Goal: Task Accomplishment & Management: Complete application form

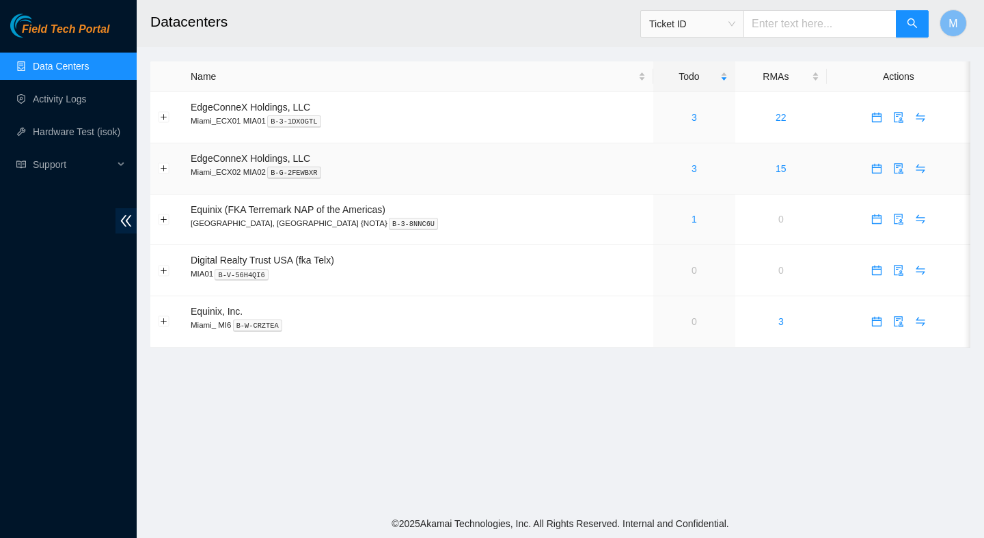
click at [667, 165] on div "3" at bounding box center [693, 168] width 67 height 15
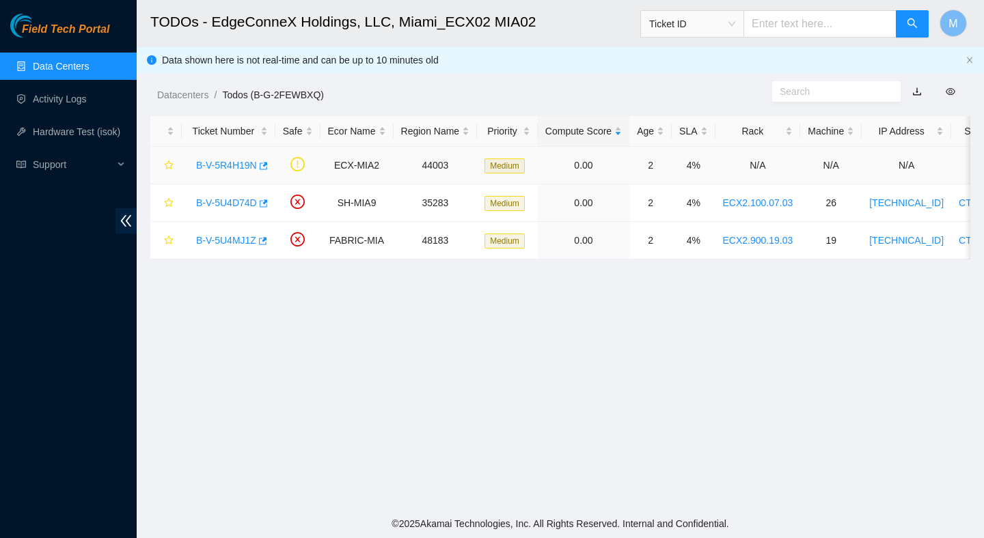
click at [228, 165] on link "B-V-5R4H19N" at bounding box center [226, 165] width 61 height 11
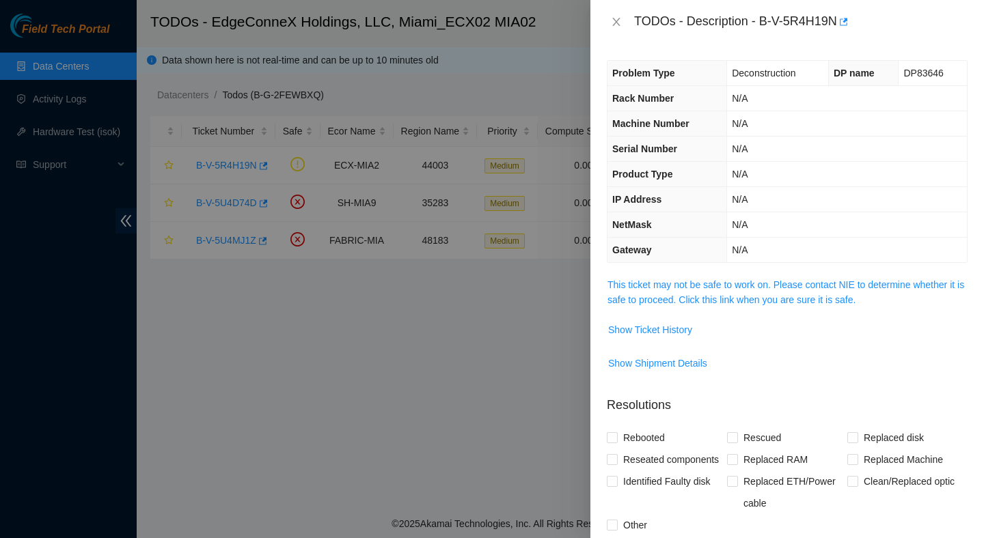
click at [663, 309] on td "This ticket may not be safe to work on. Please contact NIE to determine whether…" at bounding box center [787, 298] width 361 height 42
click at [670, 301] on link "This ticket may not be safe to work on. Please contact NIE to determine whether…" at bounding box center [785, 292] width 357 height 26
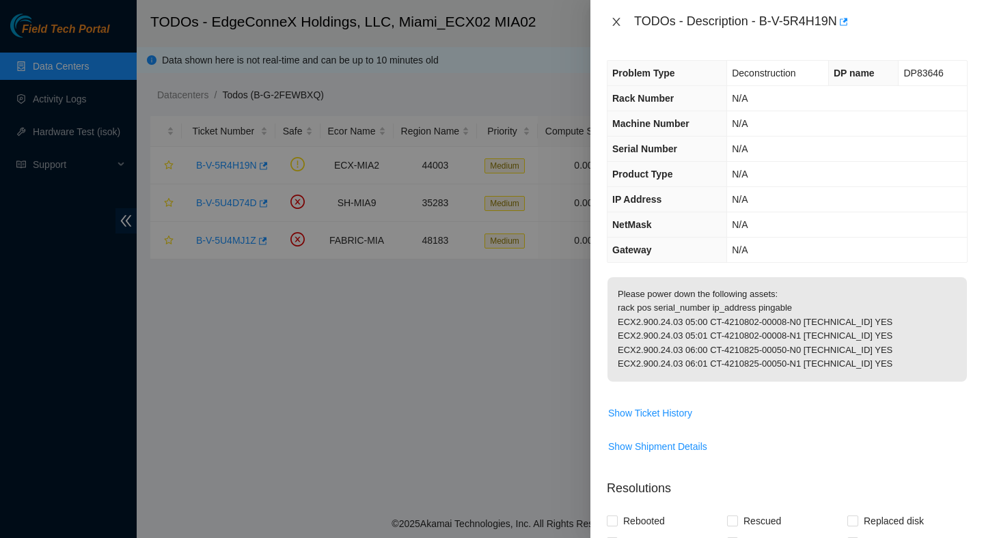
click at [621, 24] on icon "close" at bounding box center [616, 21] width 11 height 11
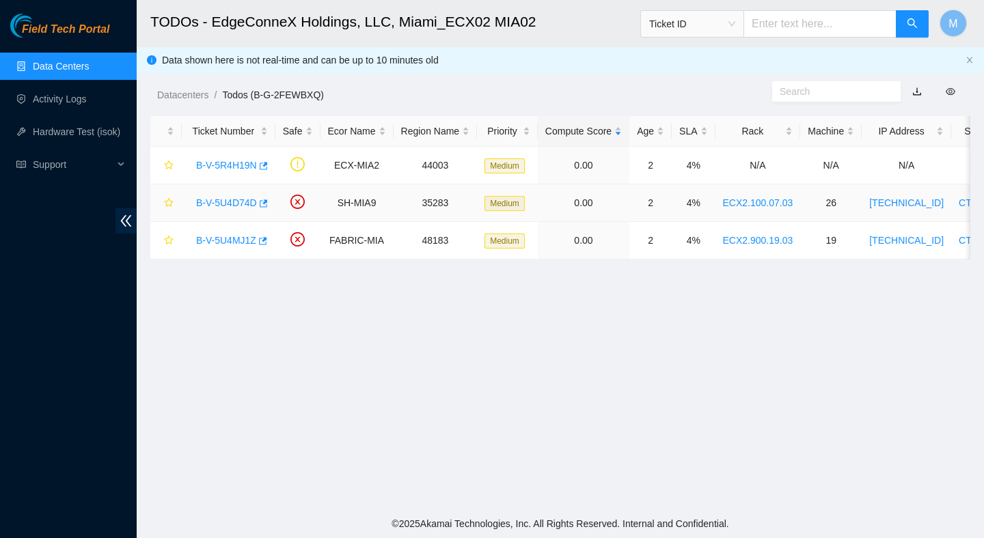
click at [246, 201] on link "B-V-5U4D74D" at bounding box center [226, 202] width 61 height 11
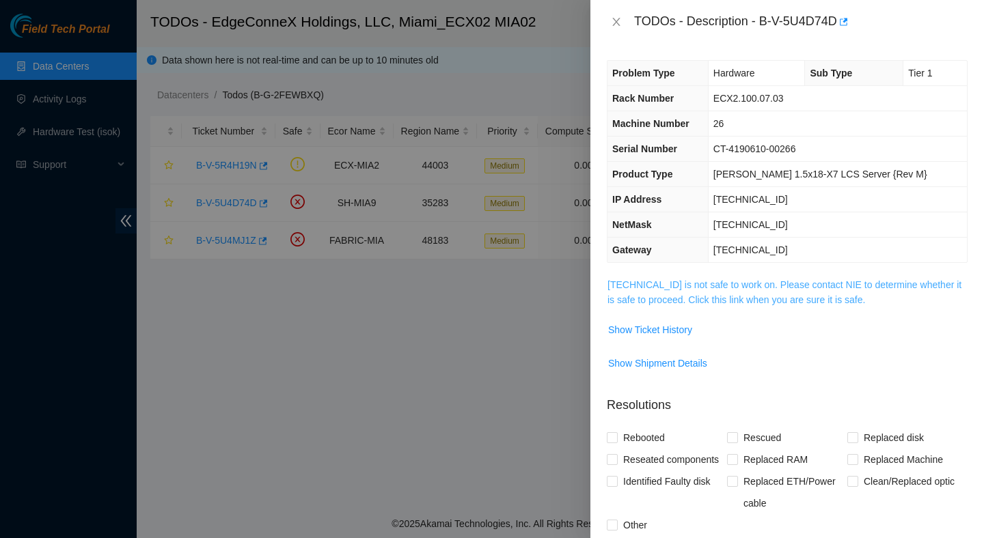
click at [691, 296] on link "104.125.83.193 is not safe to work on. Please contact NIE to determine whether …" at bounding box center [784, 292] width 354 height 26
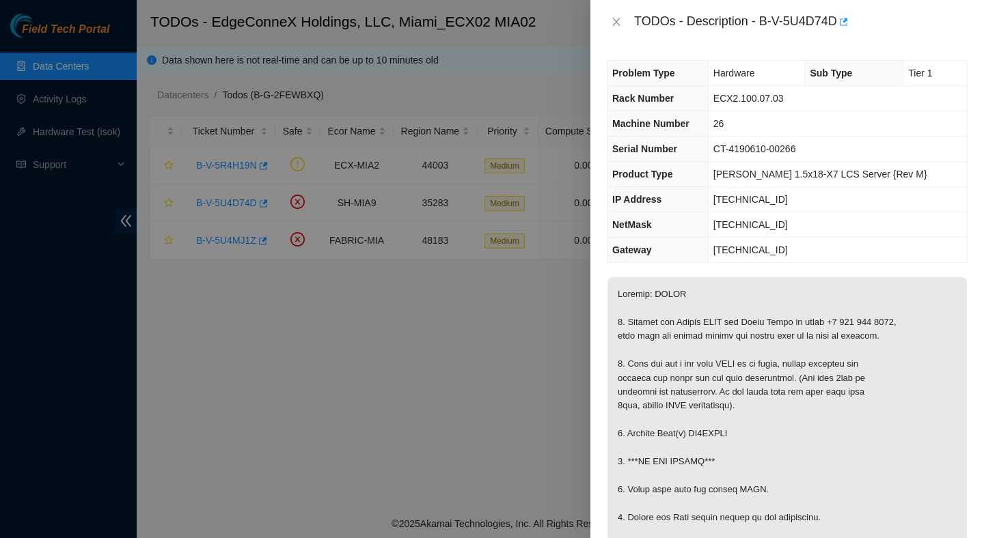
scroll to position [91, 0]
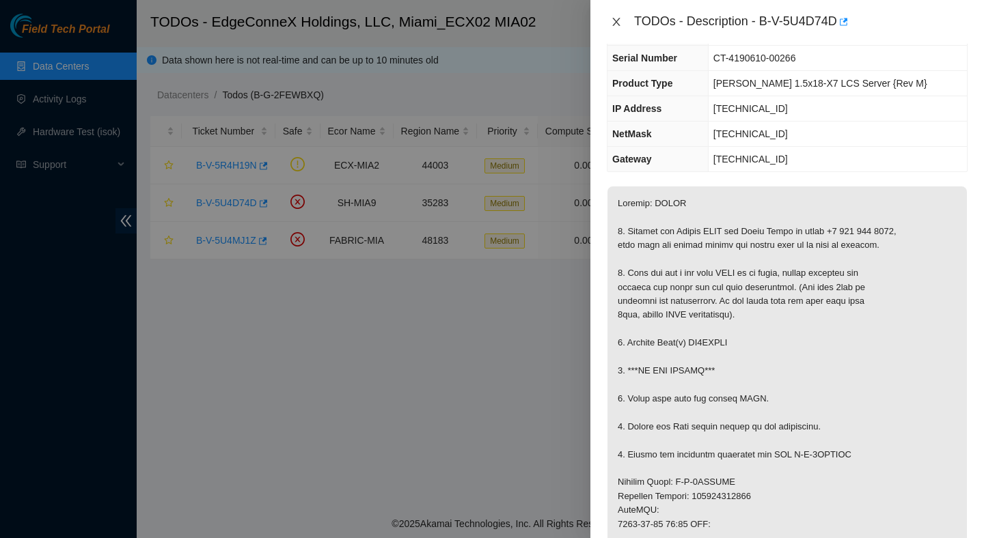
click at [622, 20] on button "Close" at bounding box center [616, 22] width 19 height 13
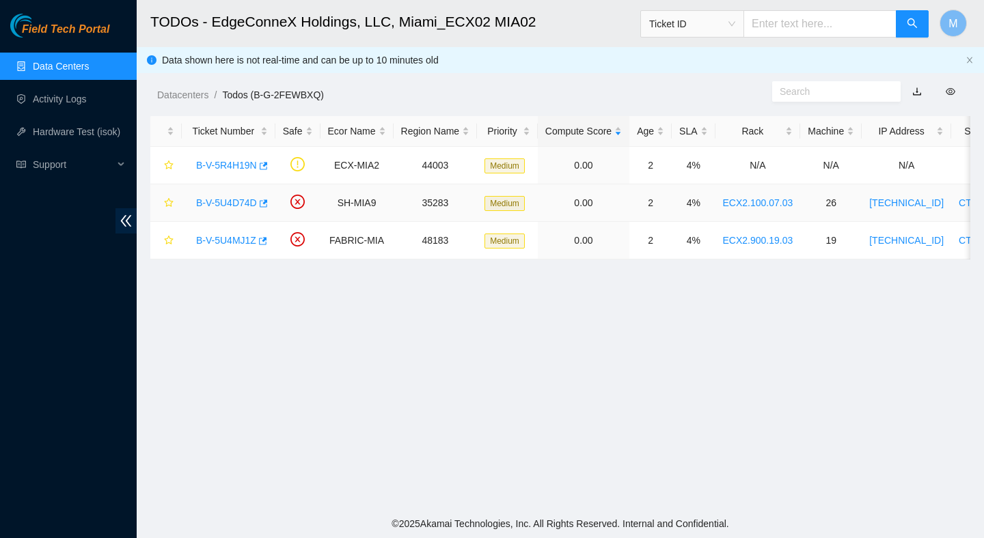
scroll to position [121, 0]
click at [234, 240] on link "B-V-5U4MJ1Z" at bounding box center [226, 240] width 60 height 11
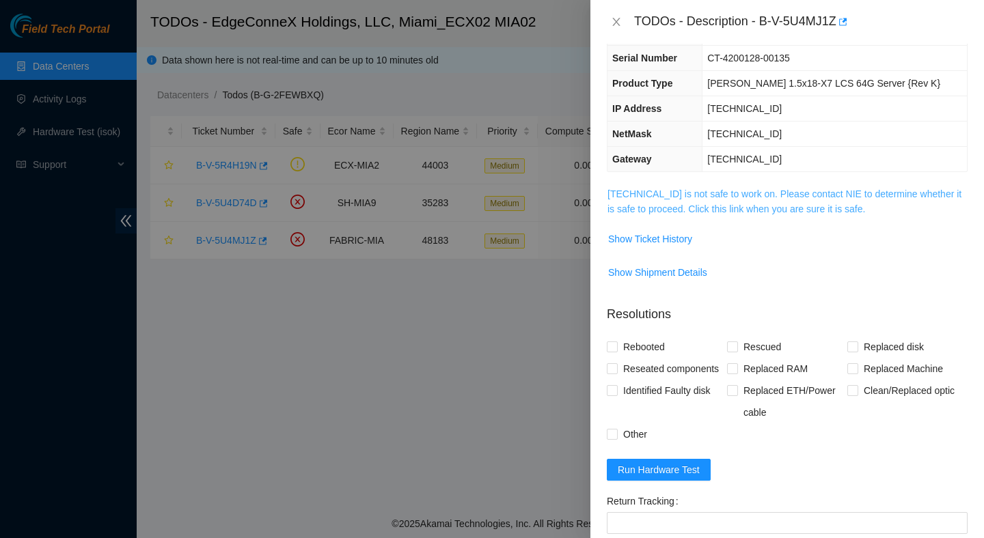
click at [704, 207] on link "23.41.5.49 is not safe to work on. Please contact NIE to determine whether it i…" at bounding box center [784, 202] width 354 height 26
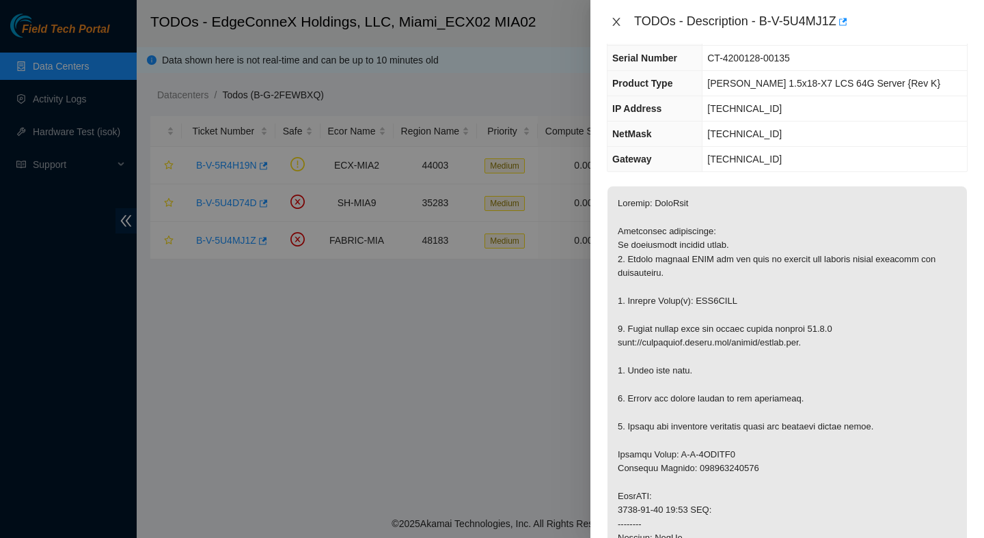
click at [617, 20] on icon "close" at bounding box center [616, 22] width 8 height 8
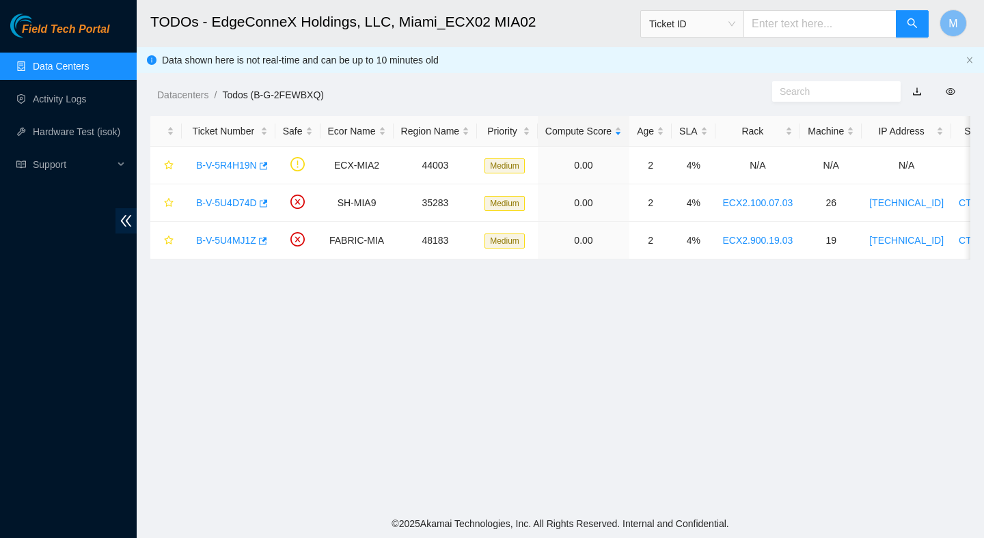
scroll to position [121, 0]
click at [237, 169] on link "B-V-5R4H19N" at bounding box center [226, 165] width 61 height 11
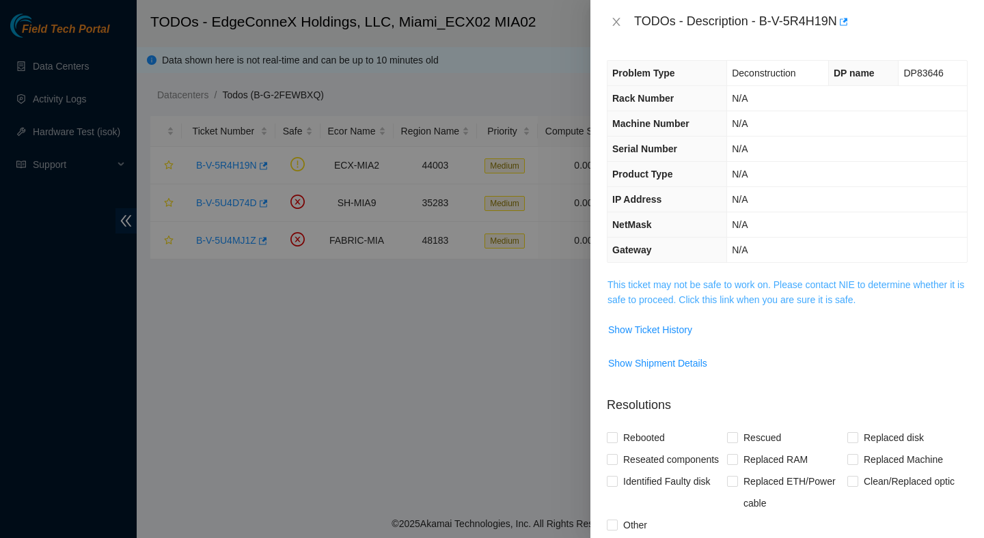
click at [712, 283] on link "This ticket may not be safe to work on. Please contact NIE to determine whether…" at bounding box center [785, 292] width 357 height 26
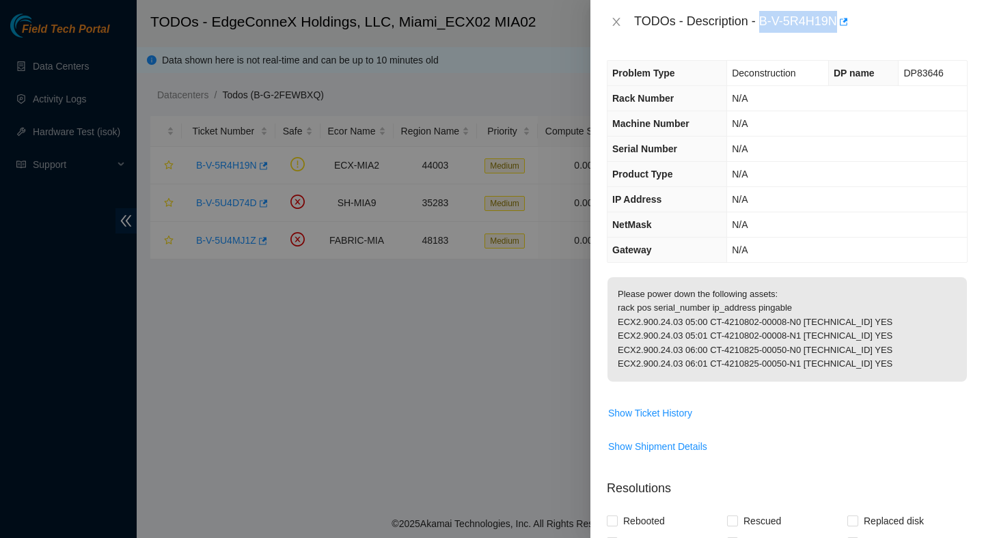
drag, startPoint x: 762, startPoint y: 22, endPoint x: 840, endPoint y: 27, distance: 78.1
click at [840, 27] on div "TODOs - Description - B-V-5R4H19N" at bounding box center [800, 22] width 333 height 22
copy div "B-V-5R4H19N"
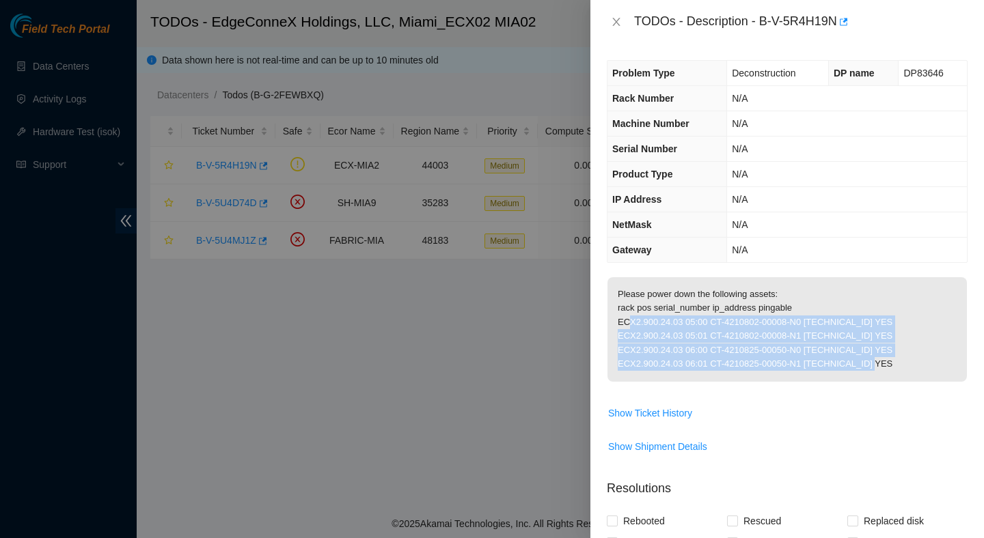
drag, startPoint x: 905, startPoint y: 381, endPoint x: 613, endPoint y: 342, distance: 295.0
click at [613, 342] on p "Please power down the following assets: rack pos serial_number ip_address pinga…" at bounding box center [786, 329] width 359 height 105
copy p "ECX2.900.24.03 05:00 CT-4210802-00008-N0 184.28.22.78 YES ECX2.900.24.03 05:01 …"
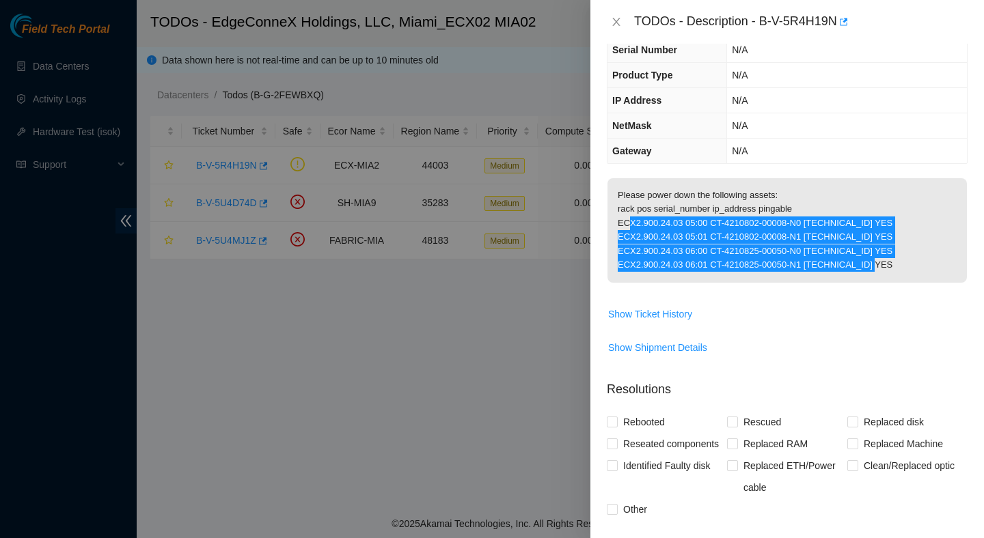
scroll to position [114, 0]
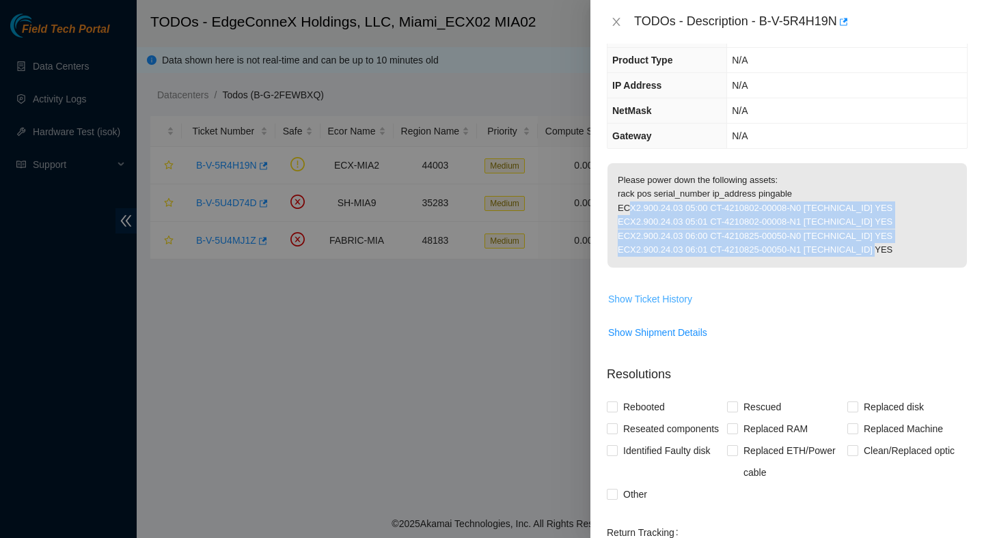
click at [678, 307] on span "Show Ticket History" at bounding box center [650, 299] width 84 height 15
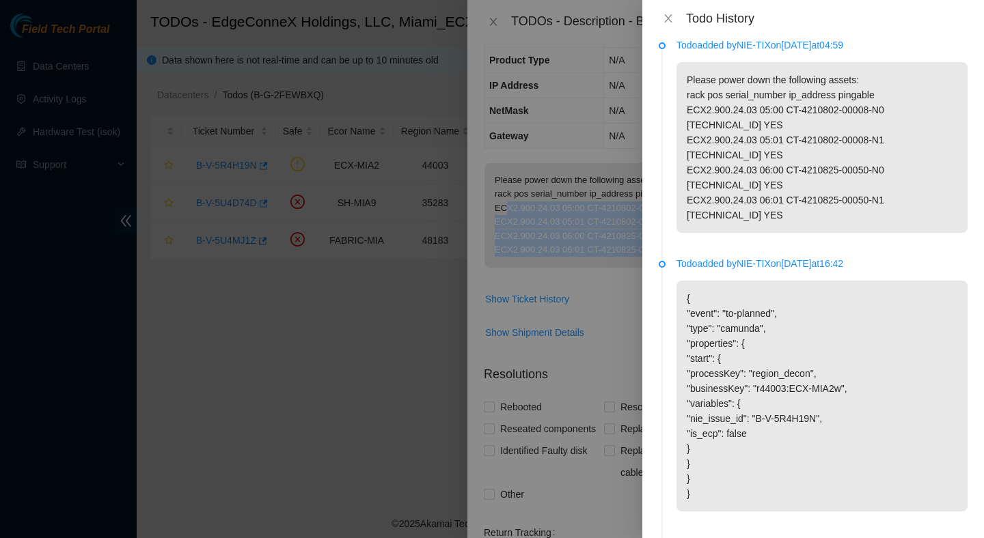
scroll to position [0, 0]
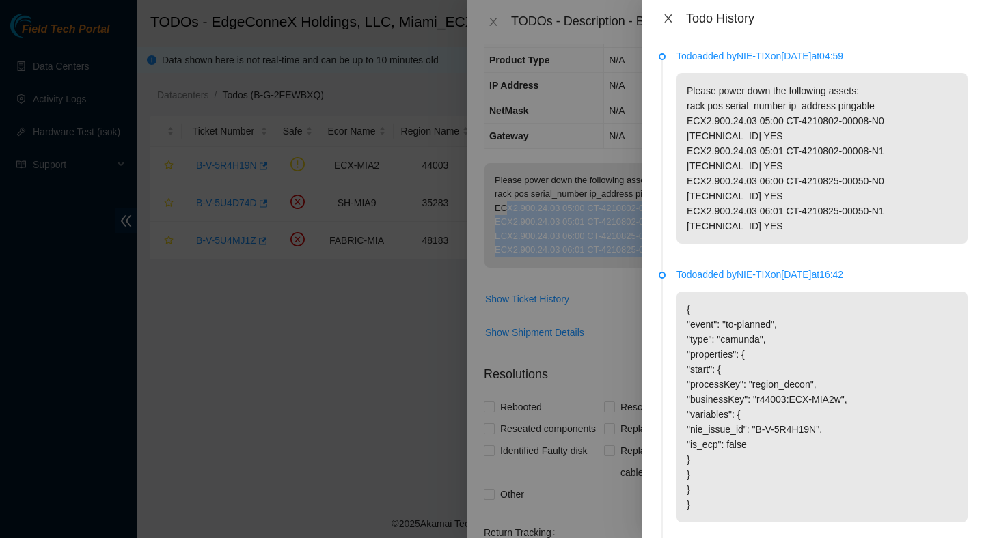
click at [671, 17] on icon "close" at bounding box center [668, 18] width 11 height 11
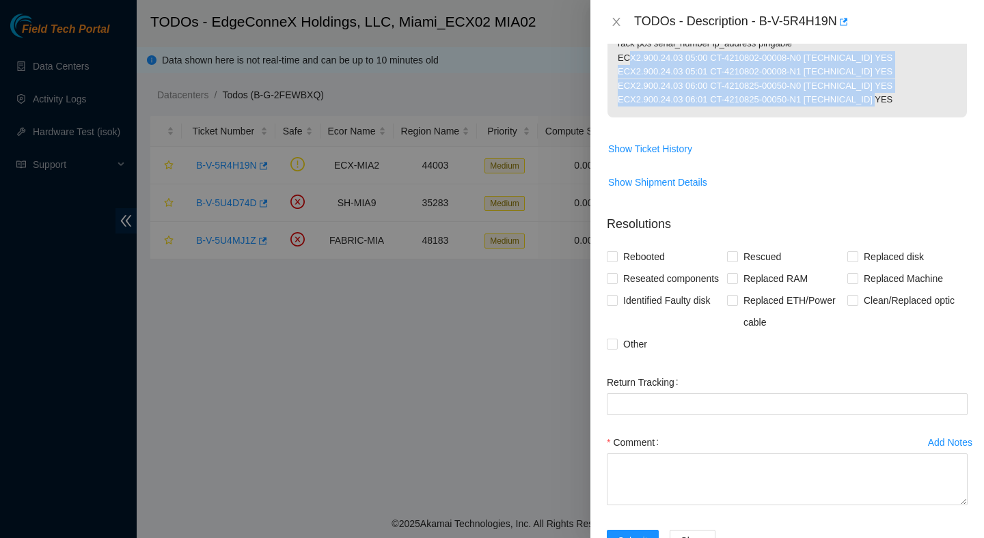
scroll to position [277, 0]
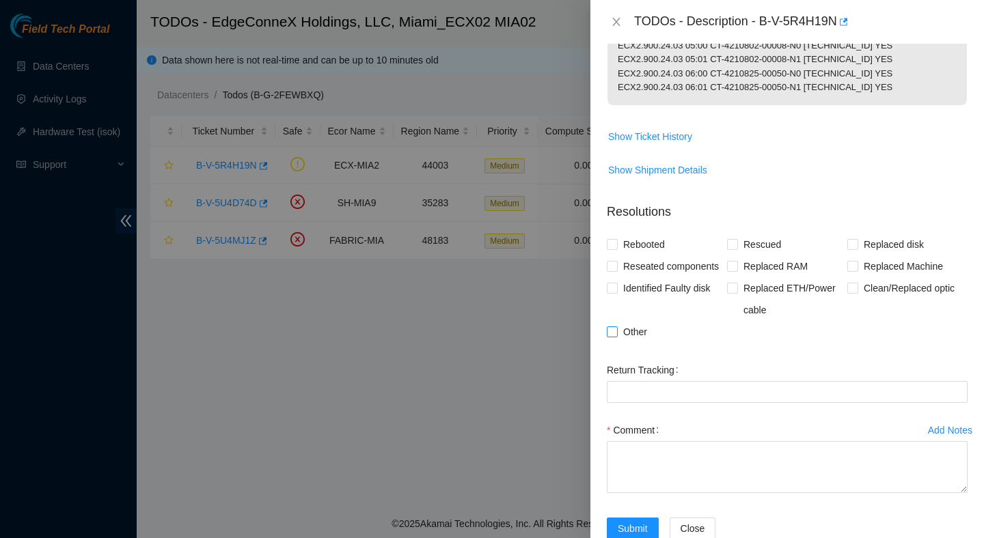
click at [641, 343] on span "Other" at bounding box center [634, 332] width 35 height 22
click at [616, 336] on input "Other" at bounding box center [612, 331] width 10 height 10
checkbox input "true"
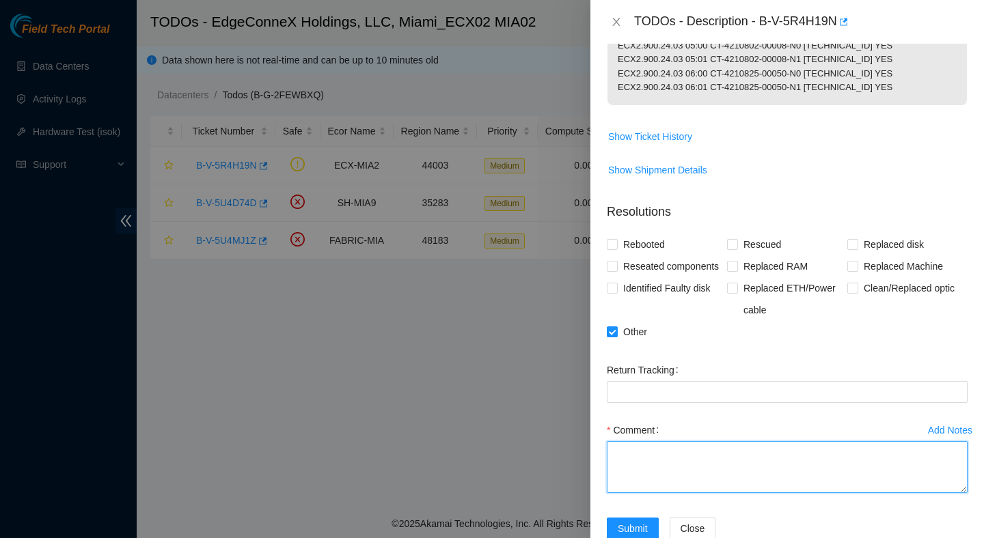
click at [638, 493] on textarea "Comment" at bounding box center [787, 467] width 361 height 52
paste textarea "Verified ticket is safe to work on : Yes NOCC Authorized: Yes Located server co…"
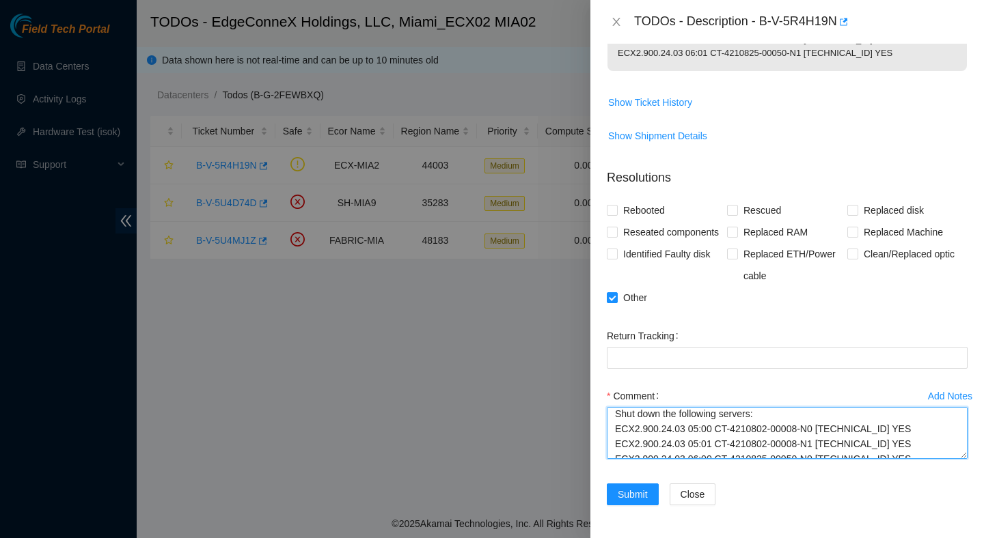
scroll to position [150, 0]
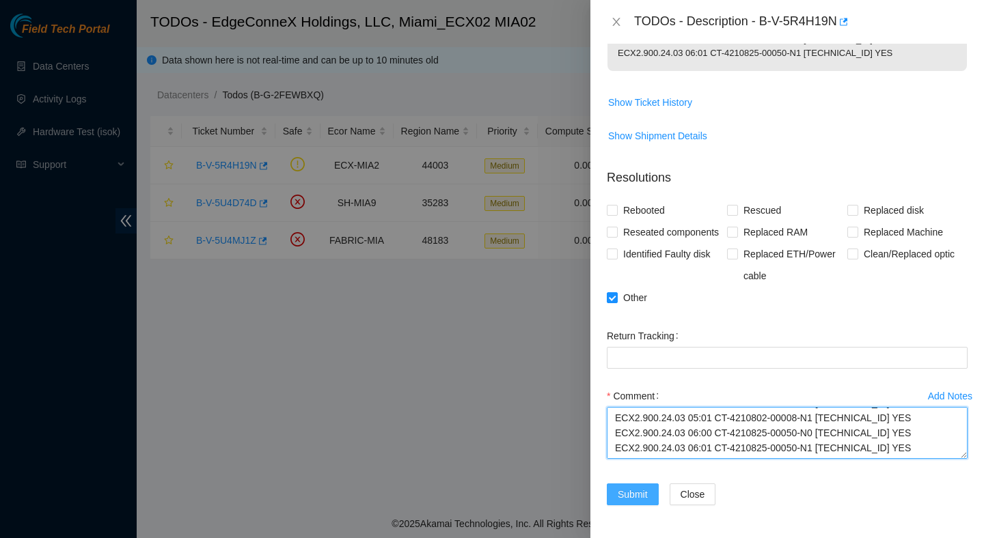
type textarea "Verified ticket is safe to work on : Yes NOCC Authorized: Yes Located server co…"
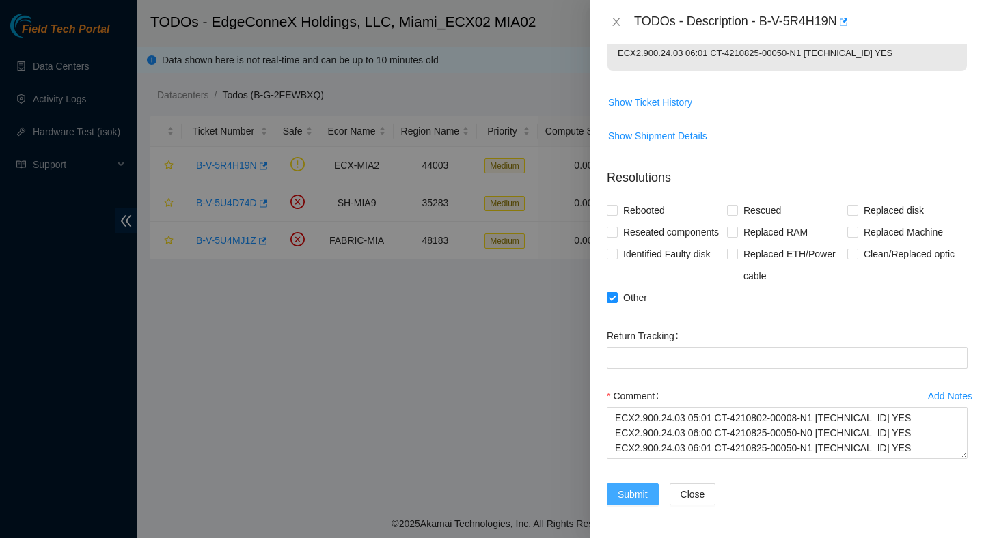
click at [631, 493] on span "Submit" at bounding box center [632, 494] width 30 height 15
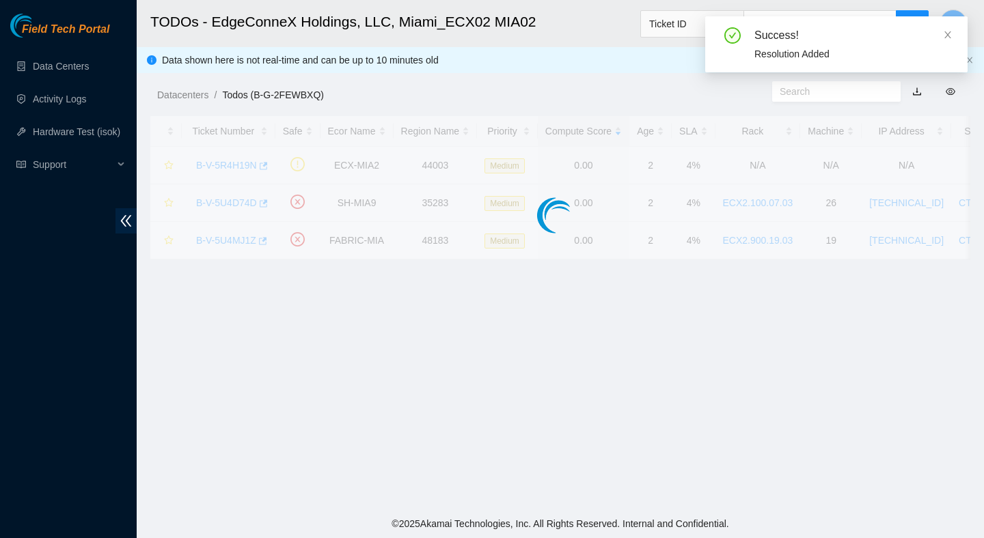
scroll to position [269, 0]
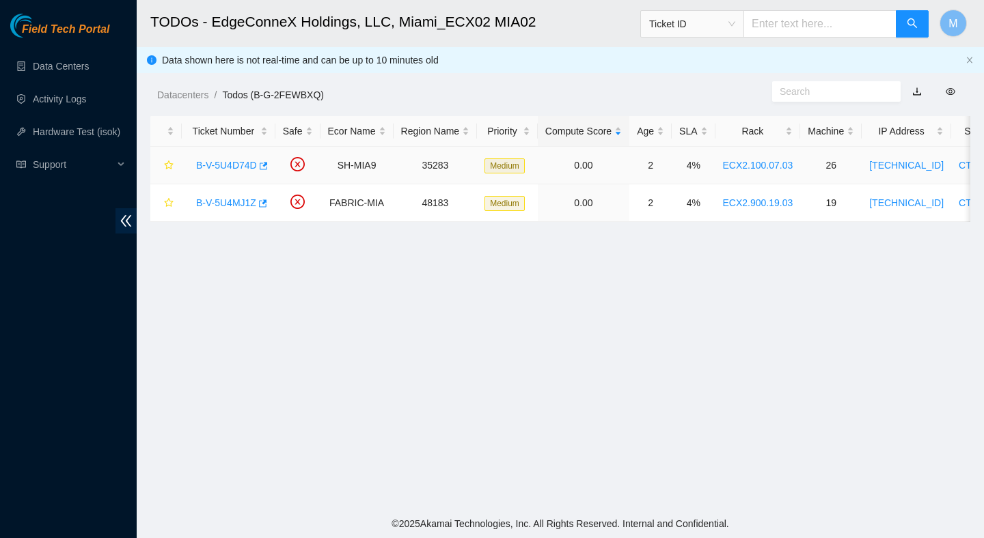
click at [238, 170] on div "B-V-5U4D74D" at bounding box center [228, 165] width 79 height 22
click at [238, 170] on link "B-V-5U4D74D" at bounding box center [226, 165] width 61 height 11
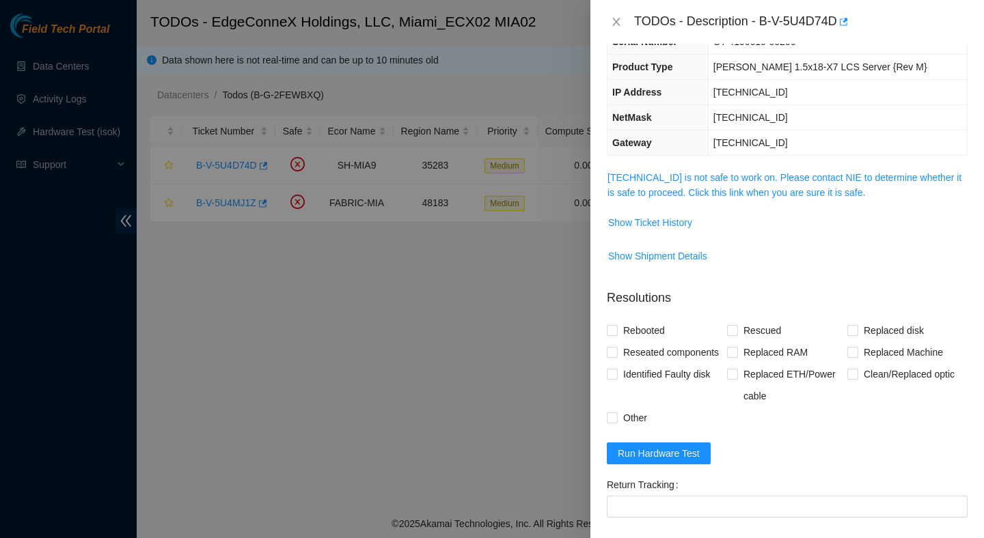
scroll to position [102, 0]
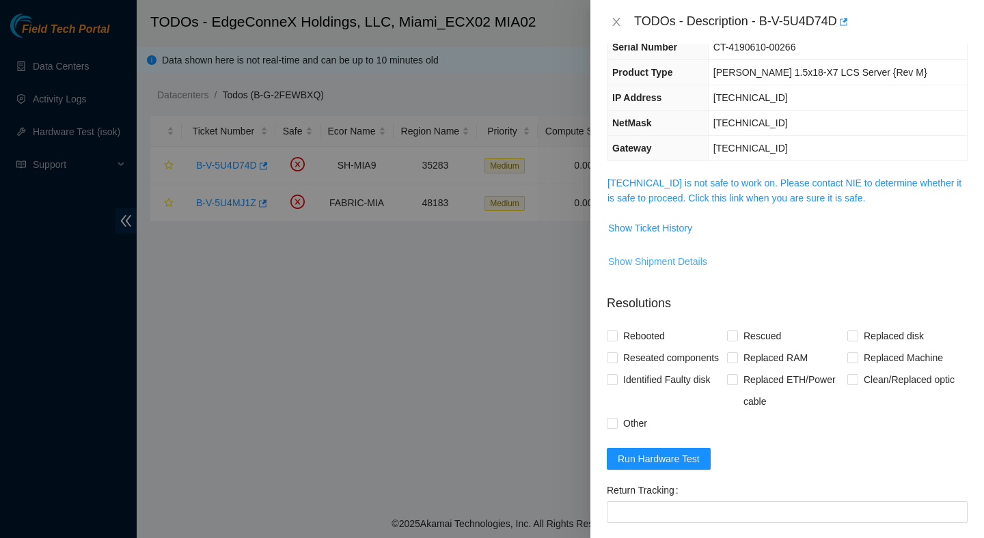
click at [675, 264] on span "Show Shipment Details" at bounding box center [657, 261] width 99 height 15
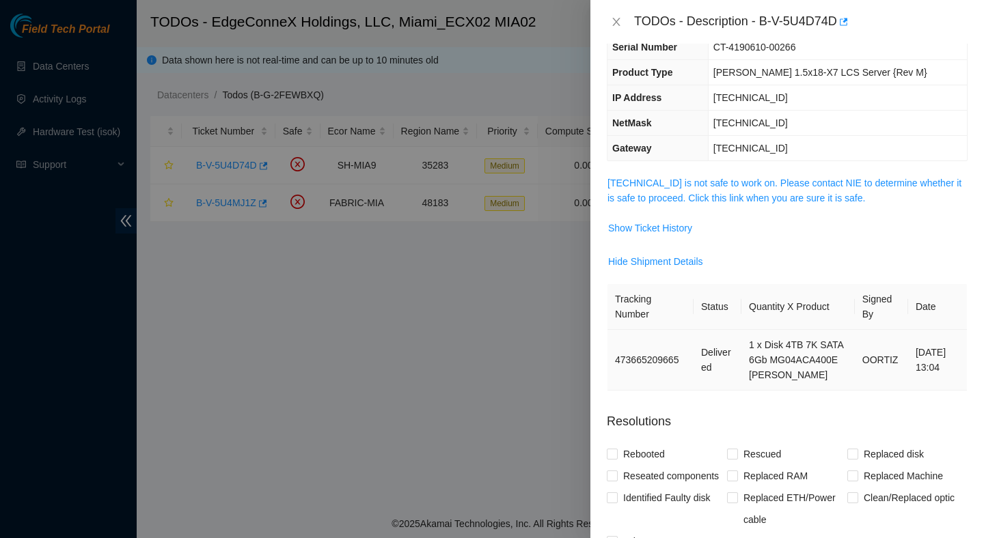
click at [644, 371] on td "473665209665" at bounding box center [650, 360] width 86 height 61
click at [656, 359] on td "473665209665" at bounding box center [650, 360] width 86 height 61
click at [656, 358] on td "473665209665" at bounding box center [650, 360] width 86 height 61
copy td "473665209665"
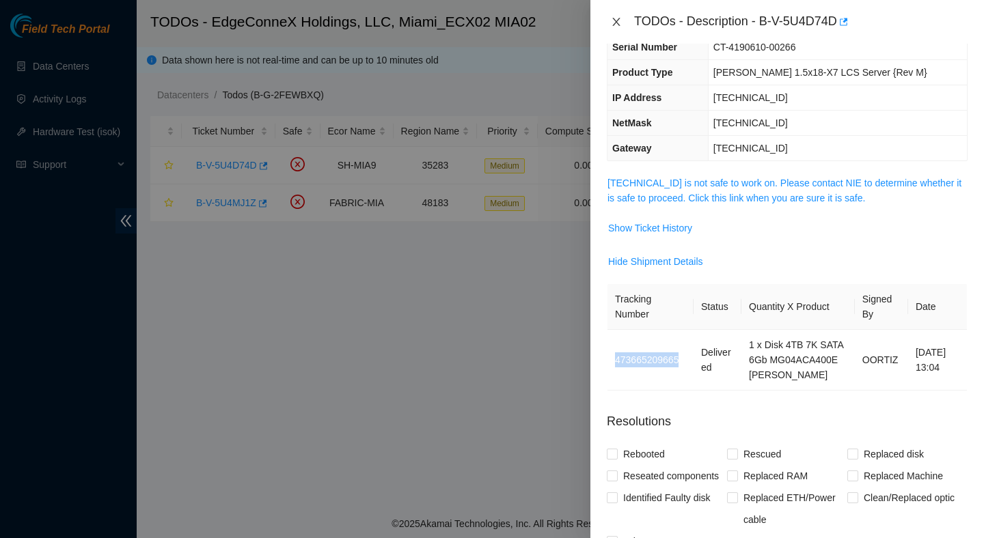
click at [619, 20] on icon "close" at bounding box center [616, 21] width 11 height 11
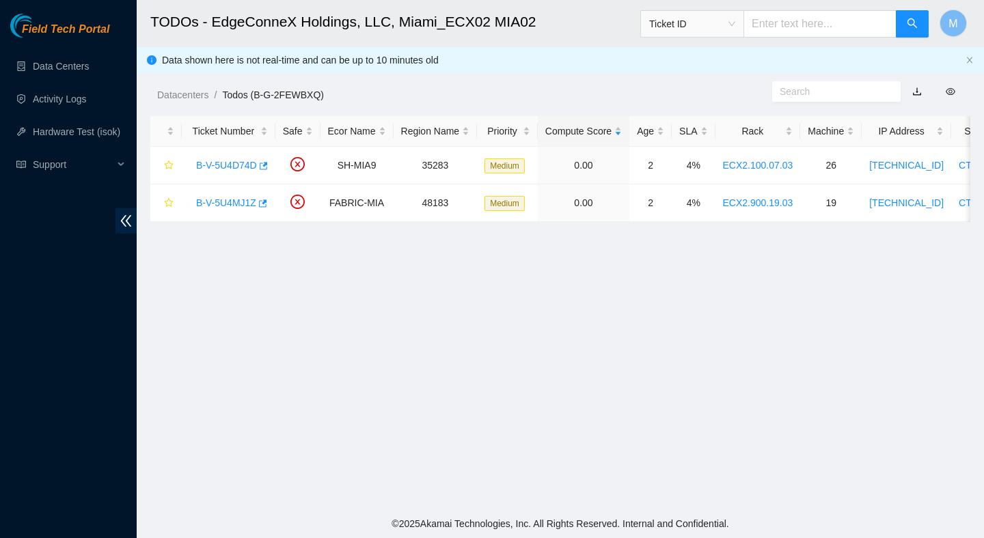
scroll to position [147, 0]
click at [587, 287] on main "TODOs - EdgeConneX Holdings, LLC, Miami_ECX02 MIA02 Ticket ID M Data shown here…" at bounding box center [560, 255] width 847 height 510
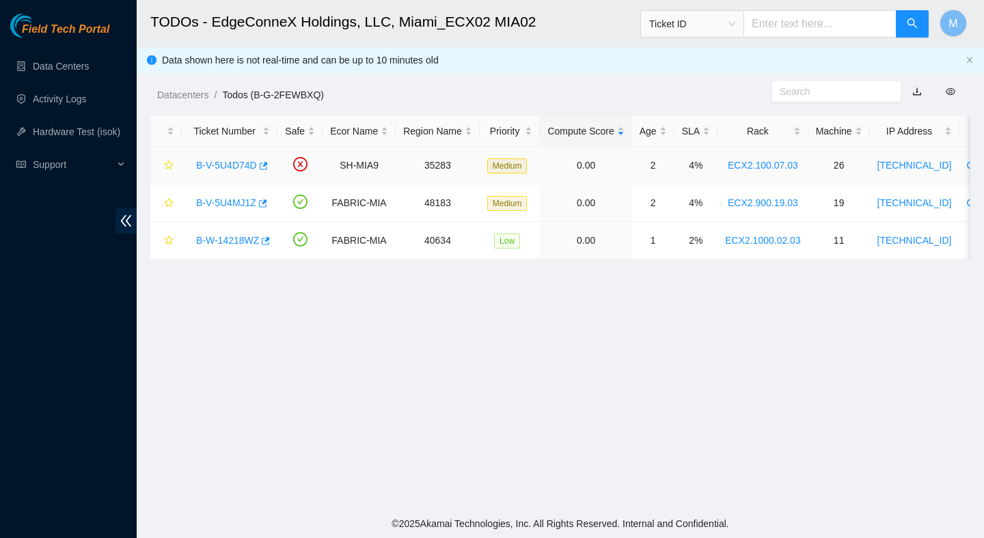
click at [240, 167] on link "B-V-5U4D74D" at bounding box center [226, 165] width 61 height 11
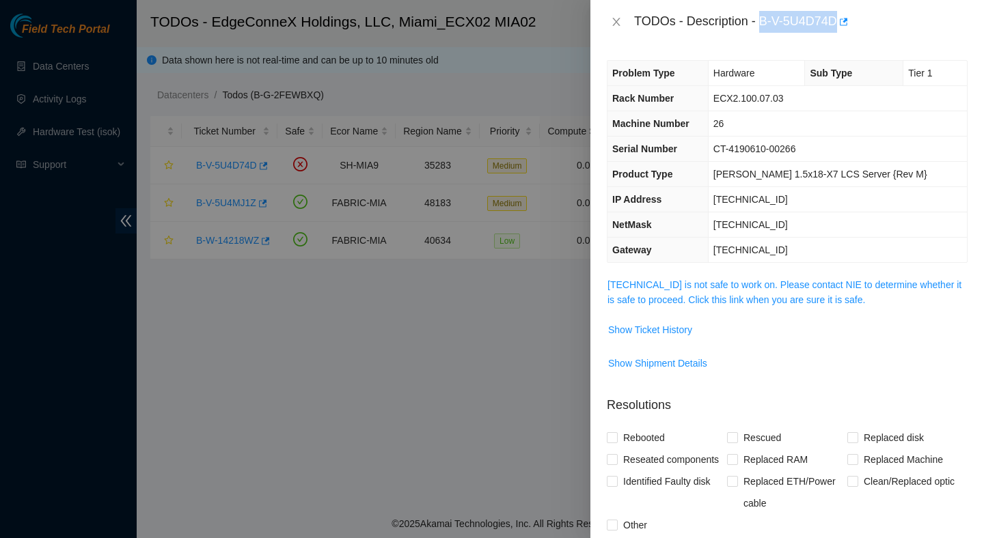
drag, startPoint x: 764, startPoint y: 22, endPoint x: 841, endPoint y: 37, distance: 79.3
click at [841, 37] on div "TODOs - Description - B-V-5U4D74D" at bounding box center [786, 22] width 393 height 44
copy div "B-V-5U4D74D"
click at [709, 288] on link "104.125.83.193 is not safe to work on. Please contact NIE to determine whether …" at bounding box center [784, 292] width 354 height 26
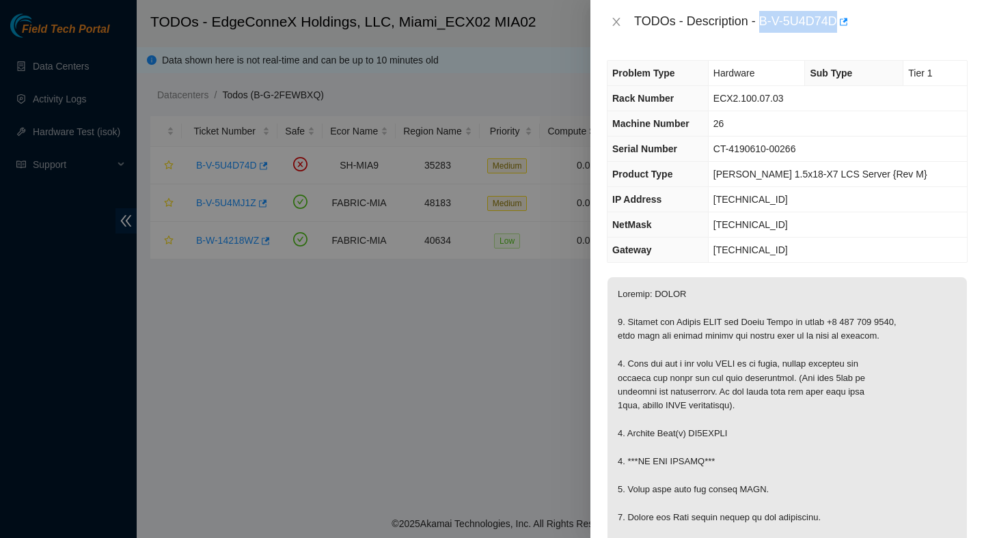
copy p "ZC1AEWWW"
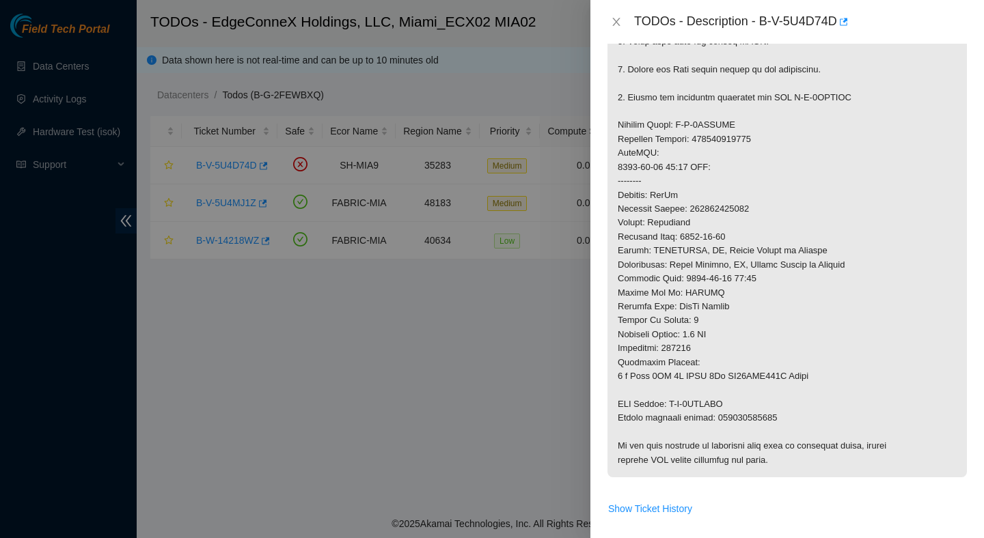
scroll to position [458, 0]
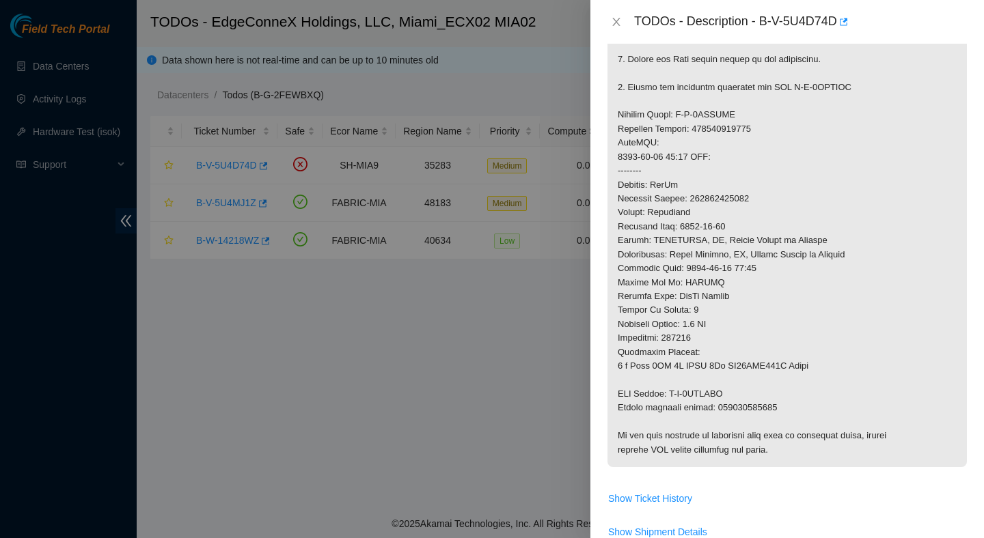
click at [725, 203] on p at bounding box center [786, 143] width 359 height 648
copy p "473665209665"
drag, startPoint x: 736, startPoint y: 395, endPoint x: 671, endPoint y: 398, distance: 65.6
click at [671, 398] on p at bounding box center [786, 143] width 359 height 648
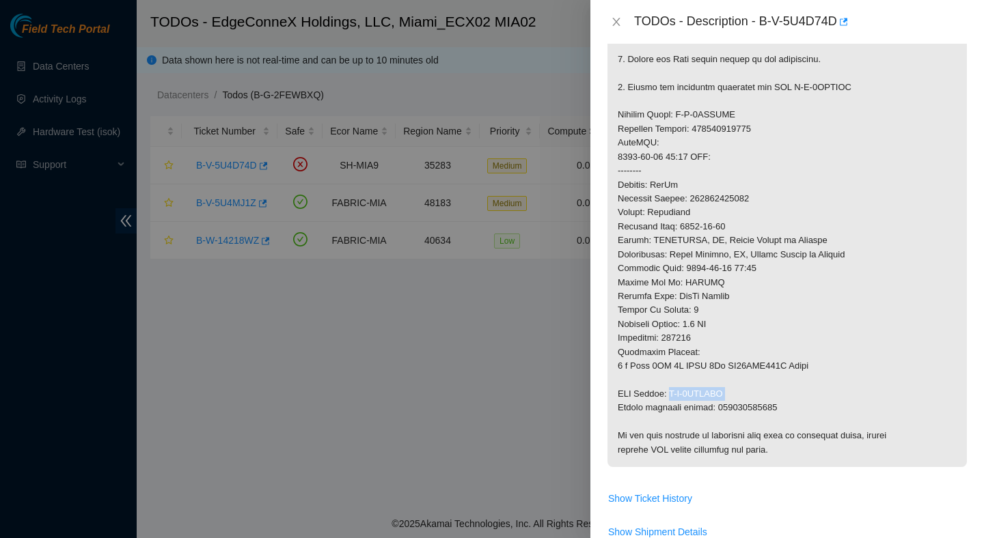
copy p "B-V-5UDUXEO"
click at [747, 406] on p at bounding box center [786, 143] width 359 height 648
copy p "473665209676"
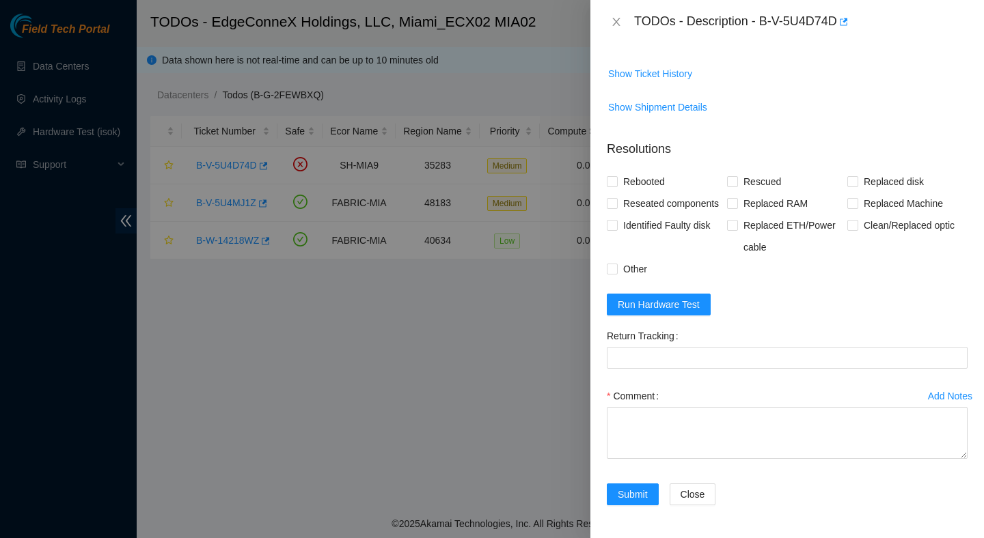
scroll to position [893, 0]
click at [652, 312] on span "Run Hardware Test" at bounding box center [658, 304] width 82 height 15
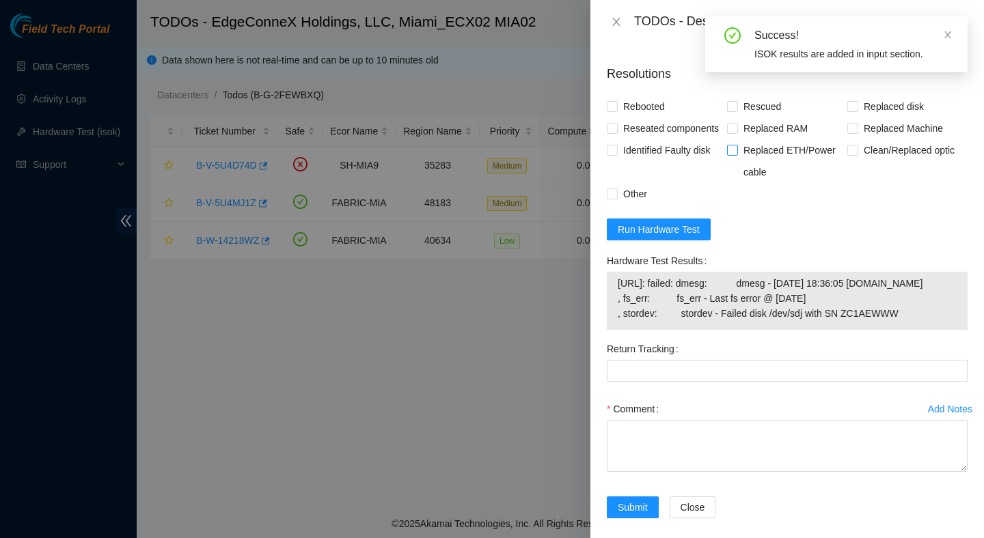
scroll to position [975, 0]
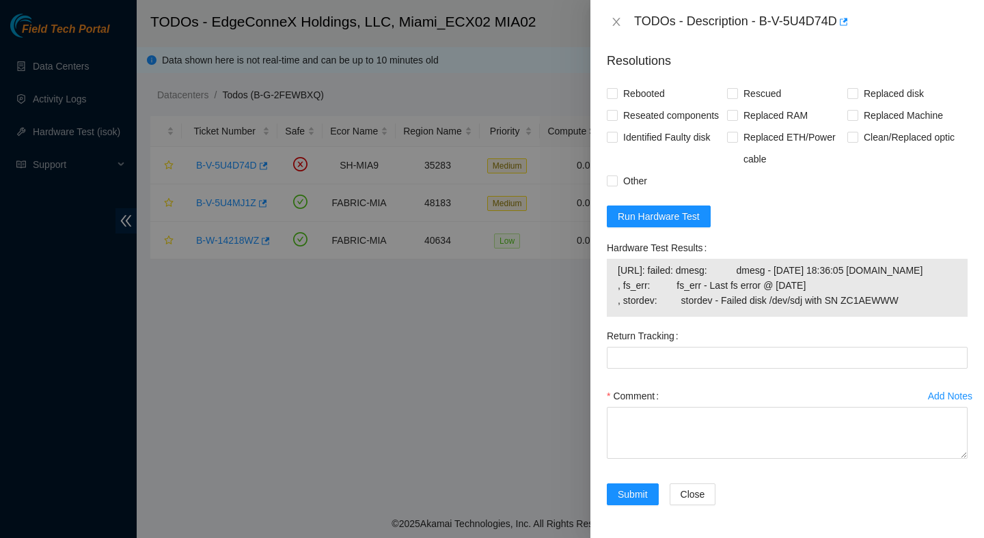
drag, startPoint x: 915, startPoint y: 338, endPoint x: 611, endPoint y: 292, distance: 308.1
click at [611, 292] on div "104.125.83.193: failed: dmesg: dmesg - Aug 15 18:36:05 a104-125-83-193.deploy.a…" at bounding box center [787, 288] width 361 height 58
copy tbody "104.125.83.193: failed: dmesg: dmesg - Aug 15 18:36:05 a104-125-83-193.deploy.a…"
click at [828, 259] on div "Hardware Test Results" at bounding box center [787, 248] width 361 height 22
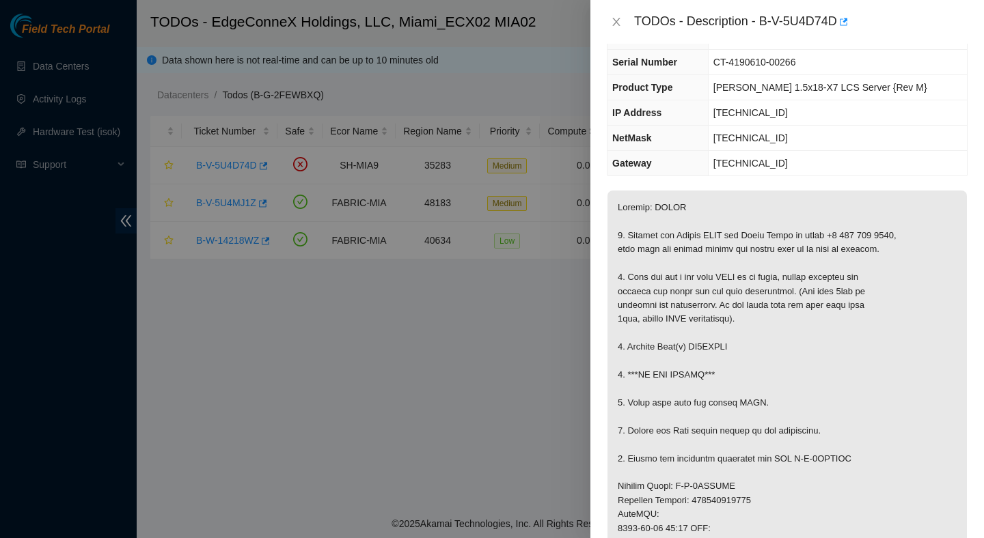
scroll to position [0, 0]
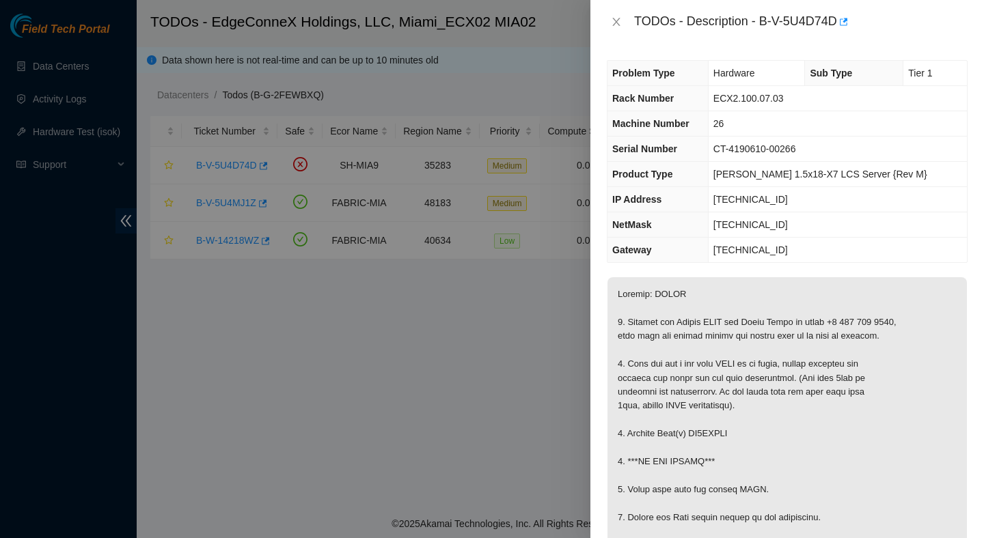
click at [587, 318] on div at bounding box center [492, 269] width 984 height 538
click at [552, 331] on div at bounding box center [492, 269] width 984 height 538
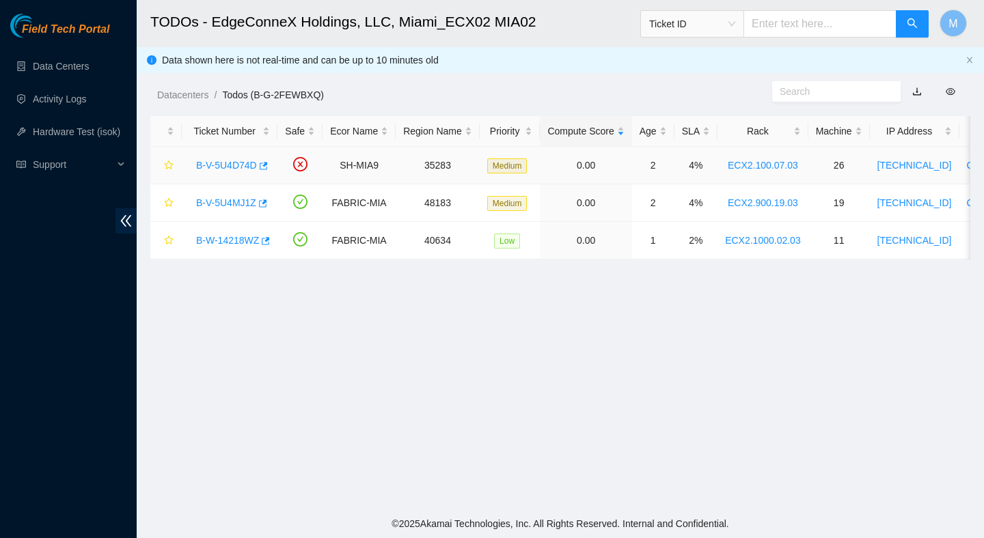
click at [239, 164] on link "B-V-5U4D74D" at bounding box center [226, 165] width 61 height 11
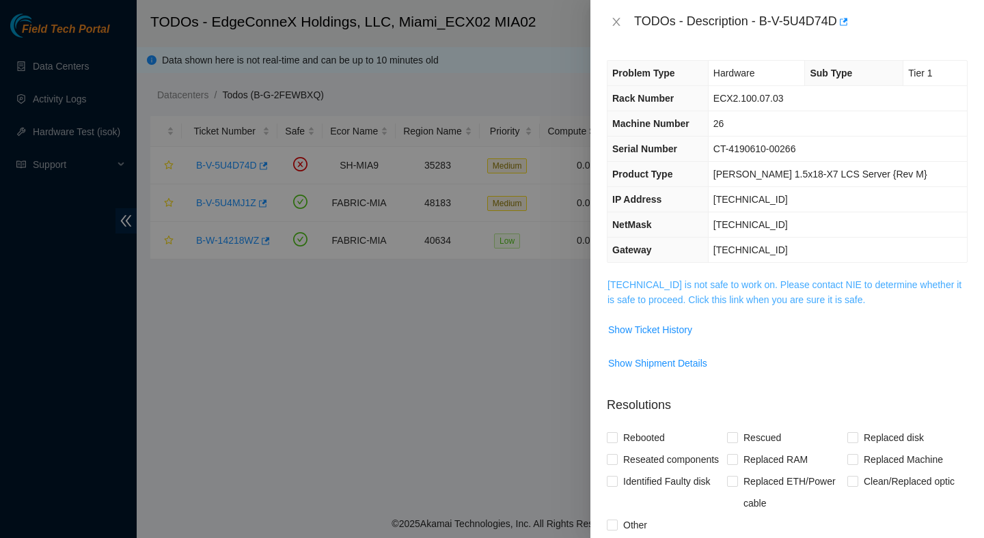
click at [681, 299] on link "[TECHNICAL_ID] is not safe to work on. Please contact NIE to determine whether …" at bounding box center [784, 292] width 354 height 26
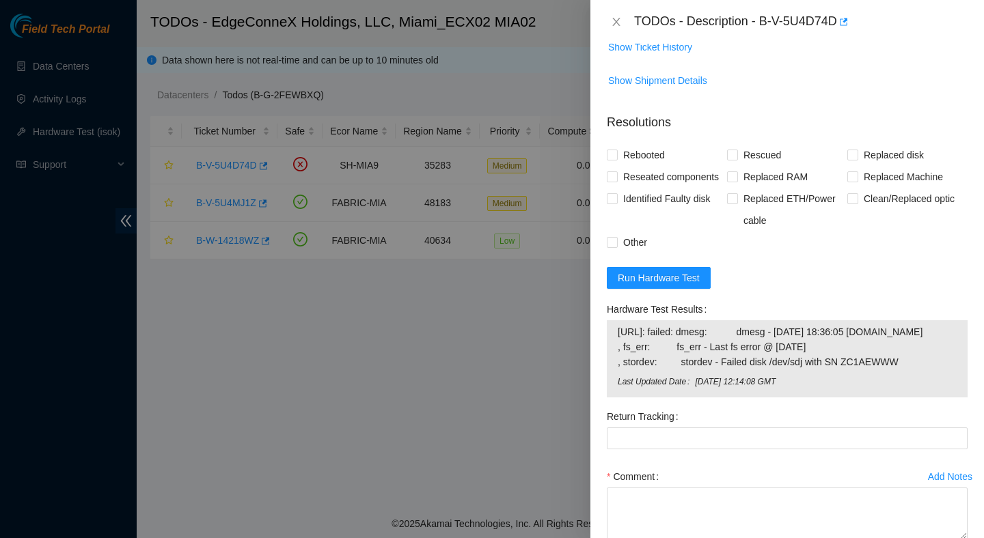
scroll to position [956, 0]
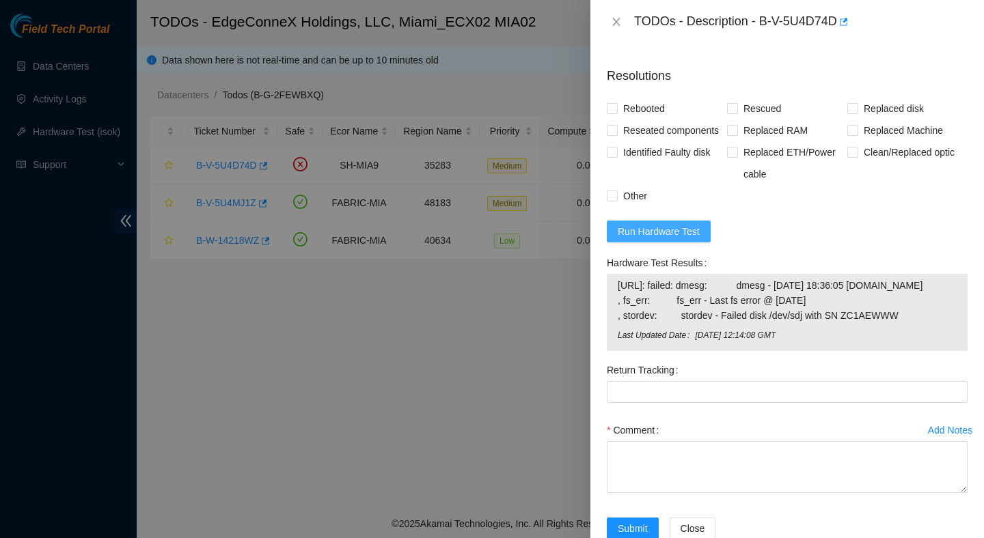
click at [681, 239] on span "Run Hardware Test" at bounding box center [658, 231] width 82 height 15
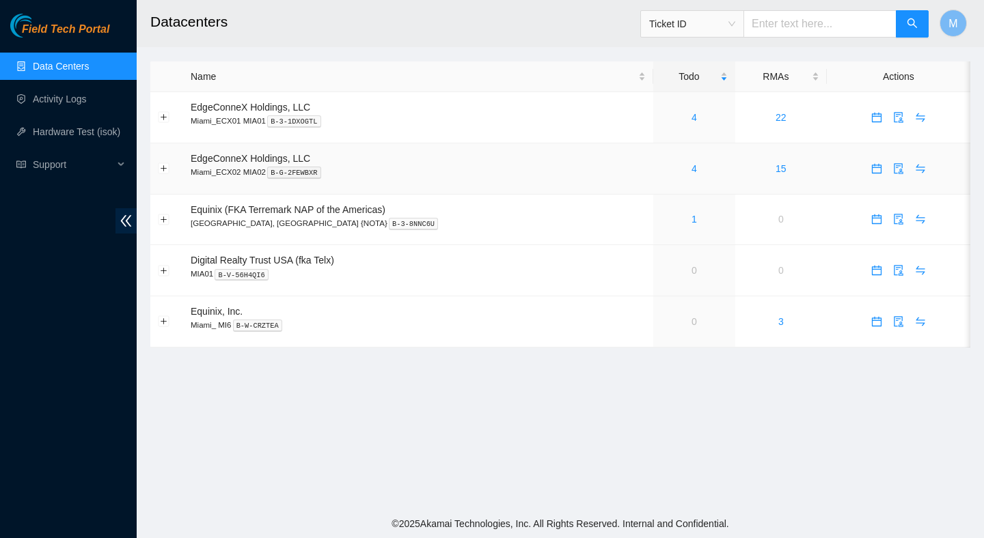
click at [664, 160] on td "4" at bounding box center [694, 168] width 82 height 51
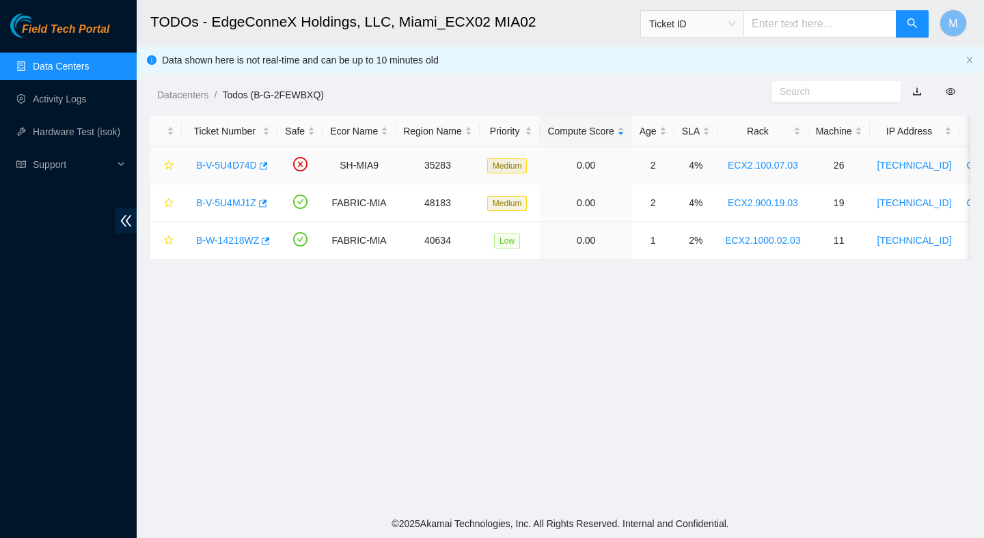
click at [240, 169] on link "B-V-5U4D74D" at bounding box center [226, 165] width 61 height 11
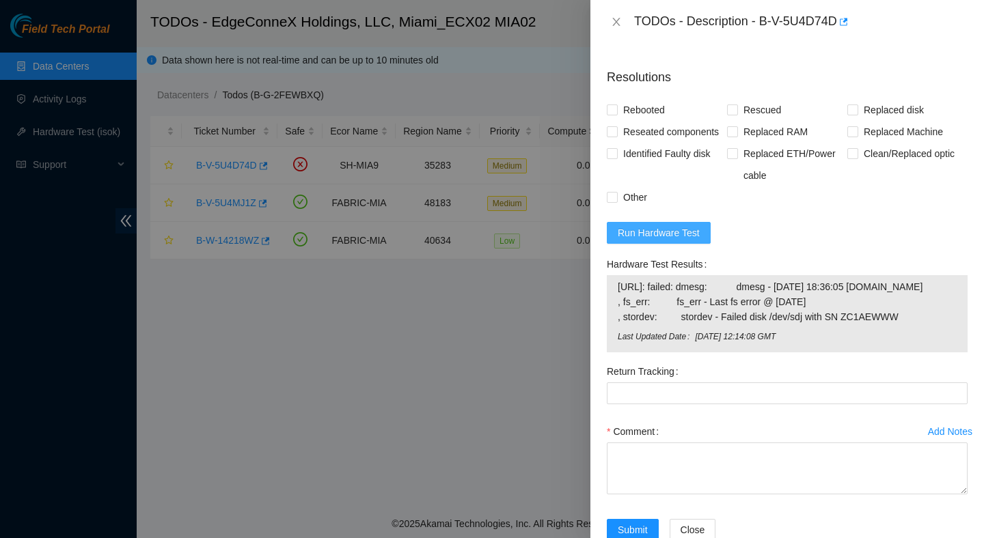
click at [695, 240] on span "Run Hardware Test" at bounding box center [658, 232] width 82 height 15
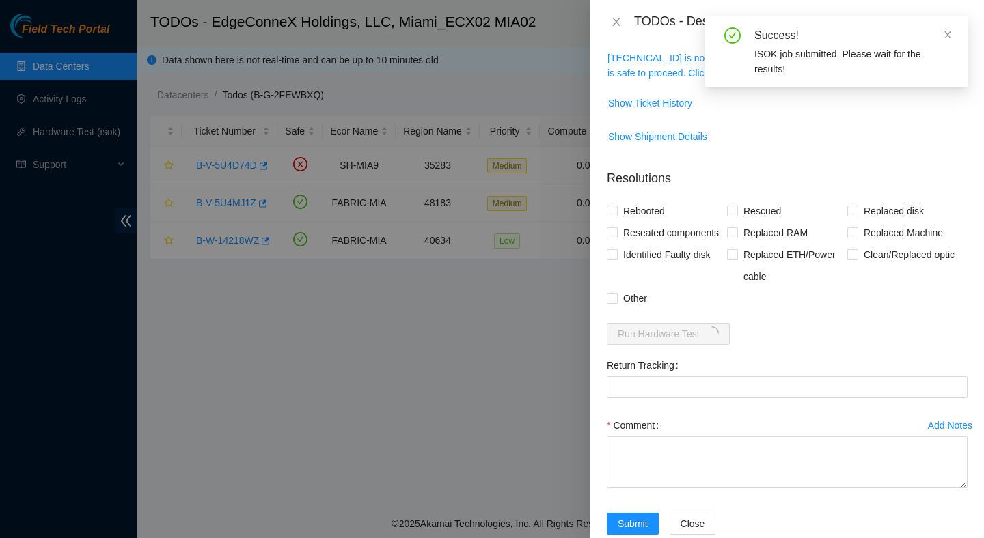
scroll to position [278, 0]
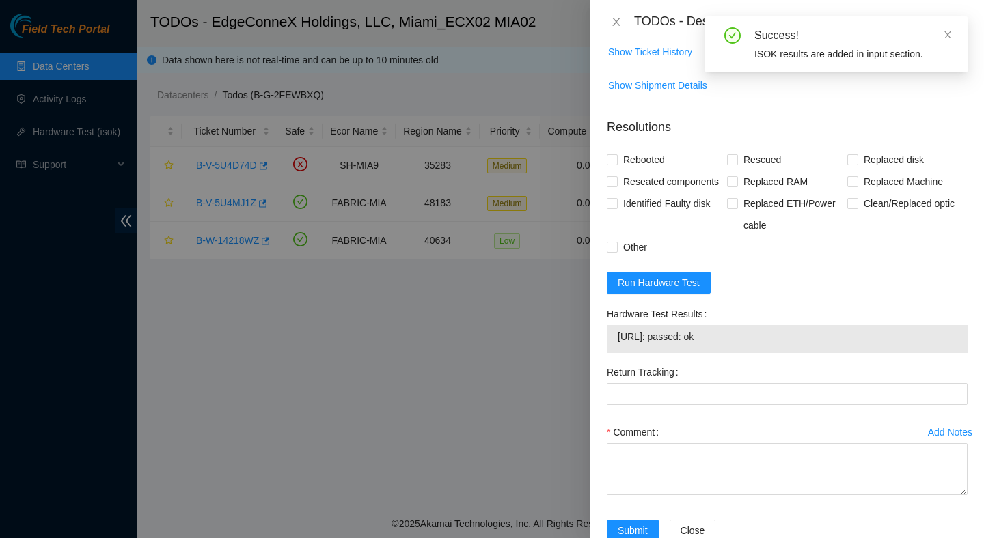
drag, startPoint x: 764, startPoint y: 357, endPoint x: 611, endPoint y: 358, distance: 153.7
click at [610, 353] on div "104.125.83.193: passed: ok" at bounding box center [787, 339] width 361 height 28
copy tbody "104.125.83.193: passed: ok"
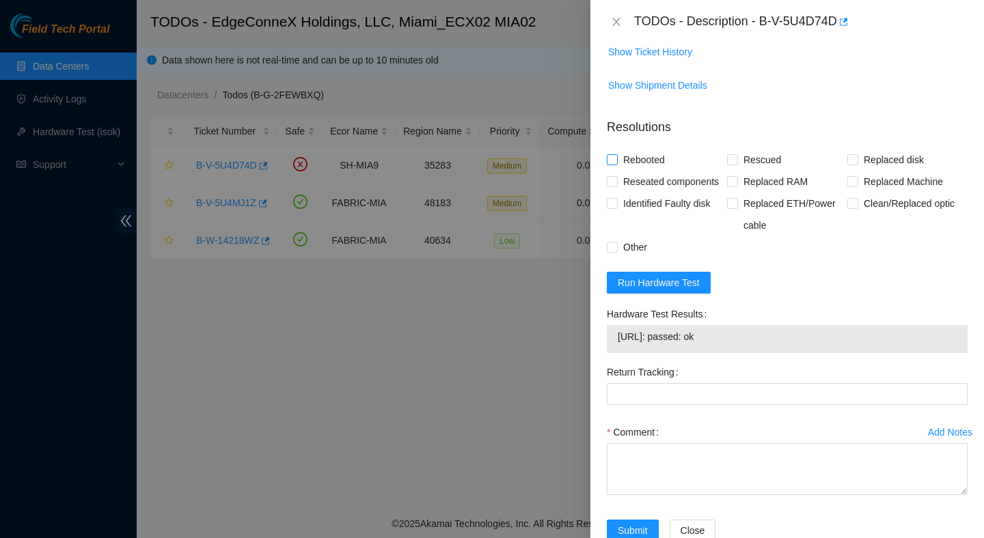
click at [639, 159] on span "Rebooted" at bounding box center [643, 160] width 53 height 22
click at [616, 159] on input "Rebooted" at bounding box center [612, 159] width 10 height 10
click at [639, 159] on span "Rebooted" at bounding box center [643, 160] width 53 height 22
click at [616, 159] on input "Rebooted" at bounding box center [612, 159] width 10 height 10
checkbox input "false"
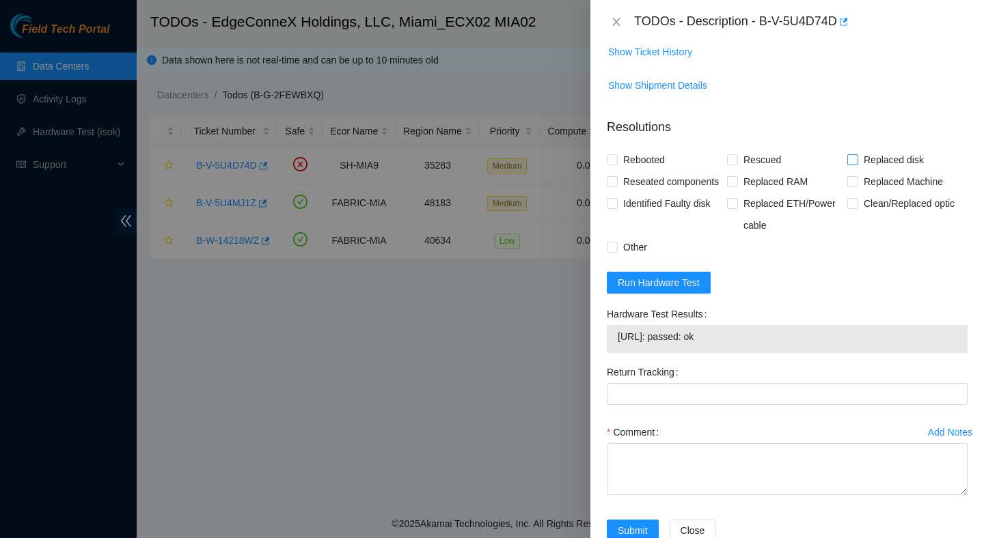
click at [914, 154] on span "Replaced disk" at bounding box center [893, 160] width 71 height 22
click at [857, 154] on input "Replaced disk" at bounding box center [852, 159] width 10 height 10
checkbox input "true"
click at [660, 161] on span "Rebooted" at bounding box center [643, 160] width 53 height 22
click at [616, 161] on input "Rebooted" at bounding box center [612, 159] width 10 height 10
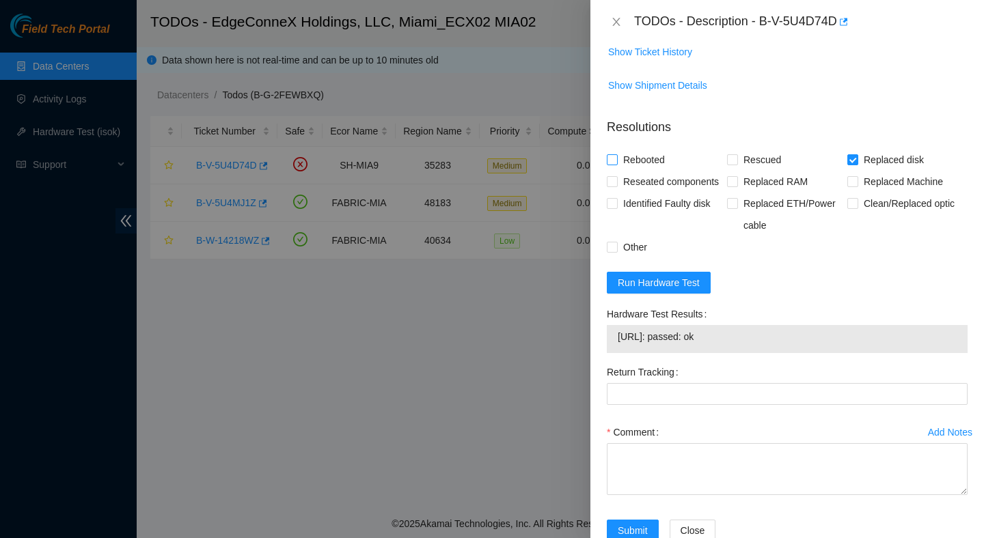
checkbox input "true"
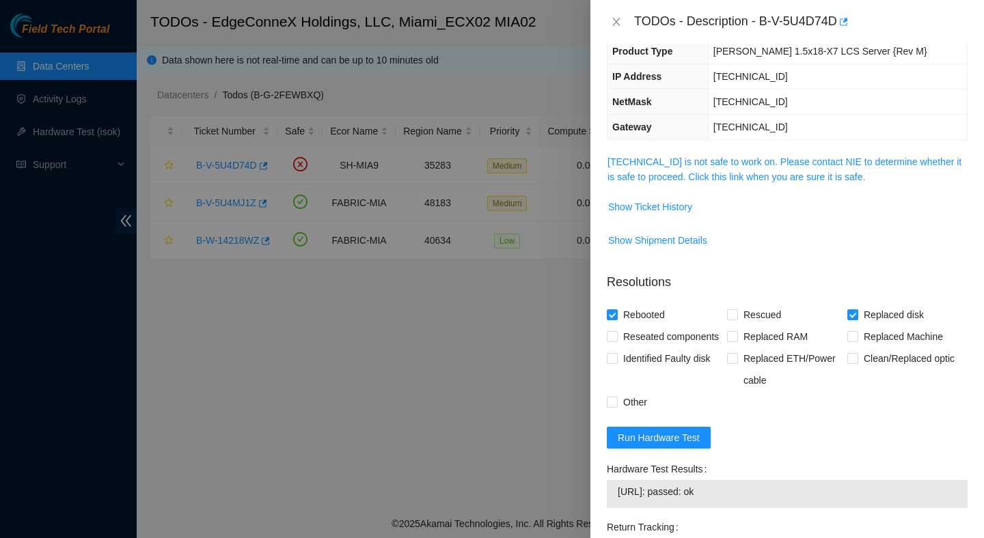
scroll to position [0, 0]
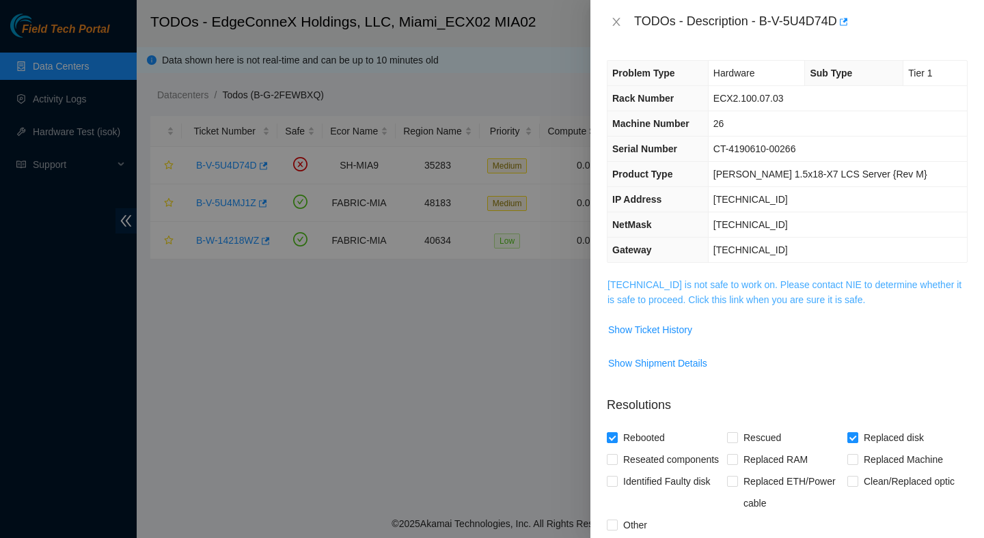
click at [701, 281] on link "104.125.83.193 is not safe to work on. Please contact NIE to determine whether …" at bounding box center [784, 292] width 354 height 26
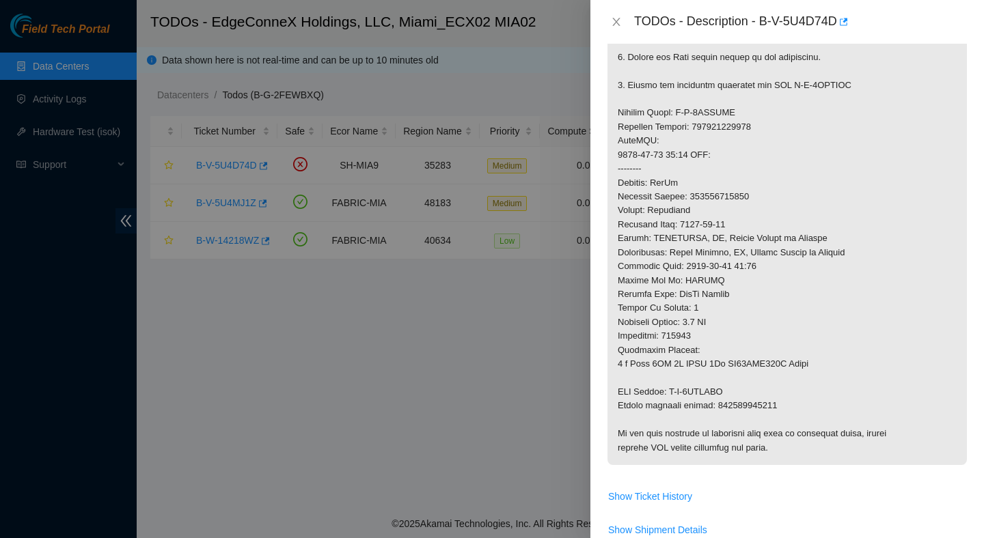
scroll to position [456, 0]
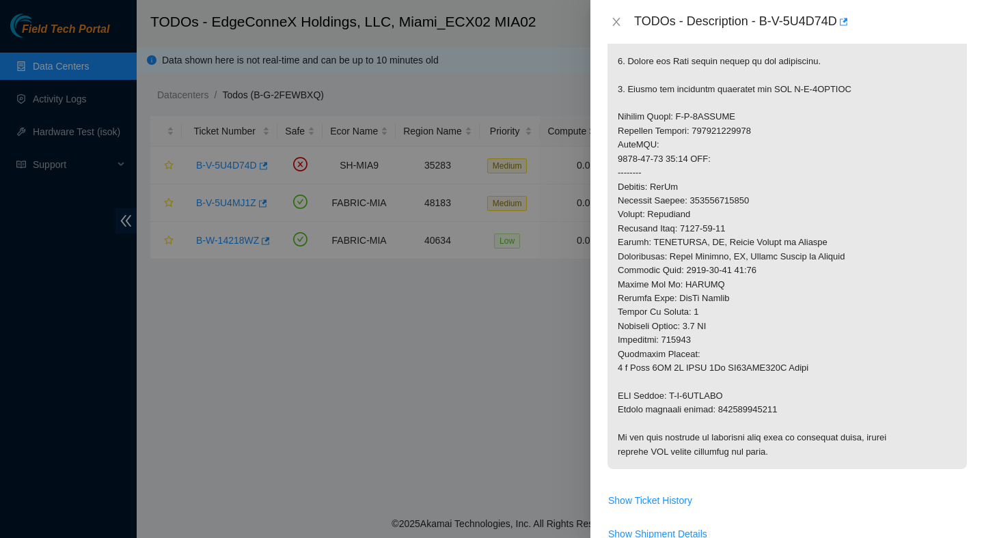
click at [735, 204] on p at bounding box center [786, 145] width 359 height 648
copy p "473665209665"
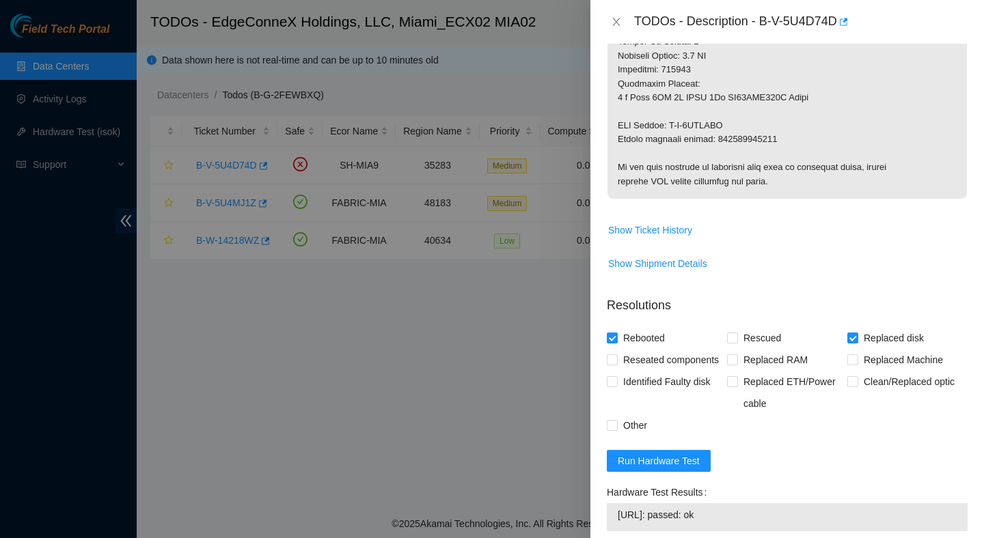
scroll to position [723, 0]
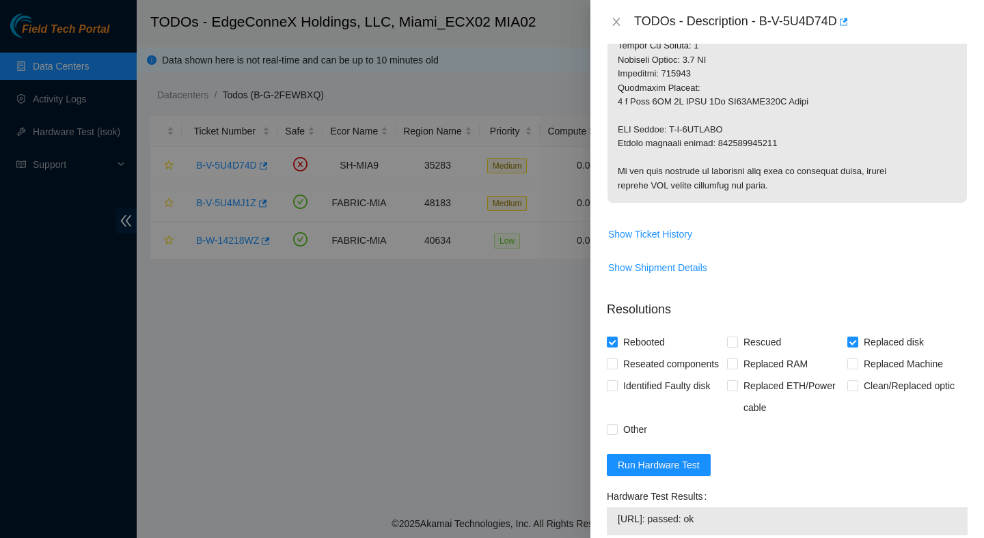
copy p "473665209676"
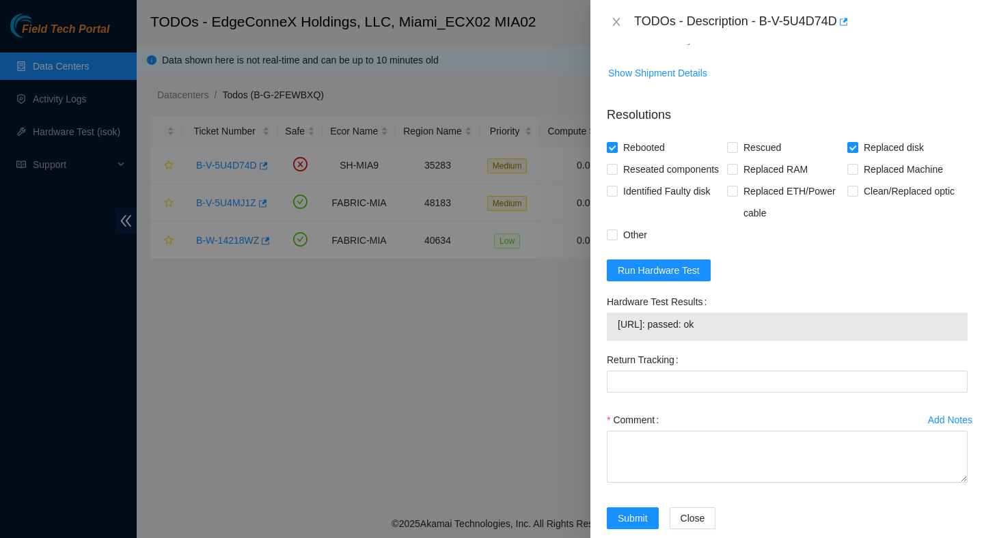
scroll to position [920, 0]
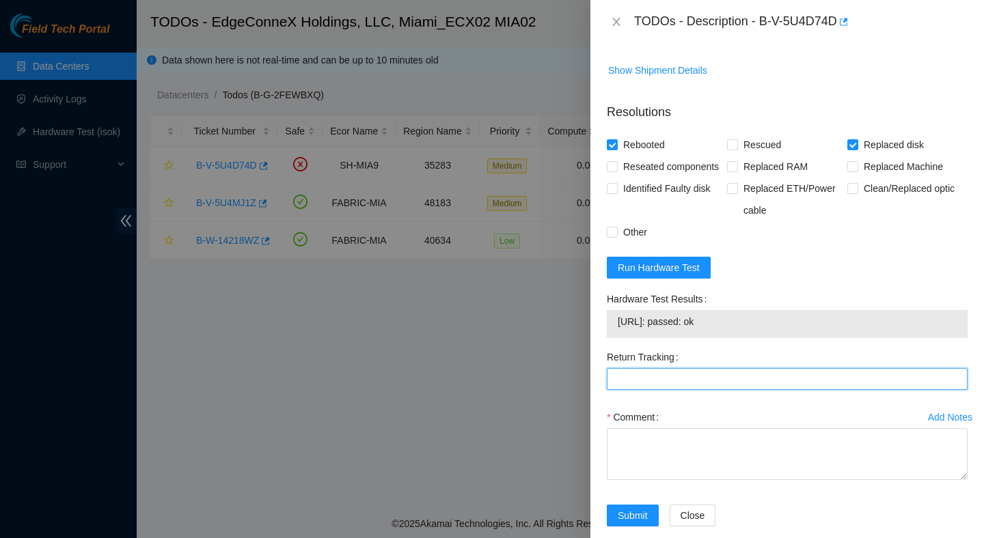
click at [697, 390] on Tracking "Return Tracking" at bounding box center [787, 379] width 361 height 22
paste Tracking "473665209676"
type Tracking "473665209676"
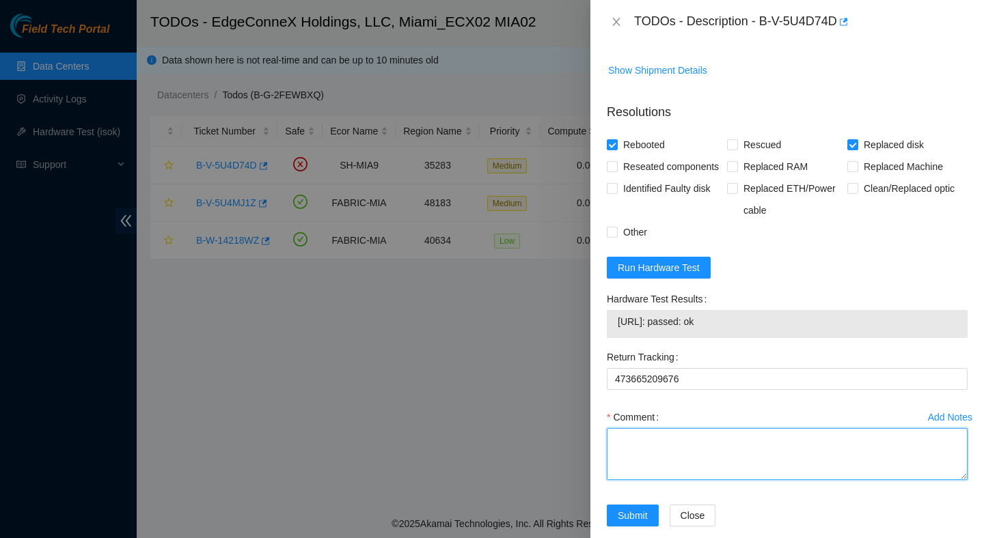
click at [644, 473] on textarea "Comment" at bounding box center [787, 454] width 361 height 52
paste textarea "Verified ticket is safe to work on : Yes NOCC Authorized: Yes Located server co…"
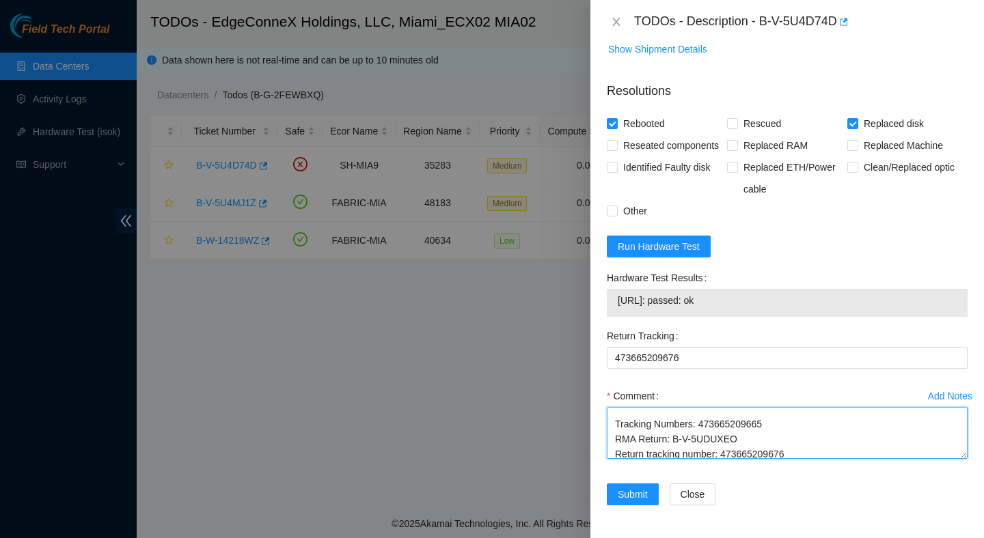
scroll to position [286, 0]
type textarea "Verified ticket is safe to work on : Yes NOCC Authorized: Yes Located server co…"
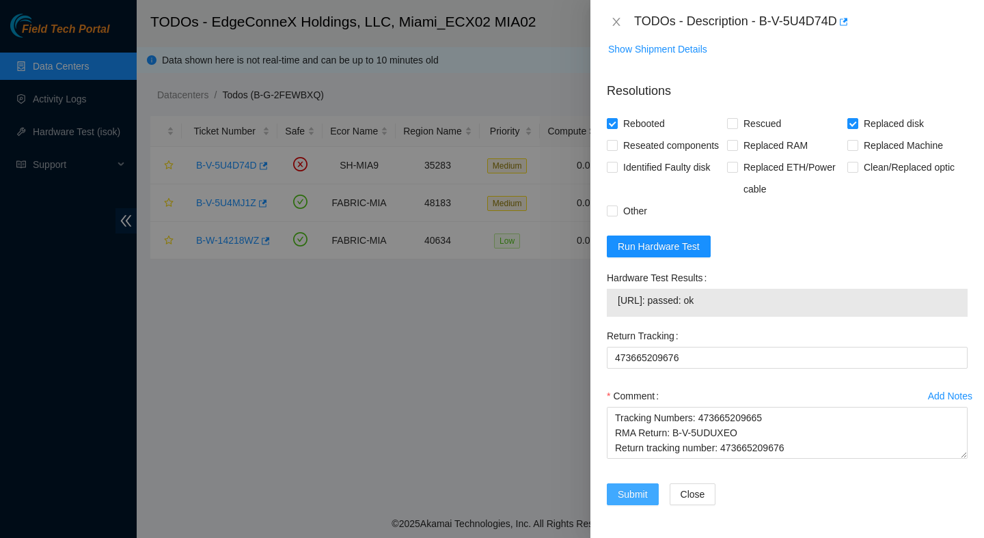
click at [634, 499] on span "Submit" at bounding box center [632, 494] width 30 height 15
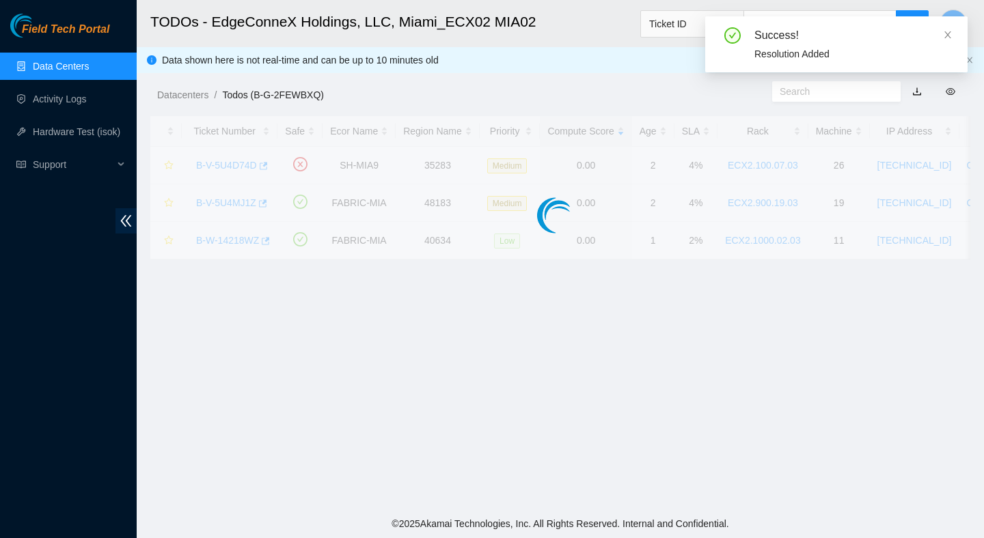
scroll to position [343, 0]
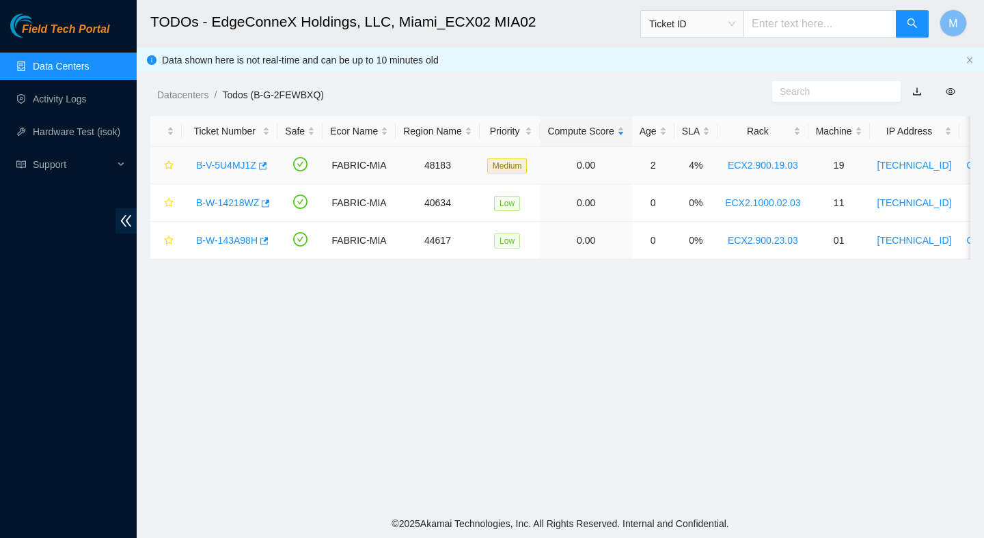
click at [236, 164] on link "B-V-5U4MJ1Z" at bounding box center [226, 165] width 60 height 11
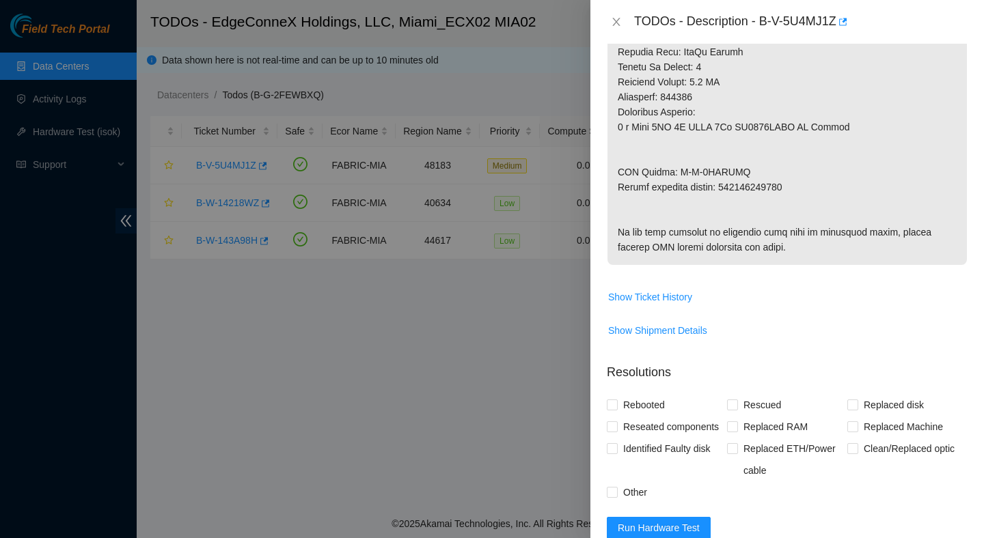
scroll to position [725, 0]
drag, startPoint x: 764, startPoint y: 23, endPoint x: 841, endPoint y: 31, distance: 78.3
click at [841, 31] on div "TODOs - Description - B-V-5U4MJ1Z" at bounding box center [800, 22] width 333 height 22
copy div "B-V-5U4MJ1Z"
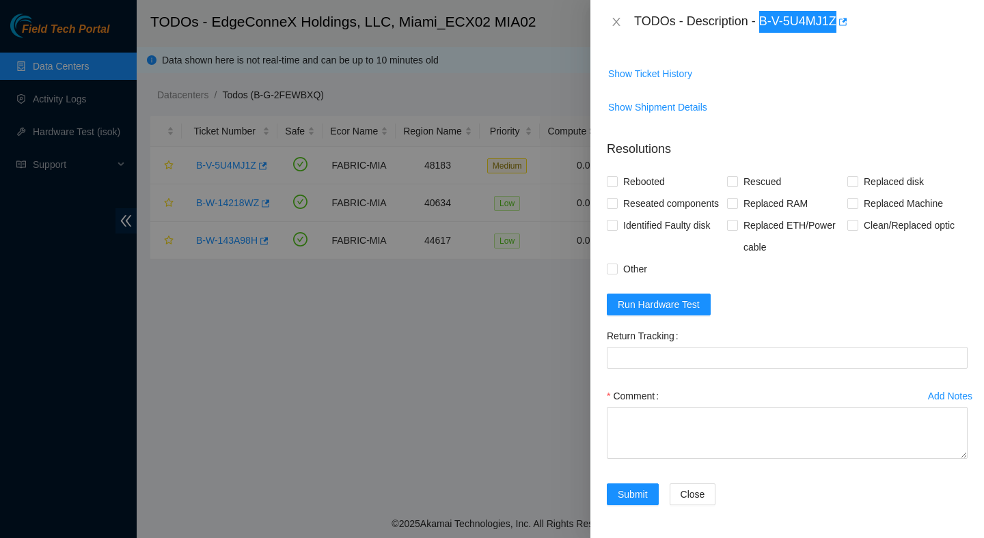
scroll to position [1029, 0]
click at [692, 305] on span "Run Hardware Test" at bounding box center [658, 304] width 82 height 15
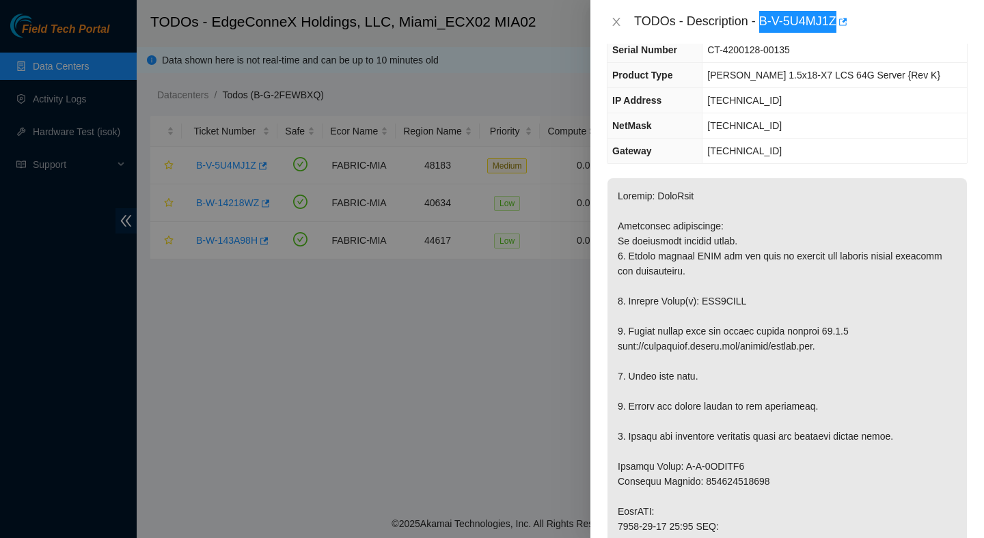
scroll to position [98, 0]
click at [728, 299] on p at bounding box center [786, 535] width 359 height 712
copy p "WJG0EWLF"
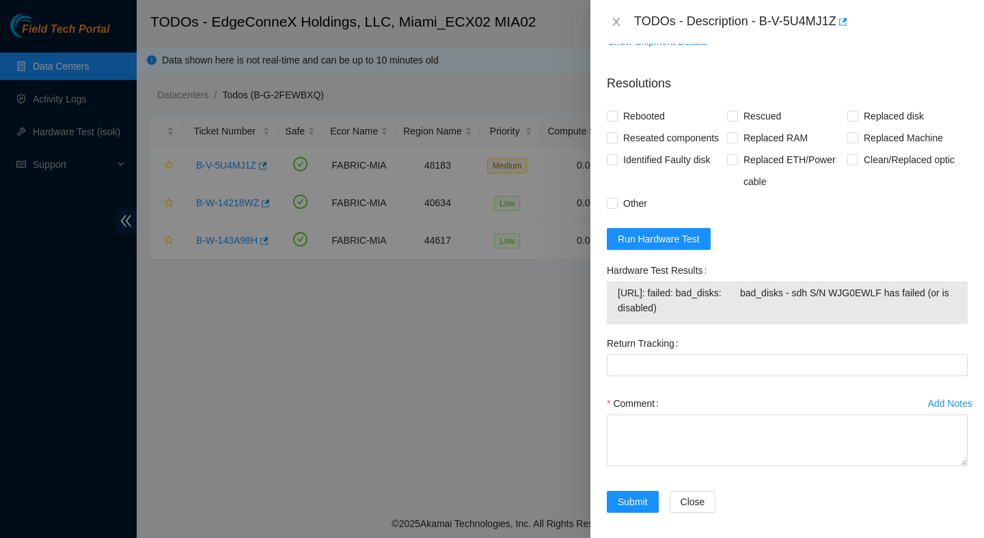
scroll to position [1102, 0]
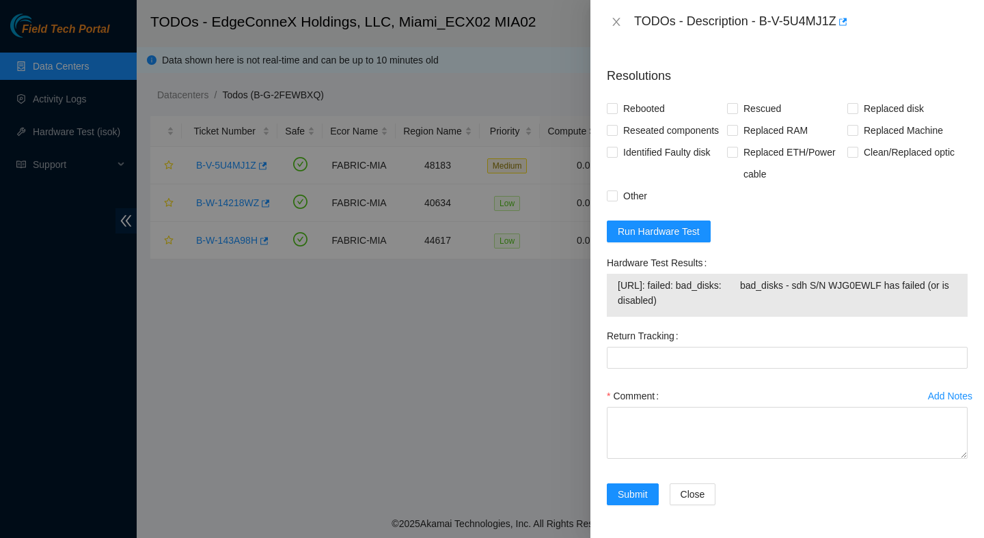
drag, startPoint x: 704, startPoint y: 303, endPoint x: 611, endPoint y: 285, distance: 95.2
click at [611, 285] on div "23.41.5.49: failed: bad_disks: bad_disks - sdh S/N WJG0EWLF has failed (or is d…" at bounding box center [787, 295] width 361 height 43
copy tbody "23.41.5.49: failed: bad_disks: bad_disks - sdh S/N WJG0EWLF has failed (or is d…"
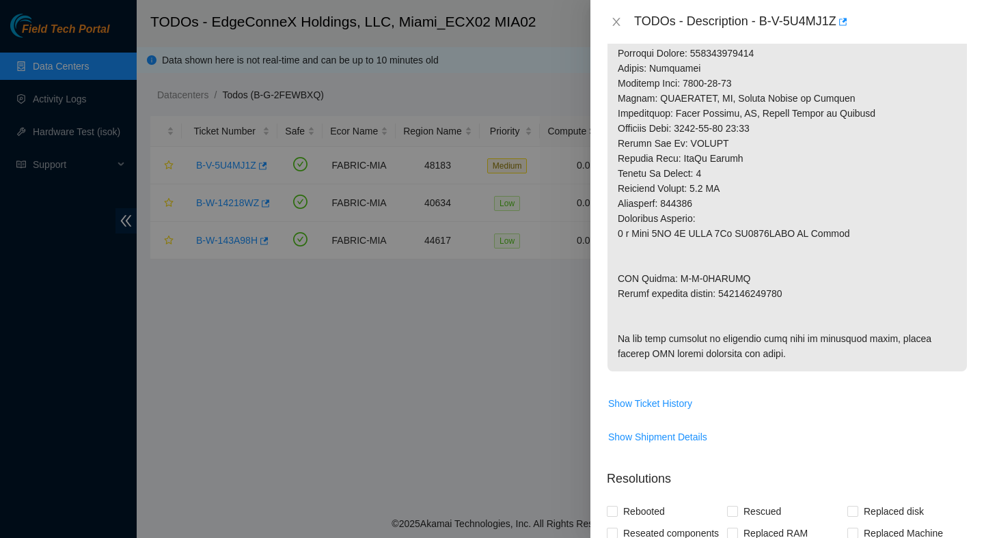
scroll to position [538, 0]
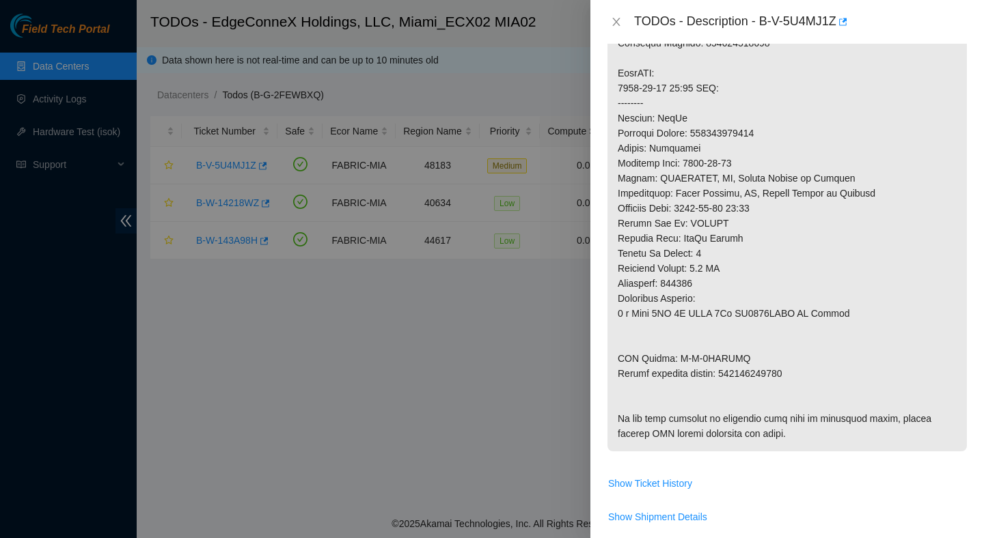
click at [749, 134] on p at bounding box center [786, 96] width 359 height 712
copy p "450826213459"
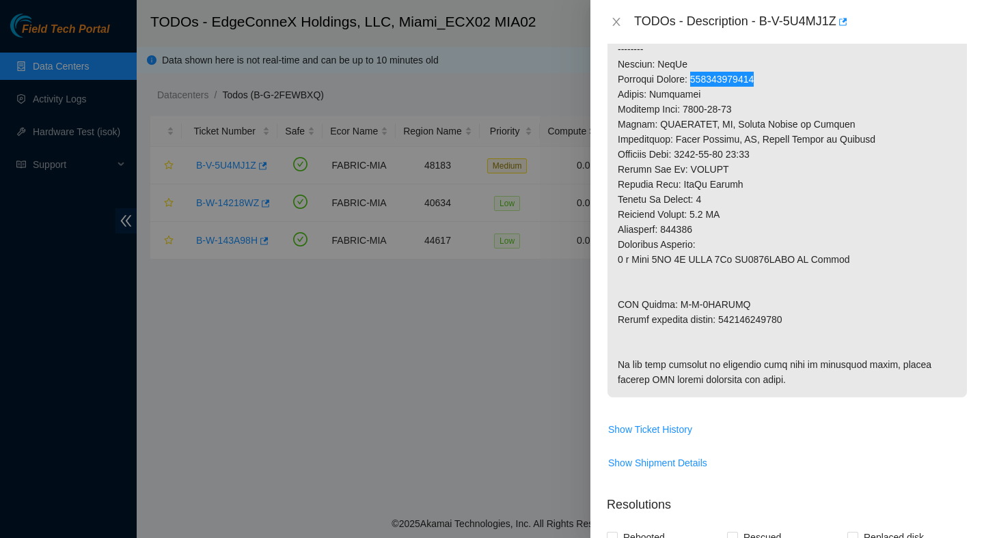
scroll to position [596, 0]
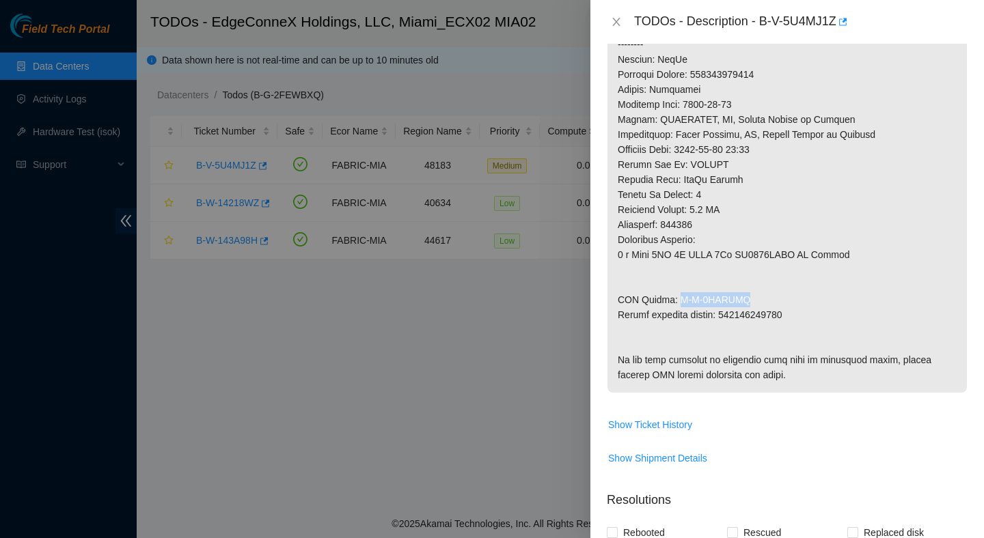
drag, startPoint x: 676, startPoint y: 301, endPoint x: 744, endPoint y: 306, distance: 69.2
click at [744, 306] on p at bounding box center [786, 37] width 359 height 712
copy p "B-V-5UCUNUB"
click at [761, 317] on p at bounding box center [786, 37] width 359 height 712
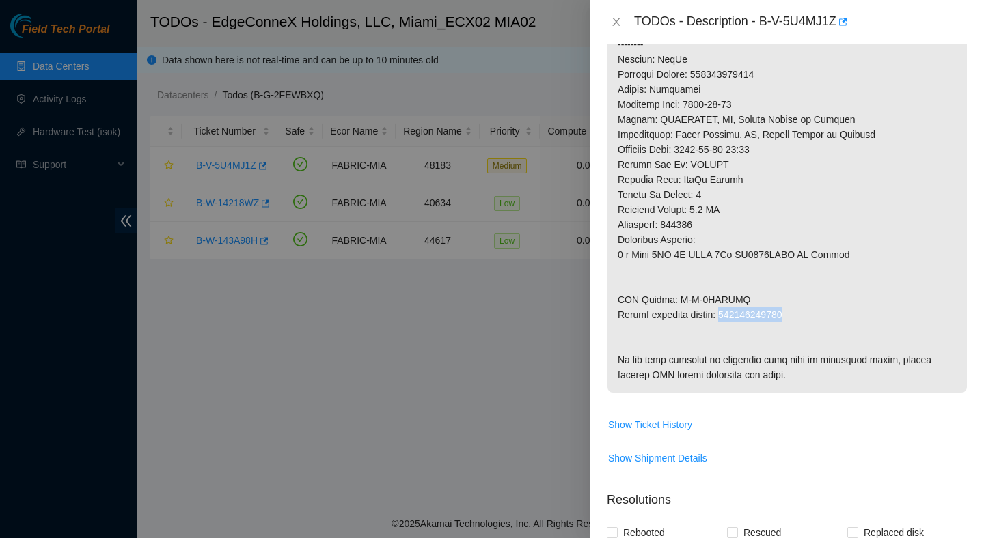
copy p "450826213460"
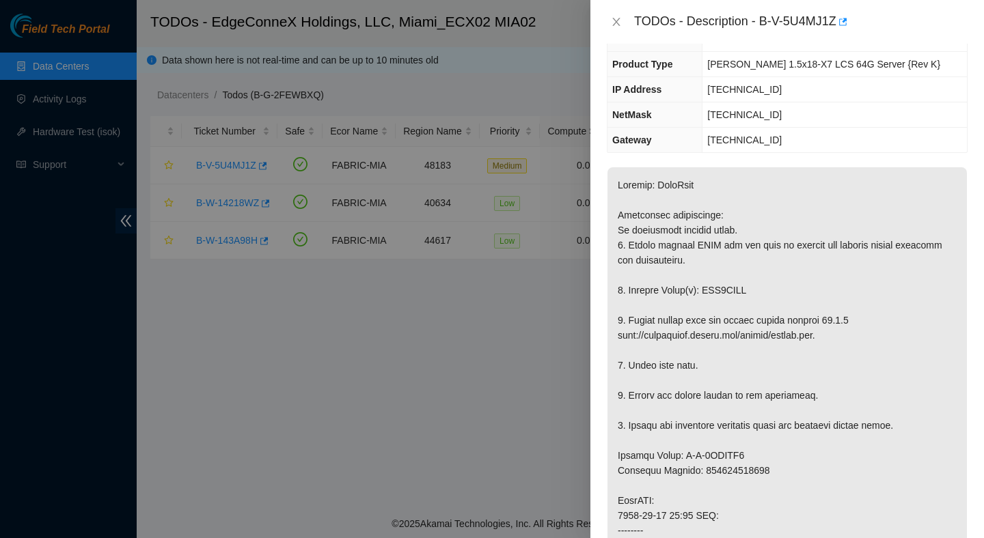
scroll to position [111, 0]
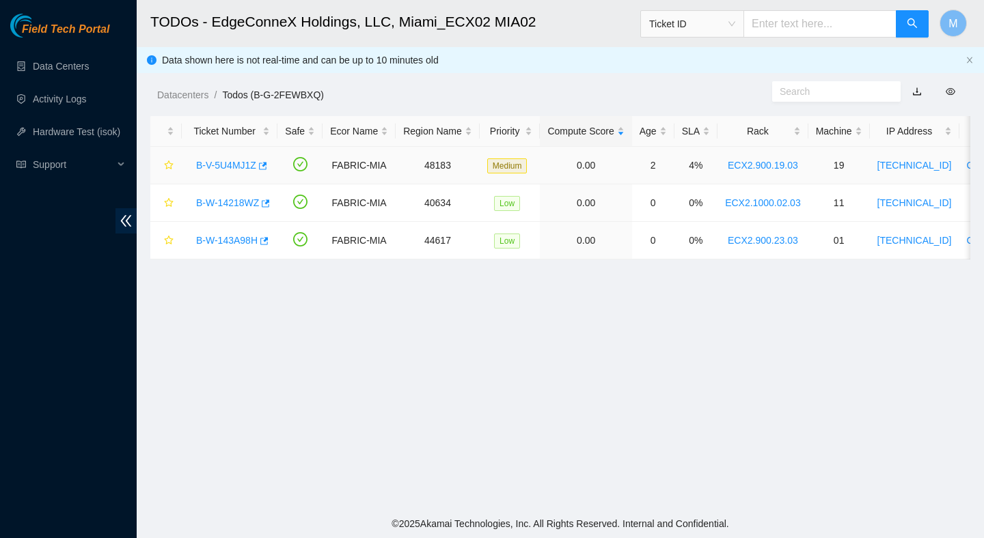
click at [242, 163] on link "B-V-5U4MJ1Z" at bounding box center [226, 165] width 60 height 11
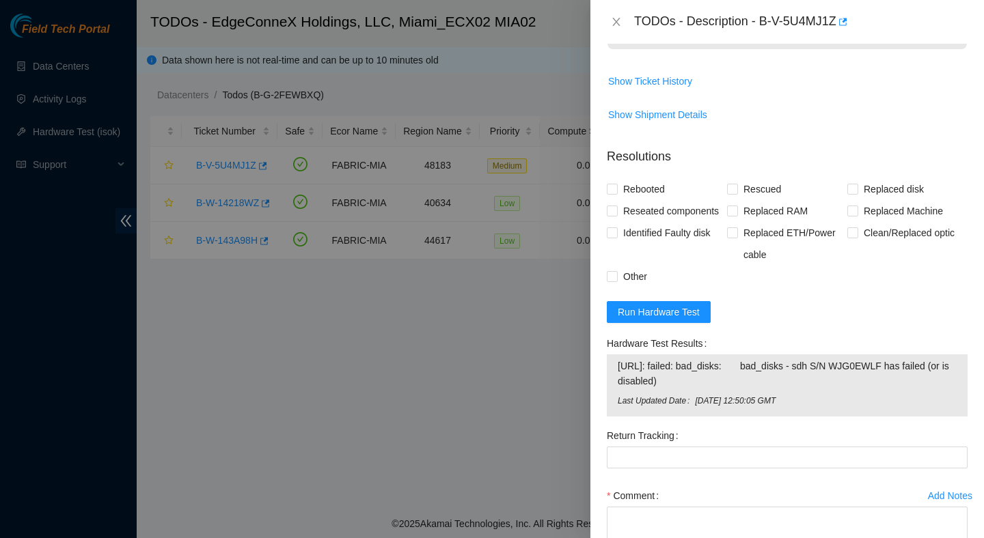
scroll to position [1003, 0]
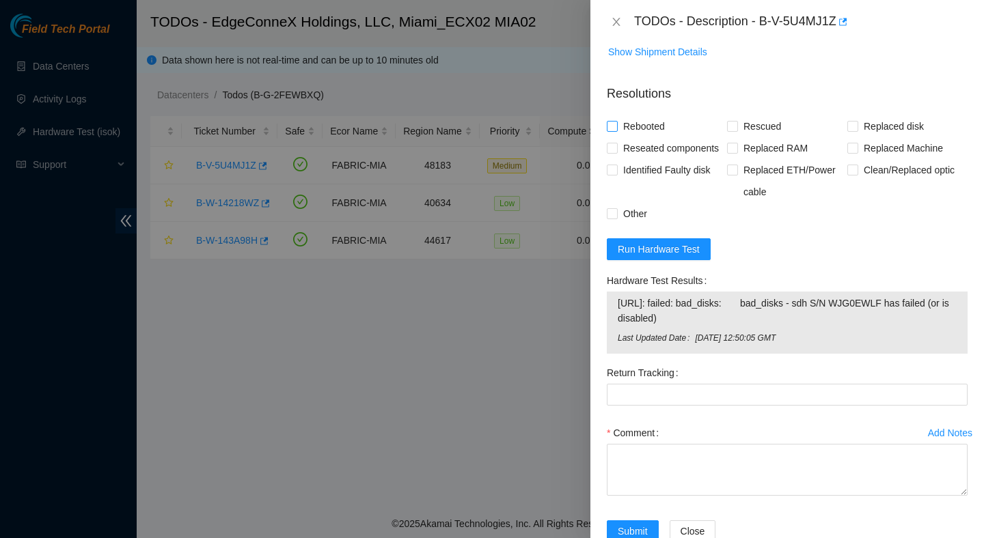
click at [666, 137] on span "Rebooted" at bounding box center [643, 126] width 53 height 22
click at [616, 130] on input "Rebooted" at bounding box center [612, 126] width 10 height 10
checkbox input "true"
click at [761, 137] on span "Rescued" at bounding box center [762, 126] width 48 height 22
click at [736, 130] on input "Rescued" at bounding box center [732, 126] width 10 height 10
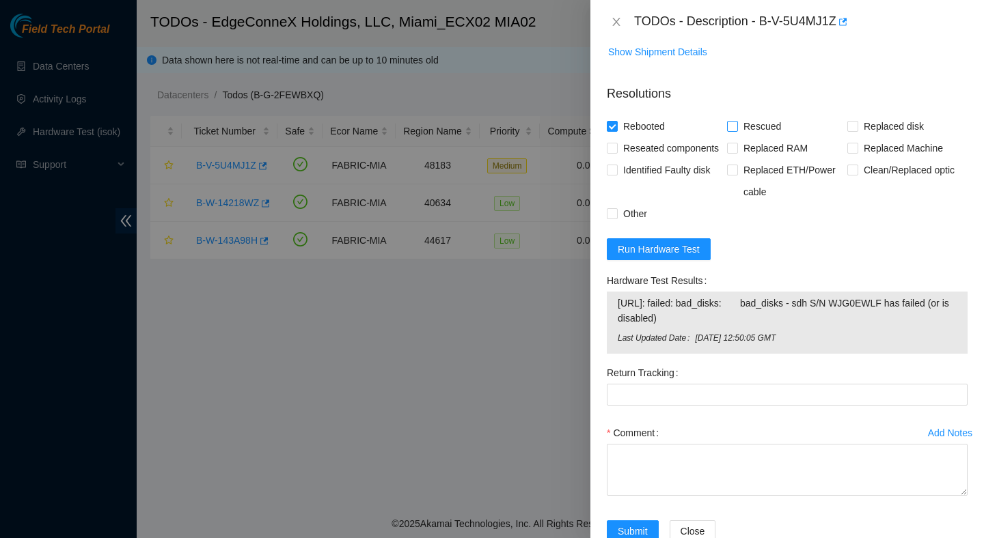
checkbox input "true"
click at [884, 137] on span "Replaced disk" at bounding box center [893, 126] width 71 height 22
click at [857, 130] on input "Replaced disk" at bounding box center [852, 126] width 10 height 10
checkbox input "true"
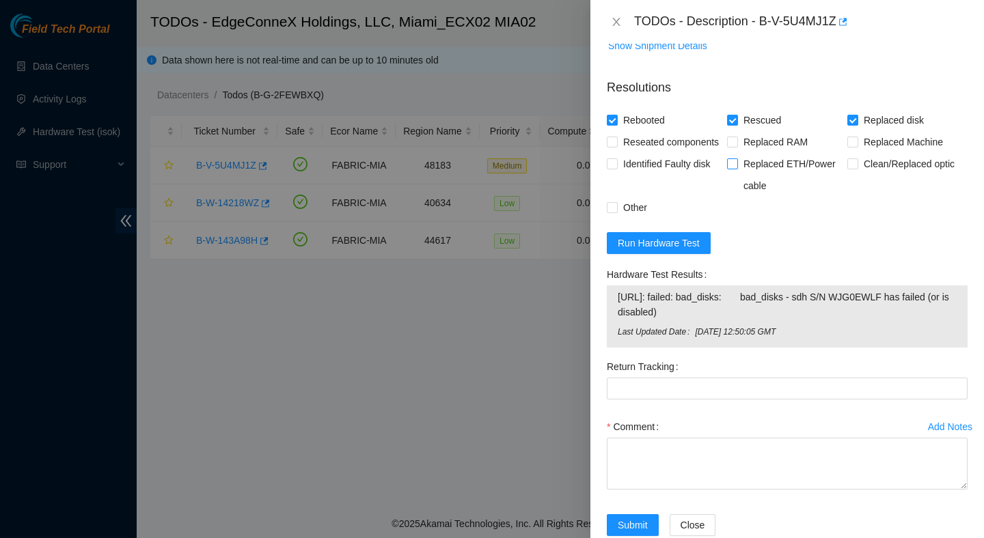
scroll to position [1010, 0]
click at [691, 249] on span "Run Hardware Test" at bounding box center [658, 241] width 82 height 15
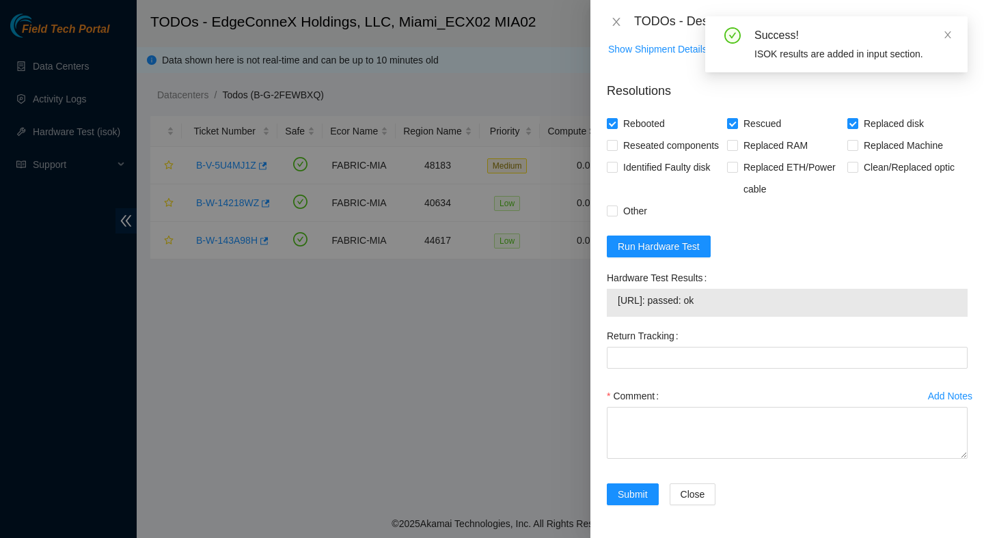
drag, startPoint x: 752, startPoint y: 378, endPoint x: 613, endPoint y: 378, distance: 138.7
click at [613, 317] on div "[URL]: passed: ok" at bounding box center [787, 303] width 361 height 28
copy tbody "[URL]: passed: ok"
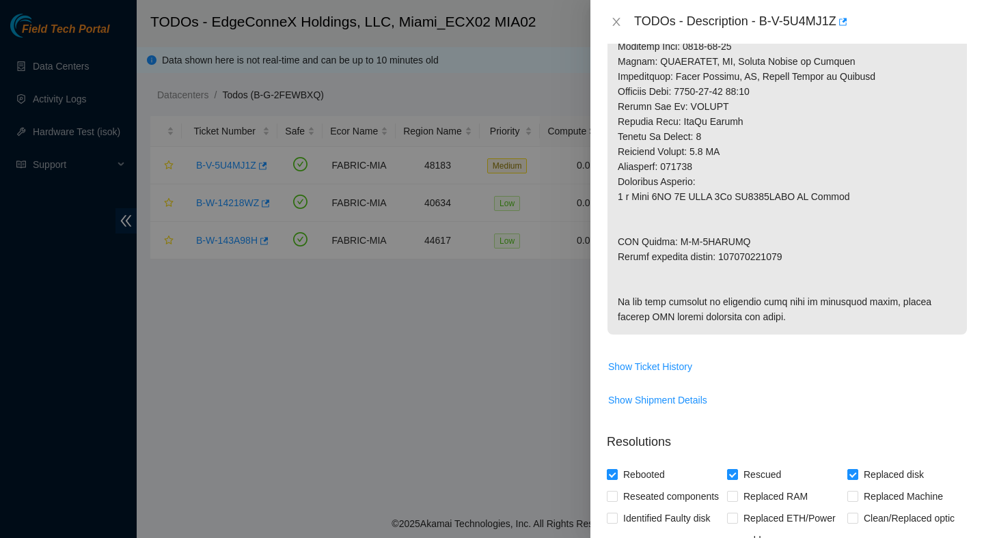
scroll to position [654, 0]
copy p "450826213460"
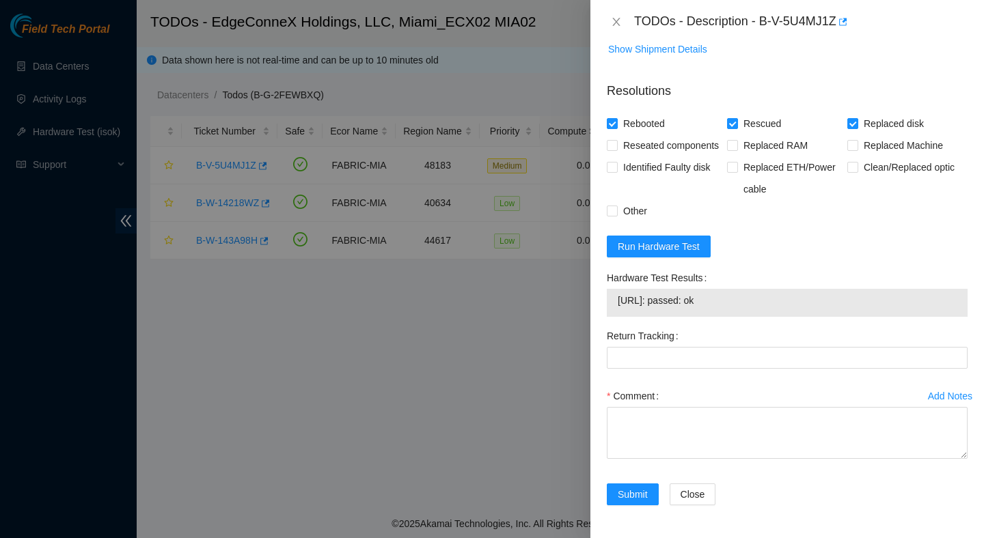
scroll to position [1087, 0]
click at [697, 355] on Tracking "Return Tracking" at bounding box center [787, 358] width 361 height 22
paste Tracking "450826213460"
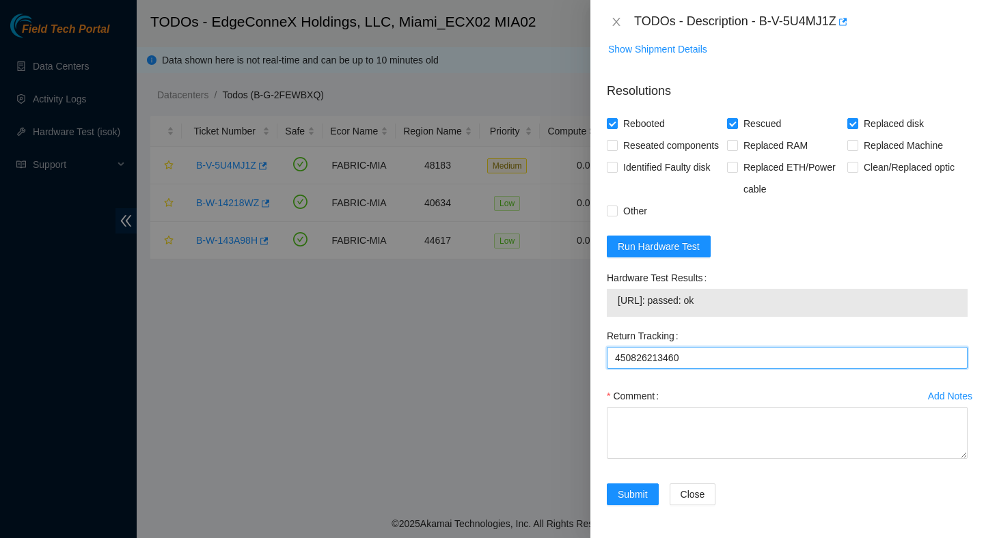
type Tracking "450826213460"
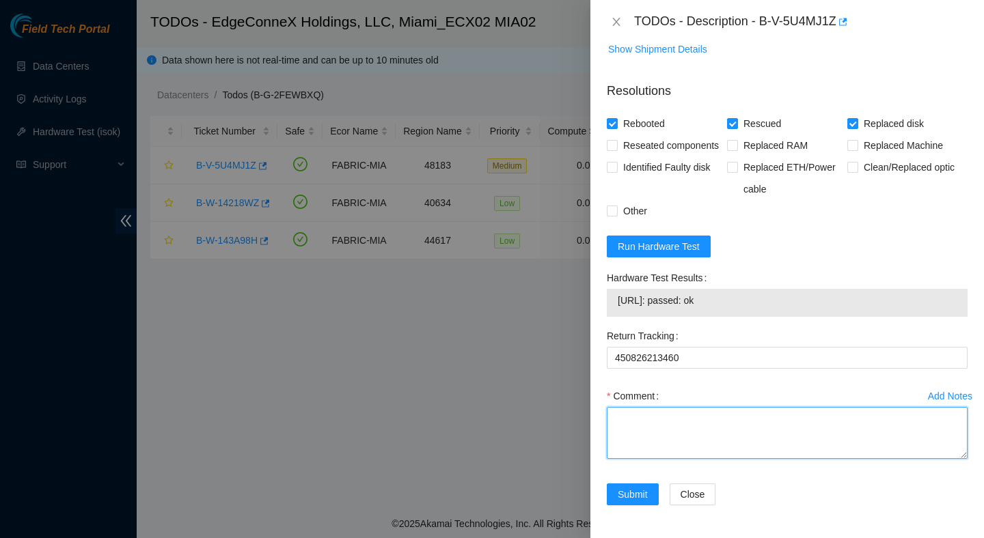
click at [634, 420] on textarea "Comment" at bounding box center [787, 433] width 361 height 52
paste textarea "Verified ticket is safe to work on : Yes NOCC Authorized: Yes Located server co…"
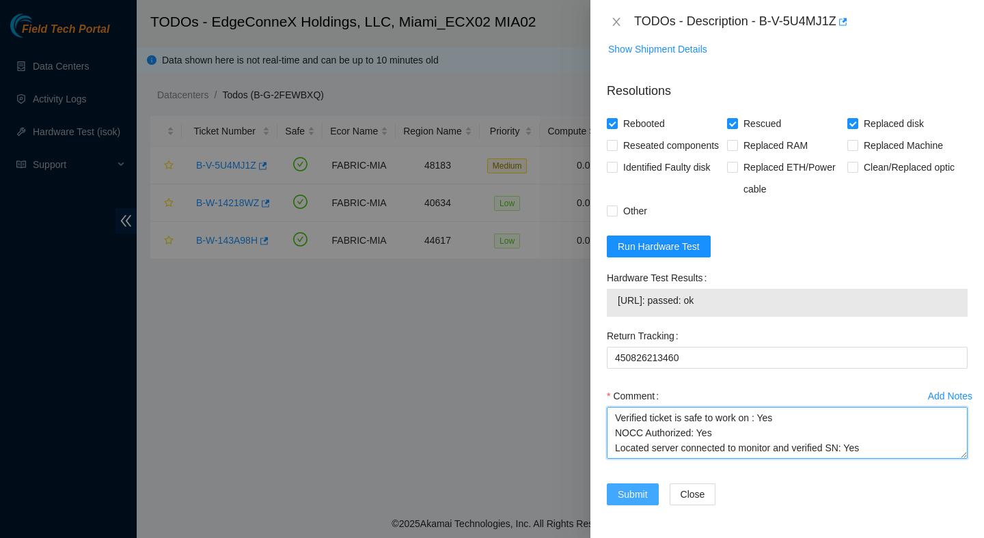
type textarea "Verified ticket is safe to work on : Yes NOCC Authorized: Yes Located server co…"
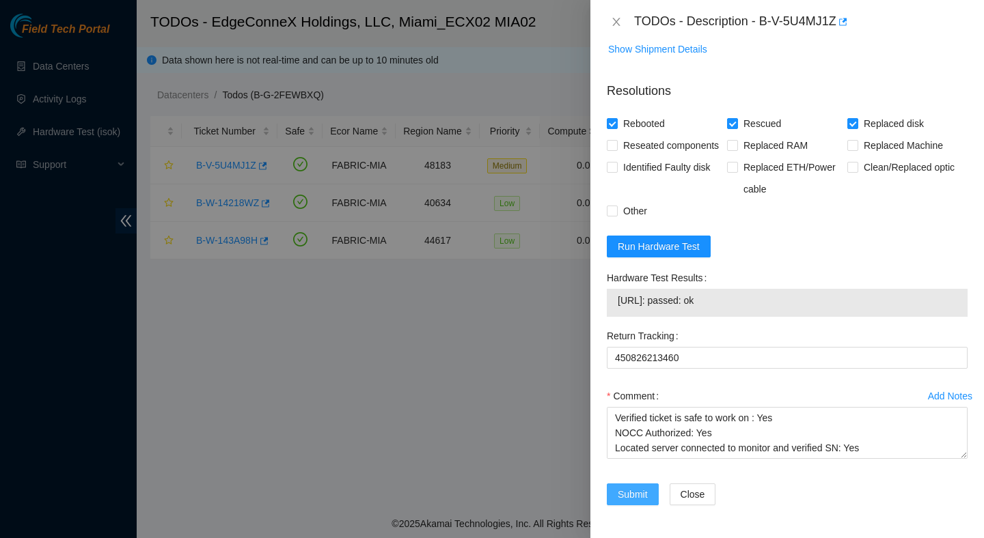
click at [649, 497] on button "Submit" at bounding box center [633, 495] width 52 height 22
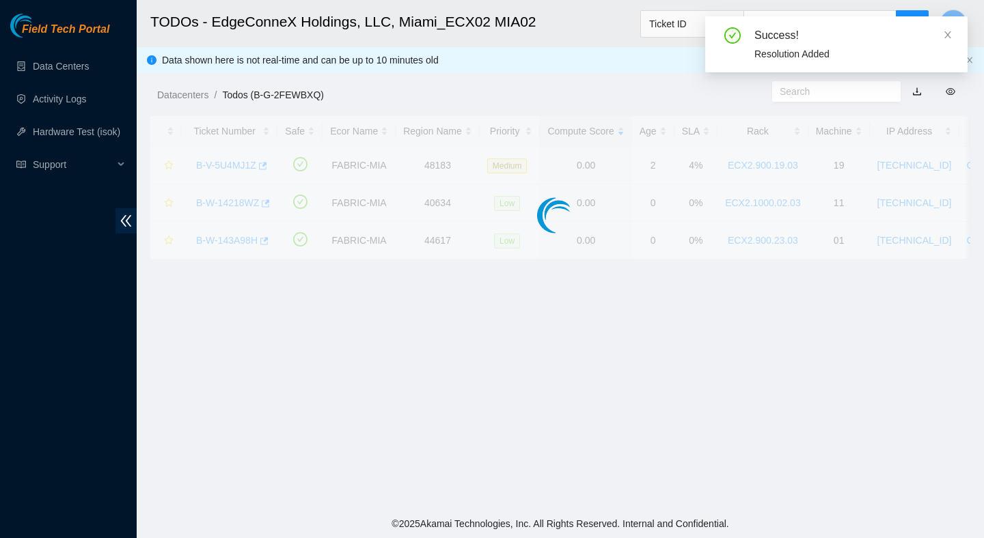
scroll to position [343, 0]
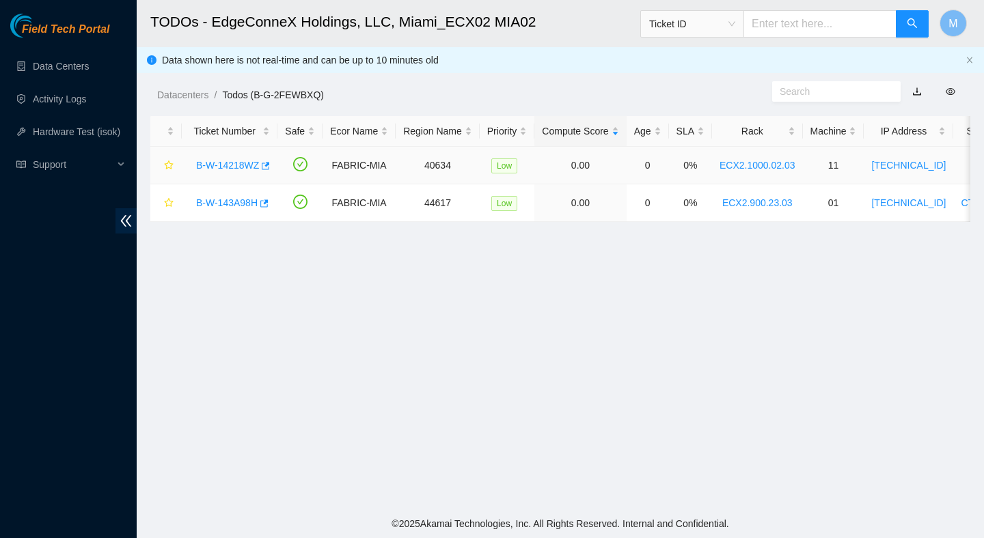
click at [225, 180] on td "B-W-14218WZ" at bounding box center [230, 166] width 96 height 38
click at [237, 167] on link "B-W-14218WZ" at bounding box center [227, 165] width 63 height 11
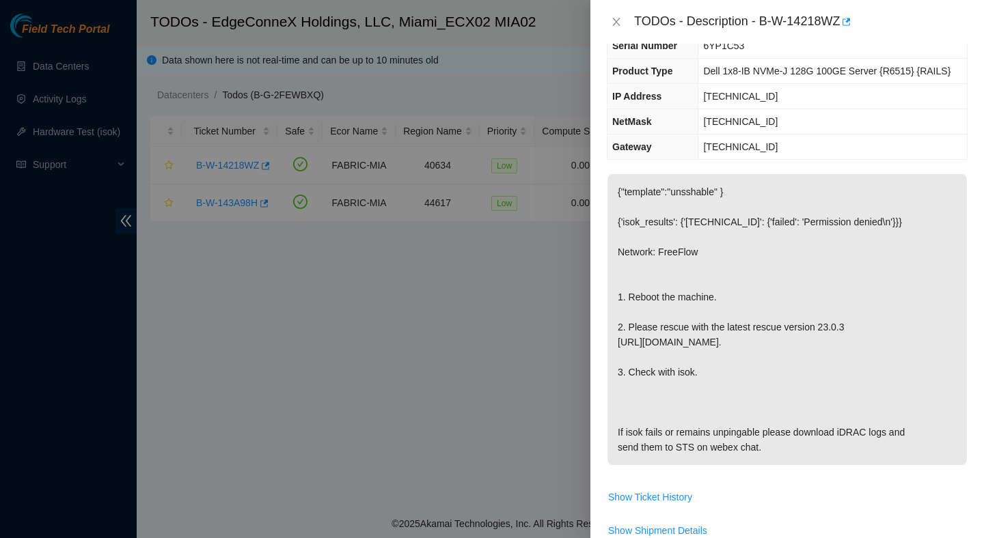
scroll to position [102, 0]
drag, startPoint x: 762, startPoint y: 20, endPoint x: 853, endPoint y: 38, distance: 93.2
click at [854, 38] on div "TODOs - Description - B-W-14218WZ" at bounding box center [786, 22] width 393 height 44
copy div "B-W-14218WZ"
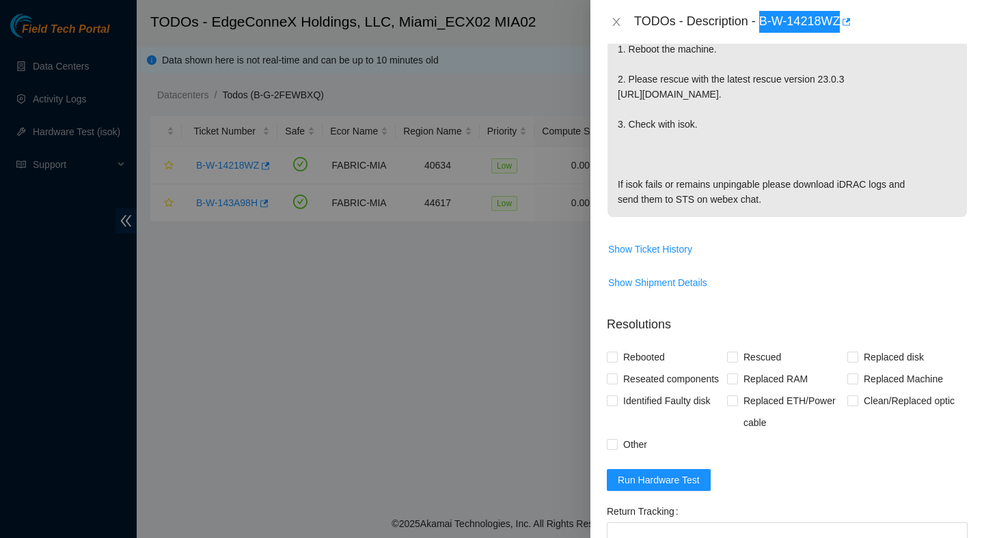
scroll to position [376, 0]
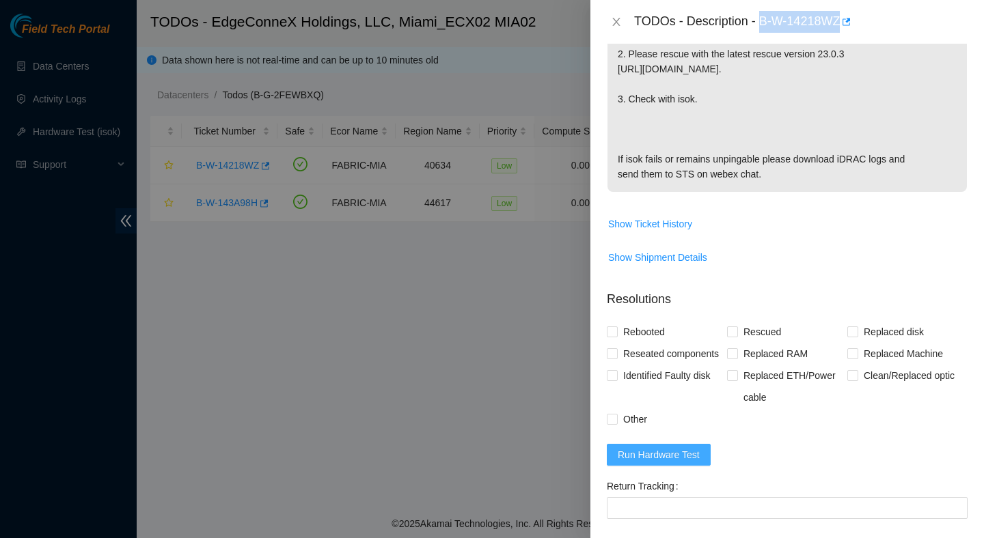
click at [658, 462] on span "Run Hardware Test" at bounding box center [658, 454] width 82 height 15
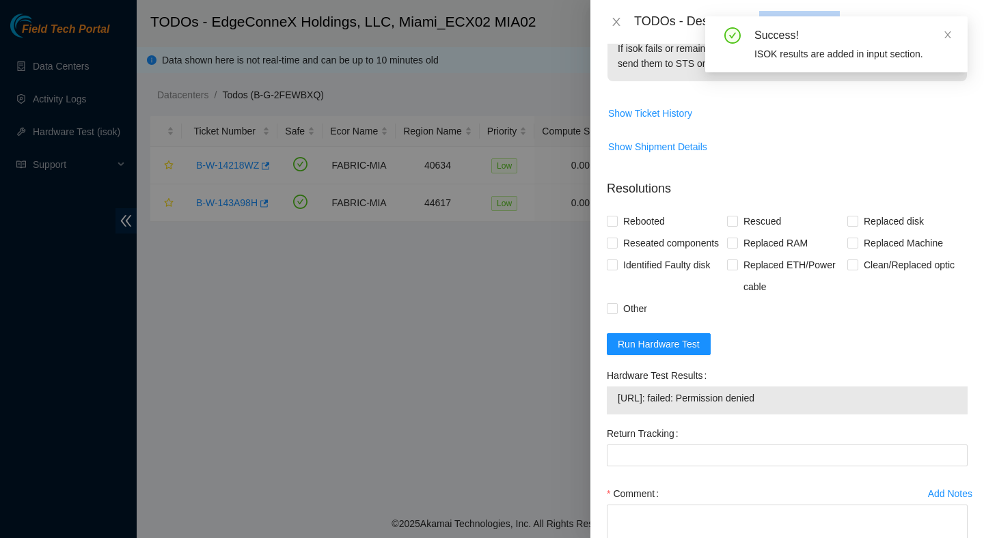
scroll to position [518, 0]
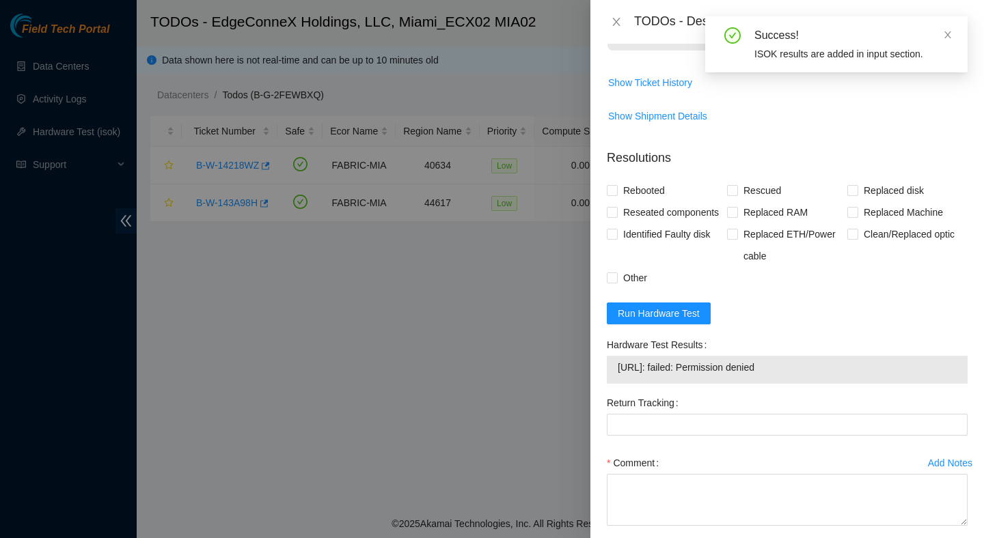
click at [755, 380] on td "104.86.100.142: failed: Permission denied" at bounding box center [787, 369] width 340 height 21
copy span "104.86.100.142: failed: Permission denied"
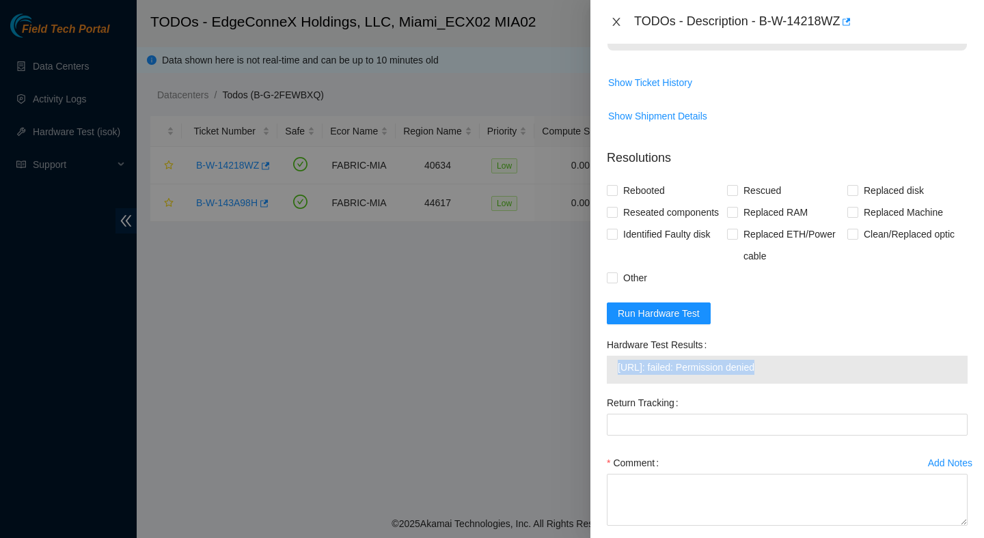
click at [613, 25] on icon "close" at bounding box center [616, 21] width 11 height 11
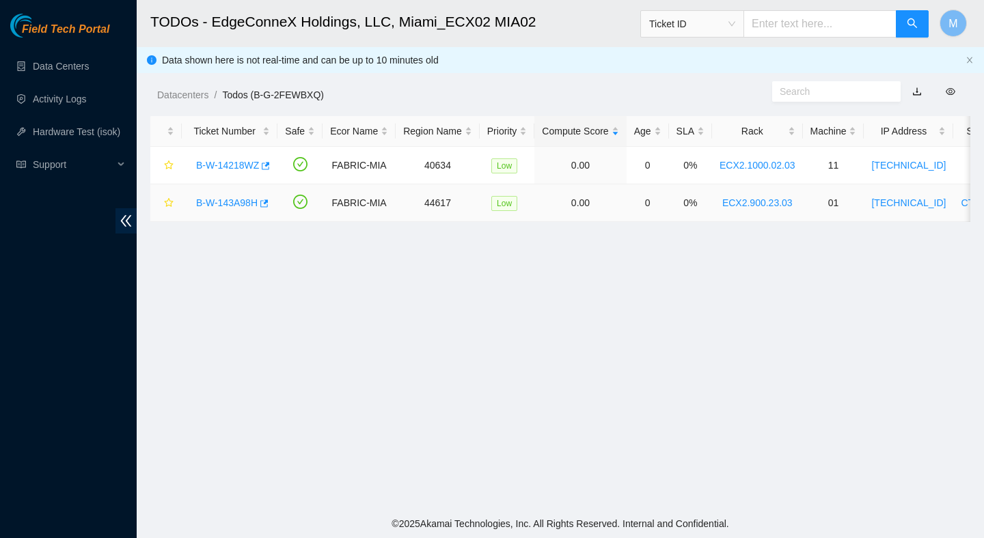
click at [223, 199] on link "B-W-143A98H" at bounding box center [226, 202] width 61 height 11
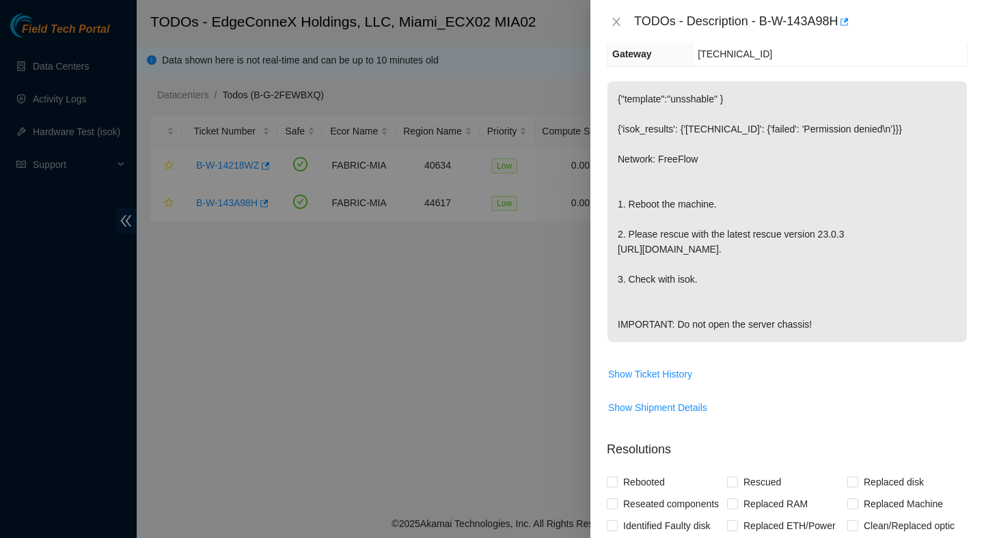
click at [840, 372] on span "Show Ticket History" at bounding box center [786, 374] width 359 height 22
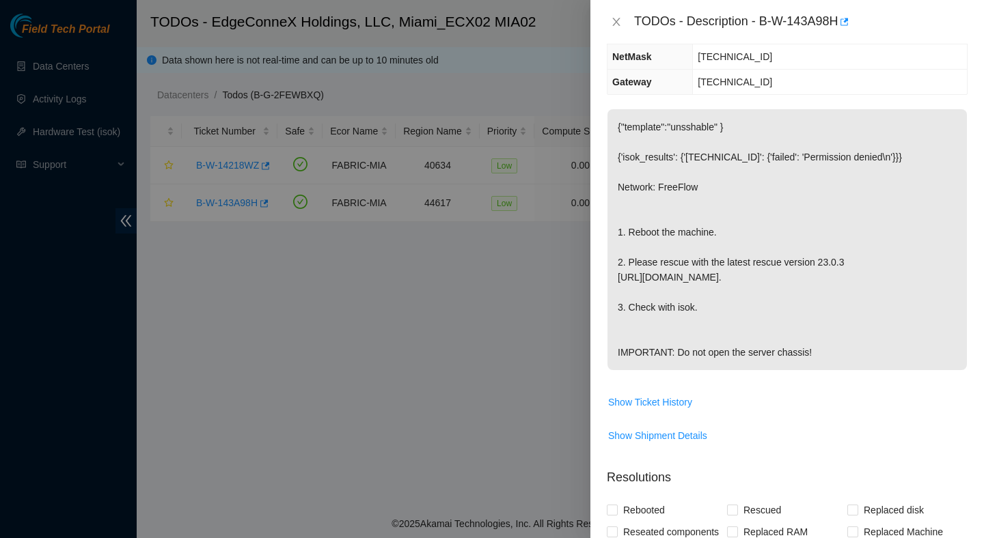
scroll to position [195, 0]
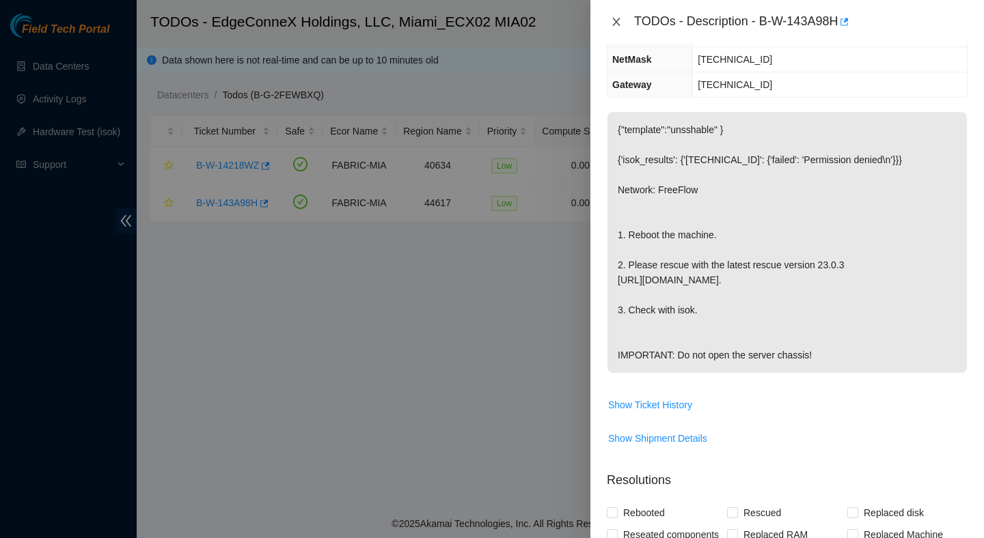
click at [620, 24] on icon "close" at bounding box center [616, 21] width 11 height 11
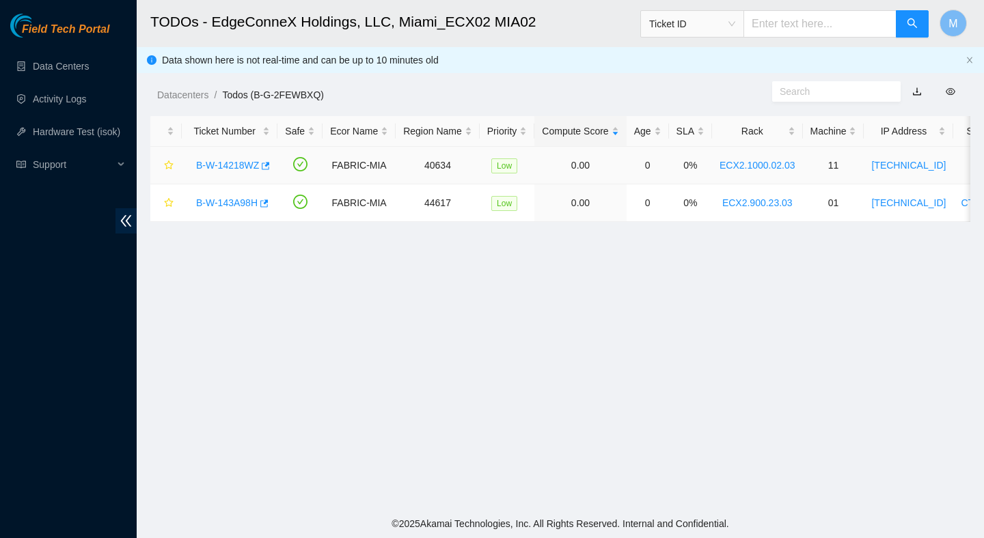
click at [235, 161] on link "B-W-14218WZ" at bounding box center [227, 165] width 63 height 11
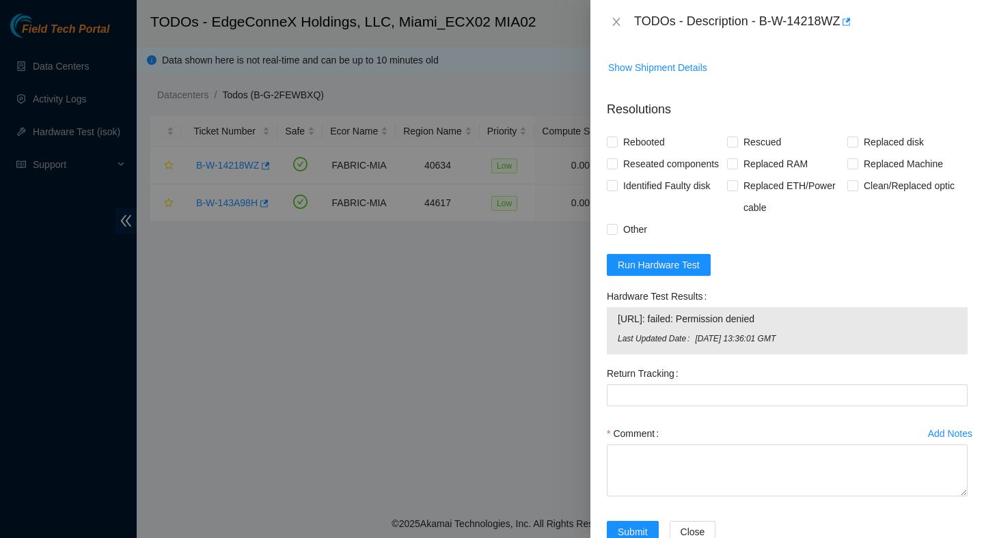
scroll to position [604, 0]
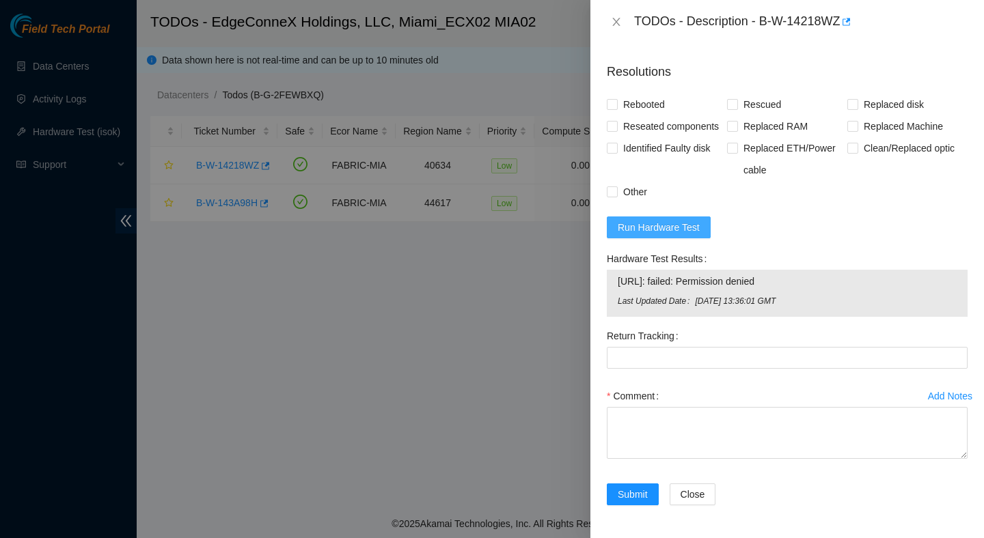
click at [665, 235] on span "Run Hardware Test" at bounding box center [658, 227] width 82 height 15
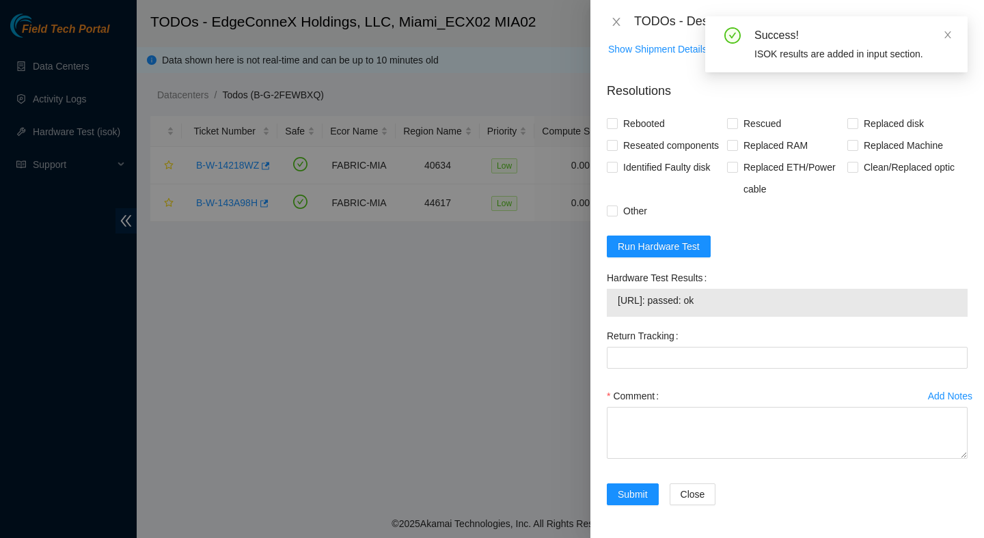
drag, startPoint x: 747, startPoint y: 310, endPoint x: 610, endPoint y: 310, distance: 137.3
click at [610, 310] on div "104.86.100.142: passed: ok" at bounding box center [787, 303] width 361 height 28
copy tbody "104.86.100.142: passed: ok"
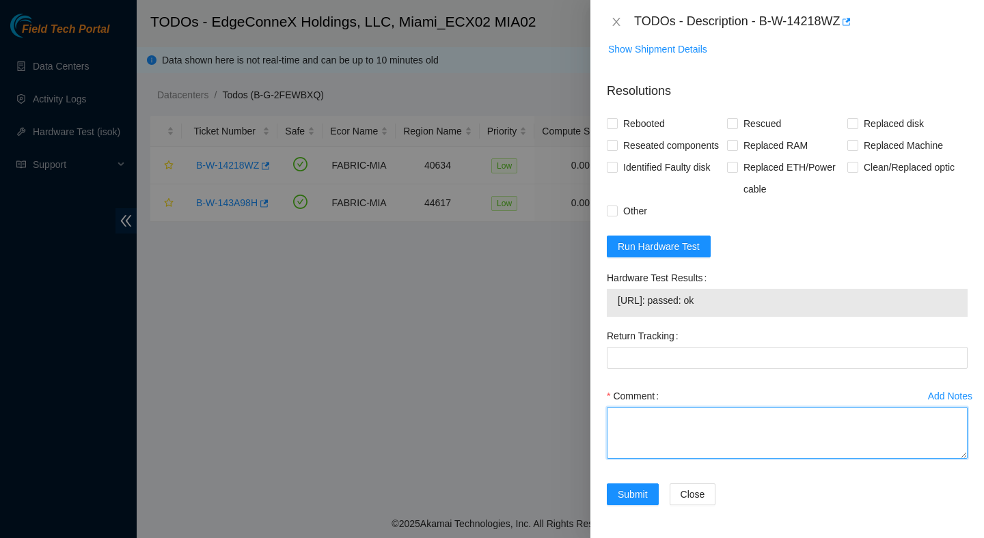
click at [682, 436] on textarea "Comment" at bounding box center [787, 433] width 361 height 52
paste textarea "Verified ticket is safe to work on : Yes NOCC Authorized: Yes Located server co…"
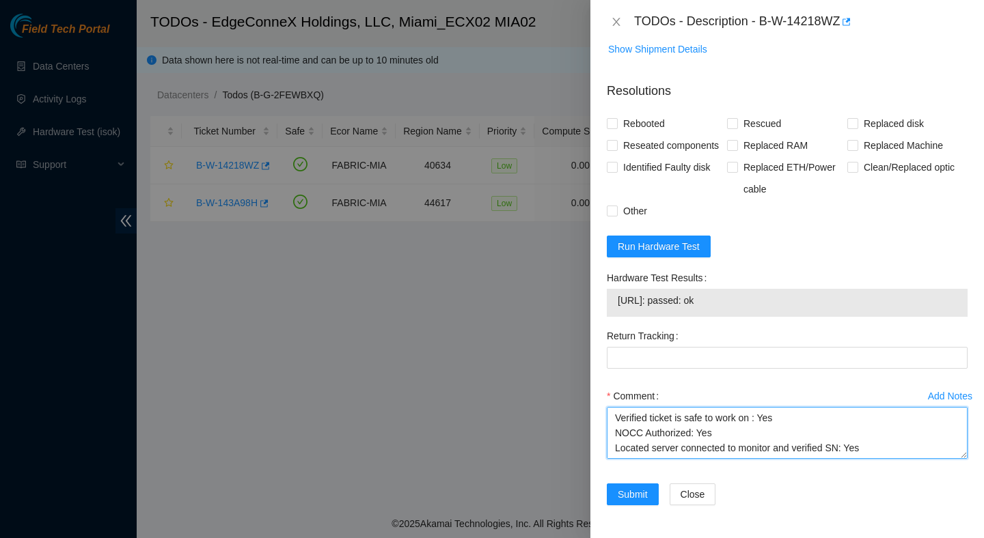
scroll to position [161, 0]
type textarea "Verified ticket is safe to work on : Yes NOCC Authorized: Yes Located server co…"
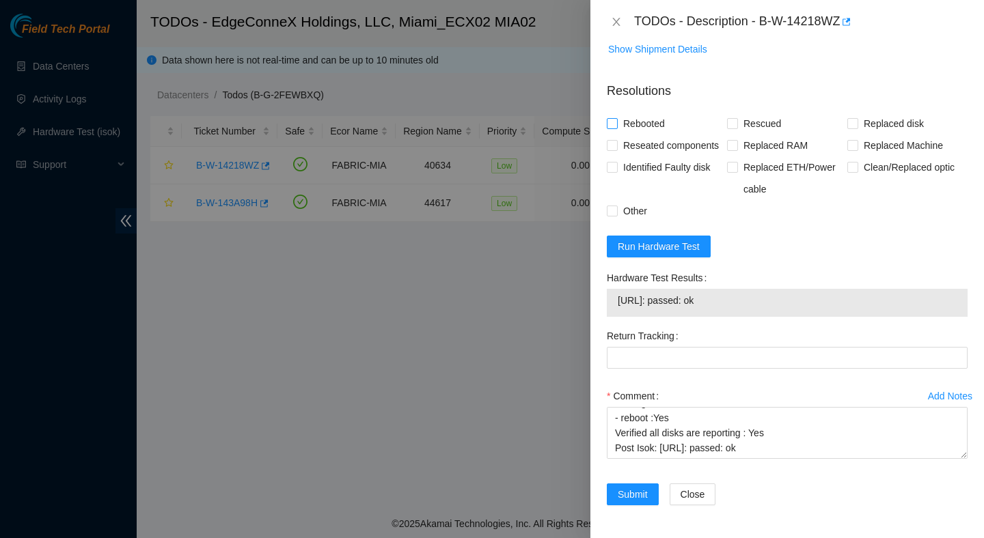
click at [656, 113] on span "Rebooted" at bounding box center [643, 124] width 53 height 22
click at [616, 118] on input "Rebooted" at bounding box center [612, 123] width 10 height 10
checkbox input "true"
click at [740, 113] on span "Rescued" at bounding box center [762, 124] width 48 height 22
click at [736, 118] on input "Rescued" at bounding box center [732, 123] width 10 height 10
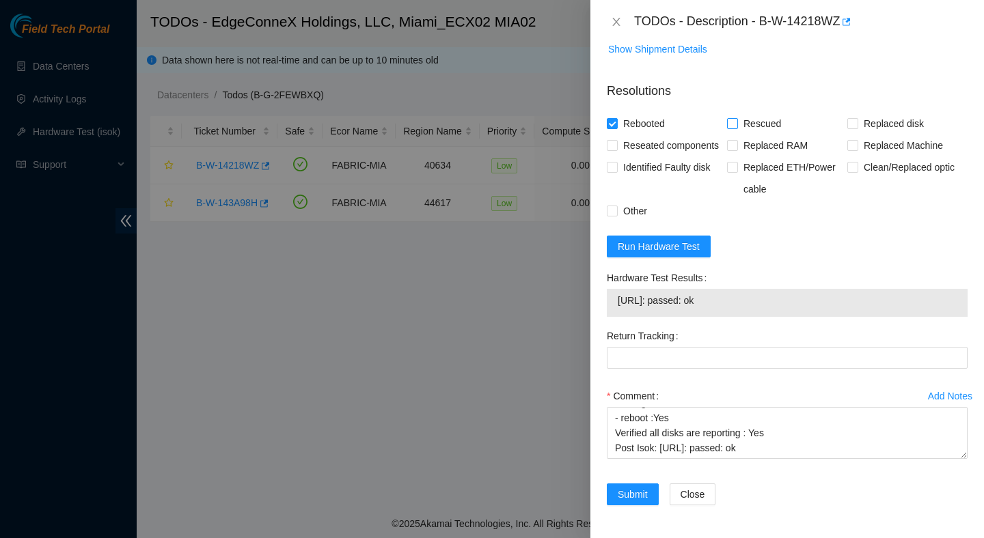
checkbox input "true"
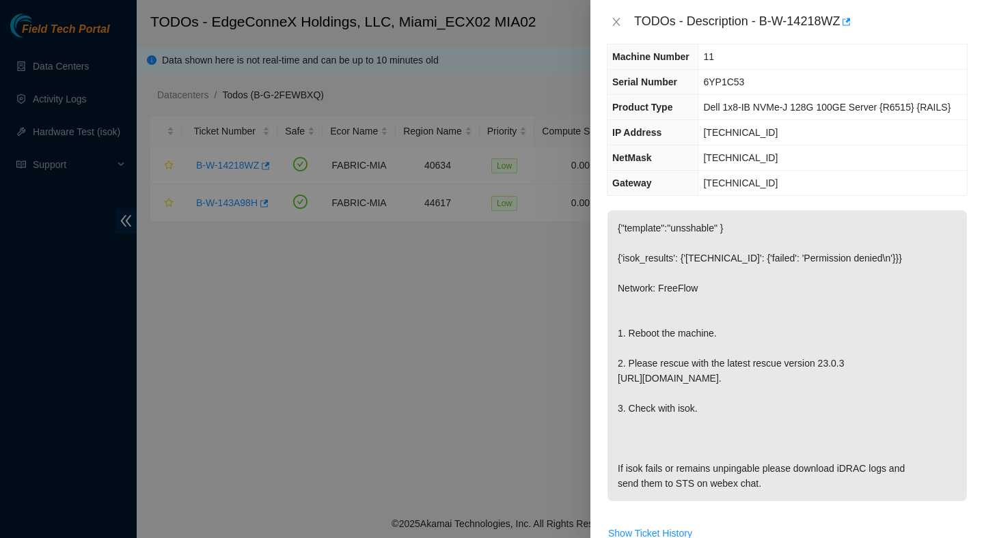
scroll to position [607, 0]
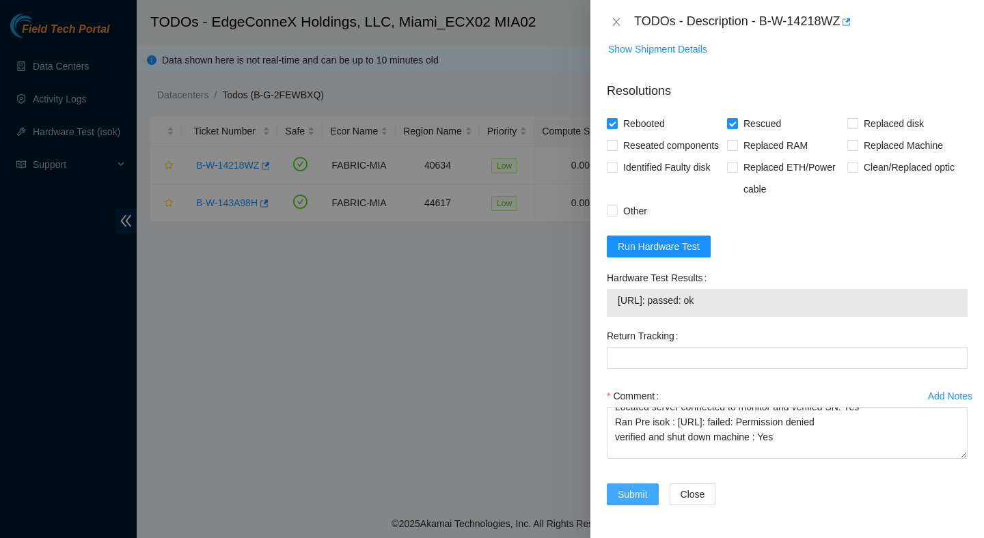
click at [637, 489] on span "Submit" at bounding box center [632, 494] width 30 height 15
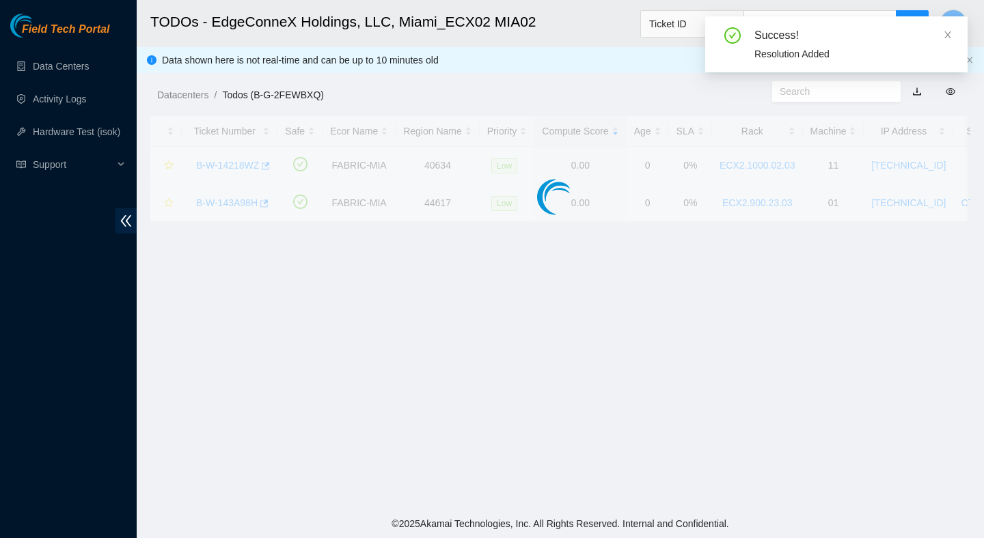
scroll to position [343, 0]
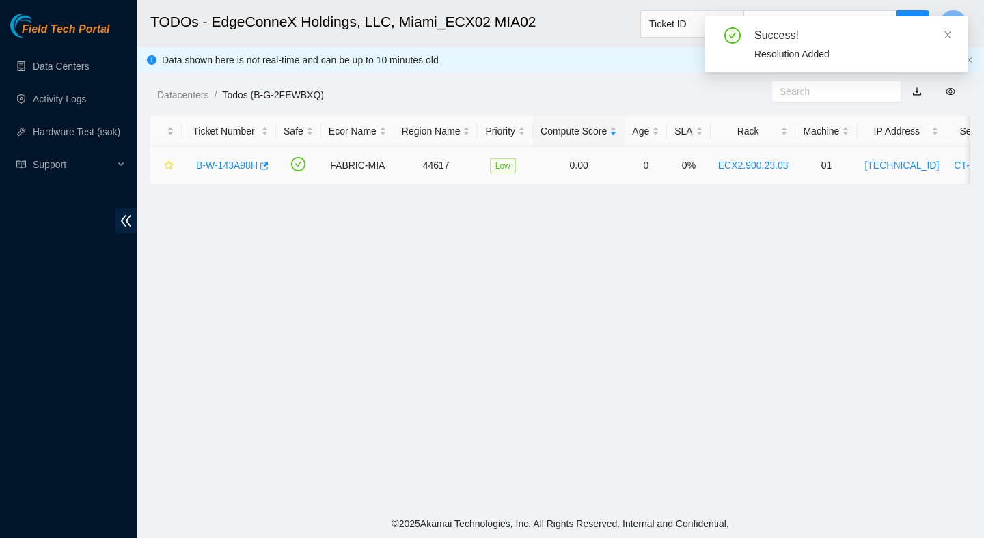
click at [222, 165] on link "B-W-143A98H" at bounding box center [226, 165] width 61 height 11
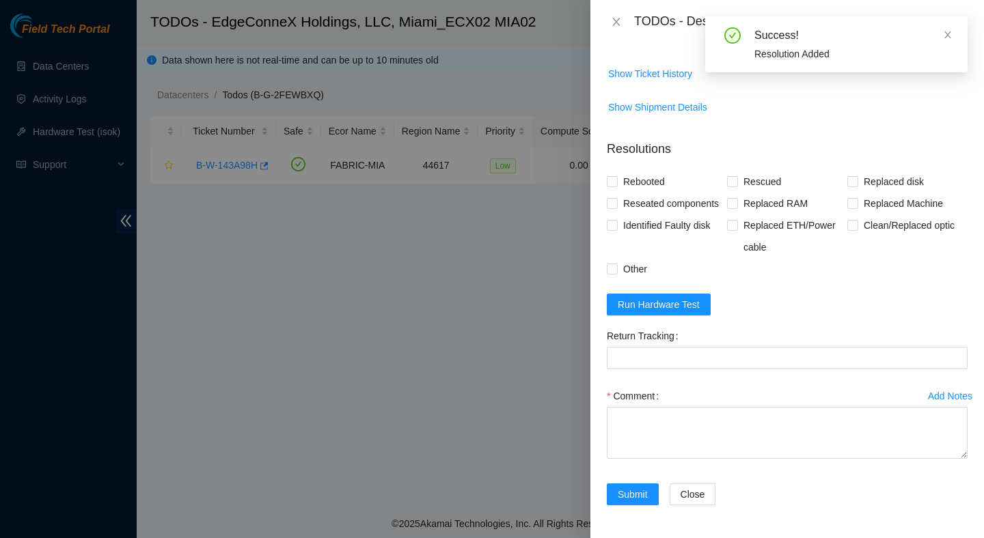
scroll to position [0, 0]
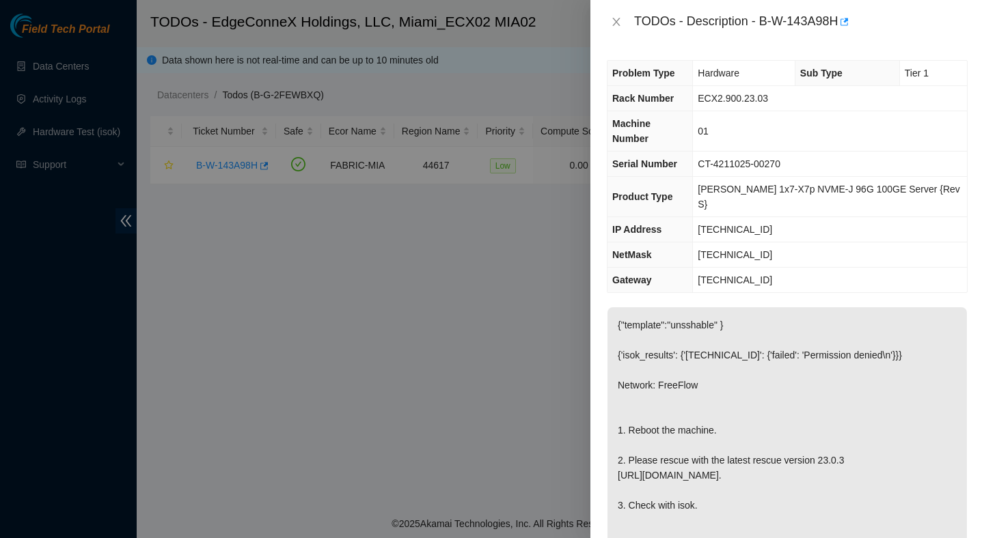
click at [819, 186] on td "Ciara 1x7-X7p NVME-J 96G 100GE Server {Rev S}" at bounding box center [830, 197] width 274 height 40
drag, startPoint x: 765, startPoint y: 20, endPoint x: 844, endPoint y: 31, distance: 80.1
click at [844, 31] on div "TODOs - Description - B-W-143A98H" at bounding box center [800, 22] width 333 height 22
copy div "B-W-143A98H"
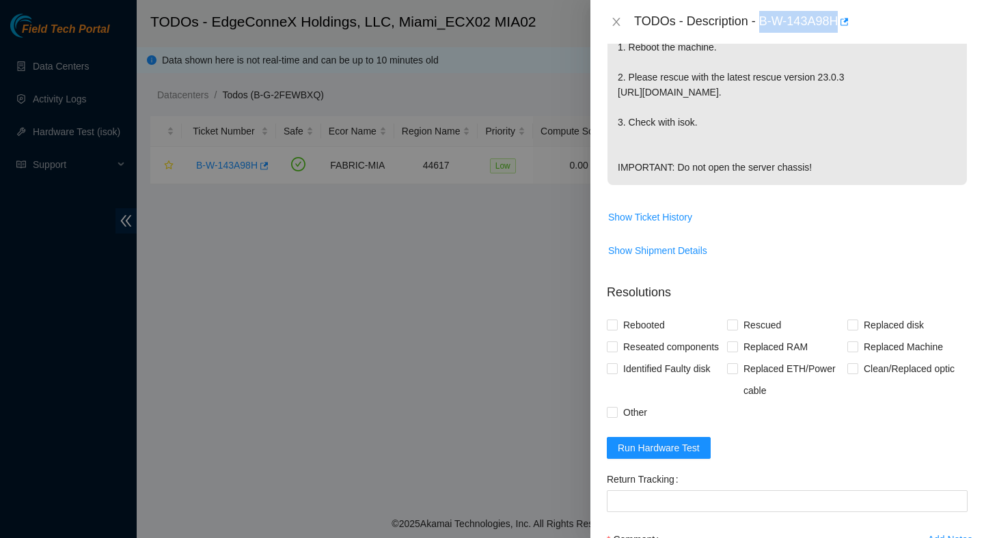
scroll to position [385, 0]
click at [667, 454] on span "Run Hardware Test" at bounding box center [658, 446] width 82 height 15
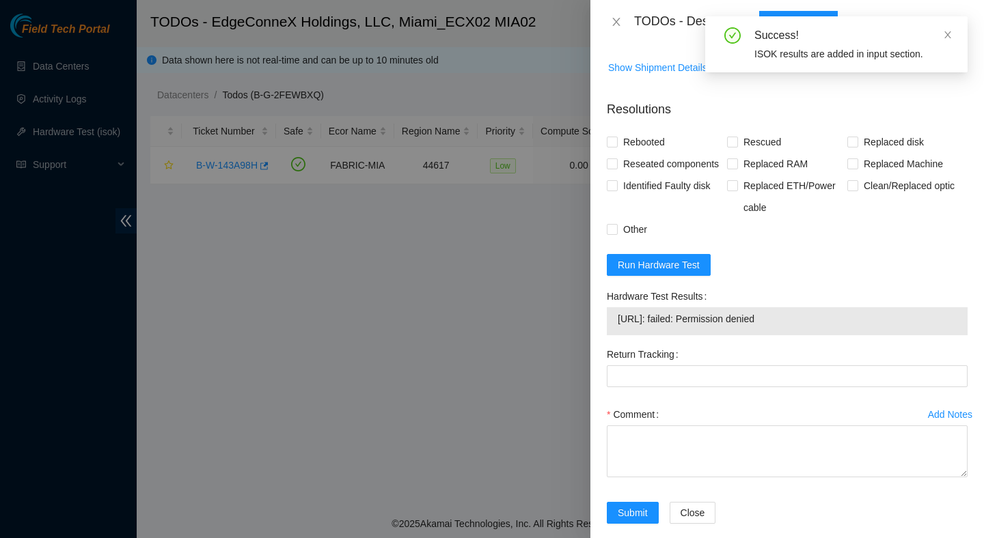
scroll to position [579, 0]
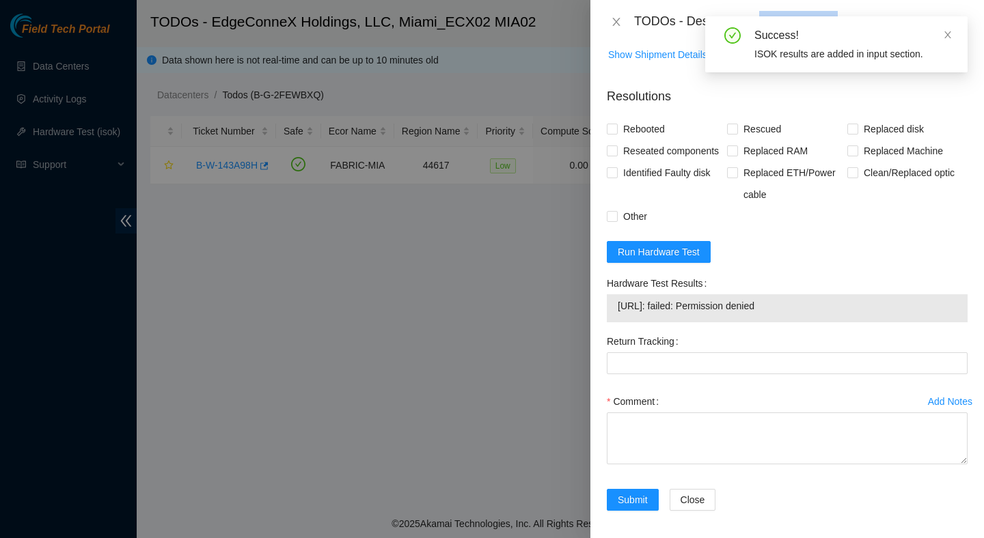
click at [756, 314] on span "23.41.5.196: failed: Permission denied" at bounding box center [786, 305] width 339 height 15
copy span "23.41.5.196: failed: Permission denied"
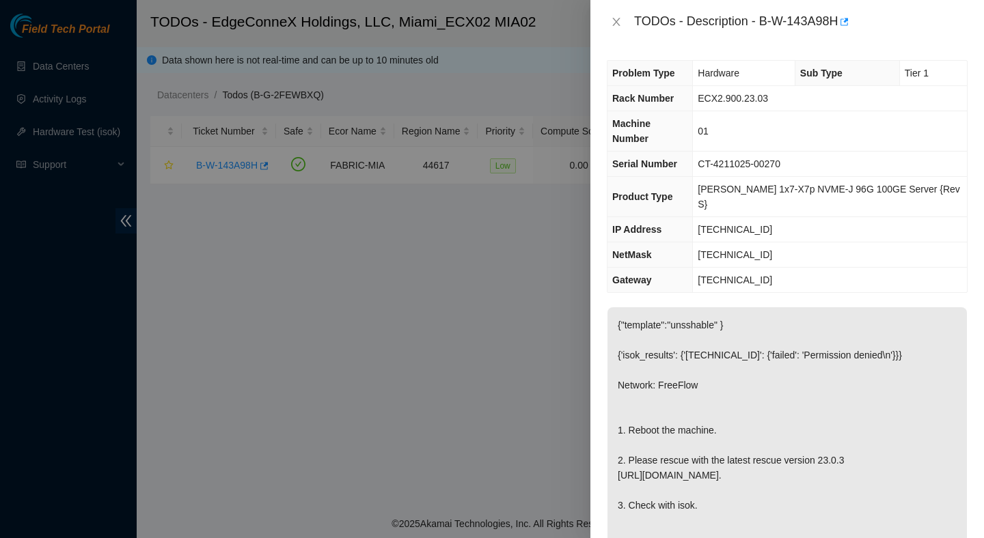
scroll to position [607, 0]
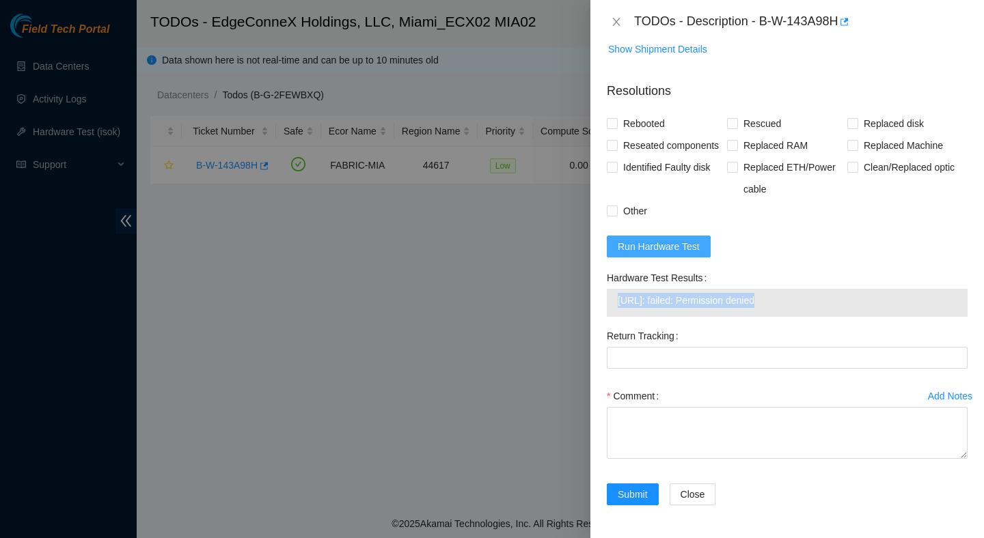
click at [639, 253] on span "Run Hardware Test" at bounding box center [658, 246] width 82 height 15
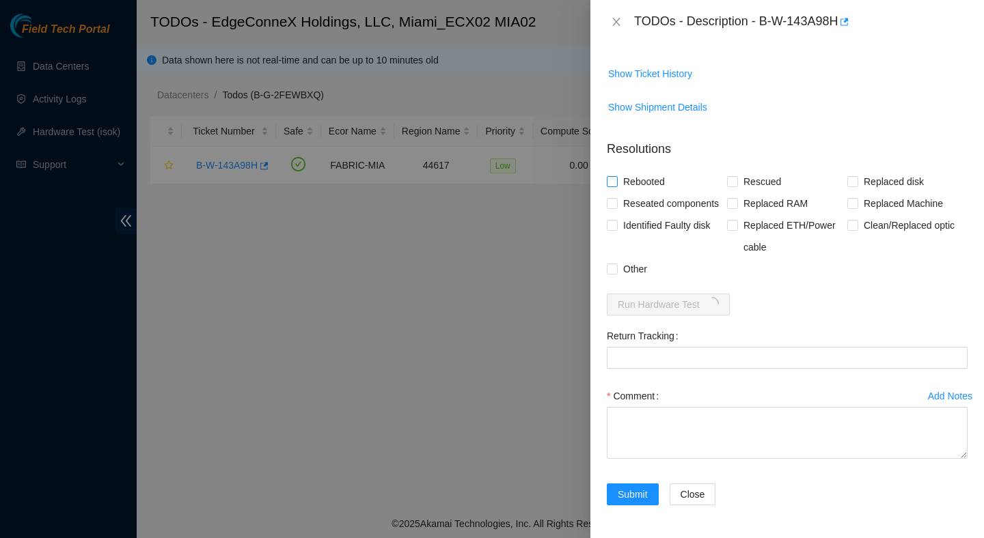
click at [651, 171] on span "Rebooted" at bounding box center [643, 182] width 53 height 22
click at [616, 176] on input "Rebooted" at bounding box center [612, 181] width 10 height 10
checkbox input "true"
click at [744, 171] on span "Rescued" at bounding box center [762, 182] width 48 height 22
click at [736, 176] on input "Rescued" at bounding box center [732, 181] width 10 height 10
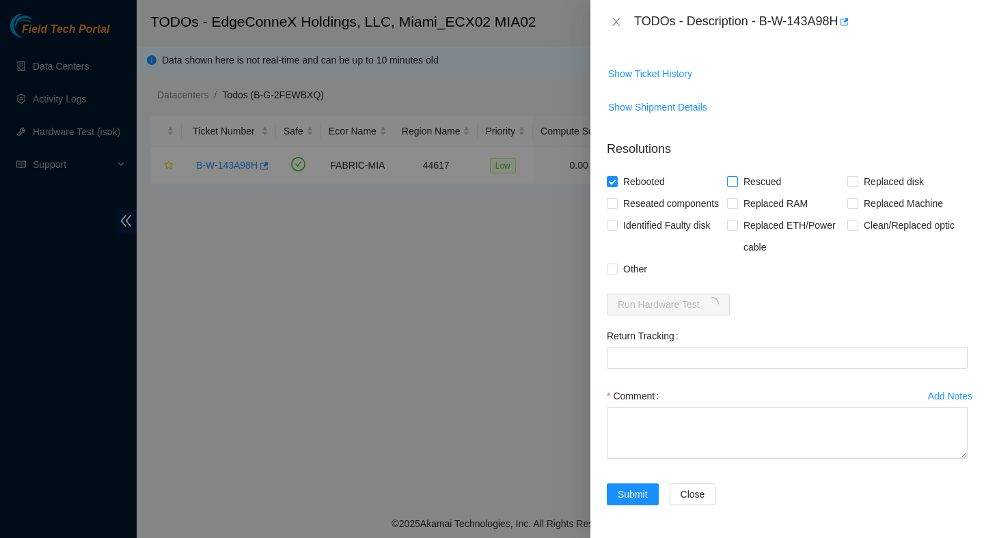
checkbox input "true"
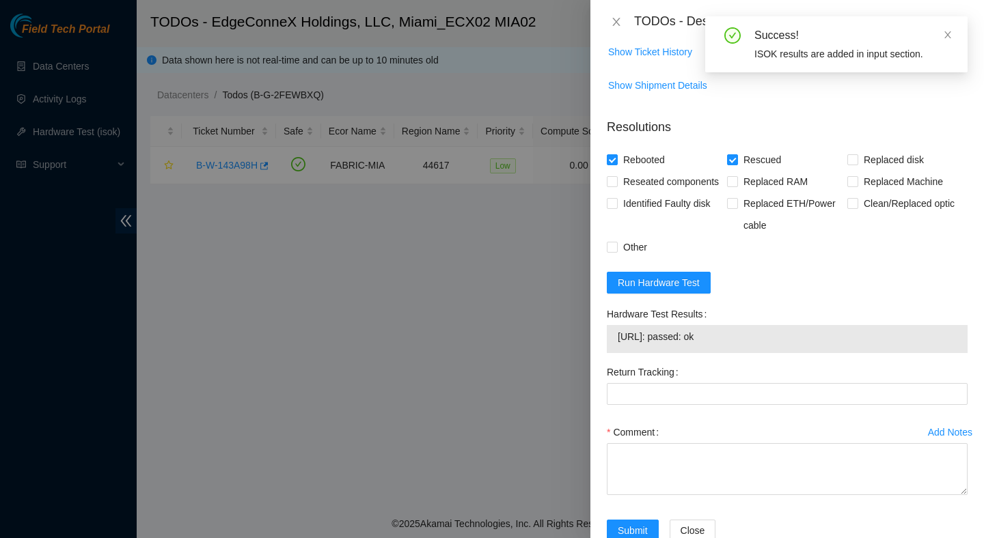
drag, startPoint x: 740, startPoint y: 354, endPoint x: 607, endPoint y: 356, distance: 133.2
click at [607, 353] on div "23.41.5.196: passed: ok" at bounding box center [787, 339] width 361 height 28
copy tbody "23.41.5.196: passed: ok"
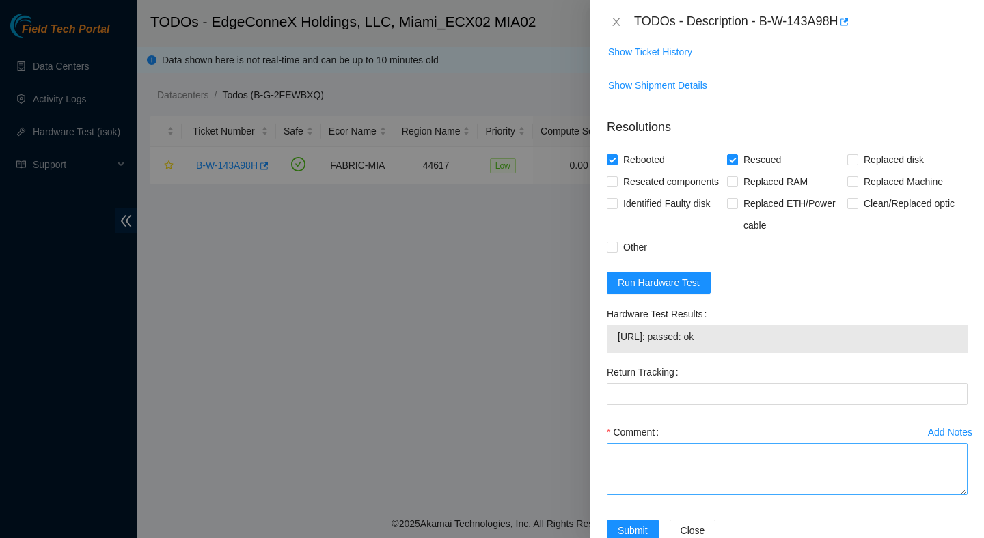
click at [678, 479] on textarea "Comment" at bounding box center [787, 469] width 361 height 52
paste textarea "Verified ticket is safe to work on : Yes NOCC Authorized: Yes Located server co…"
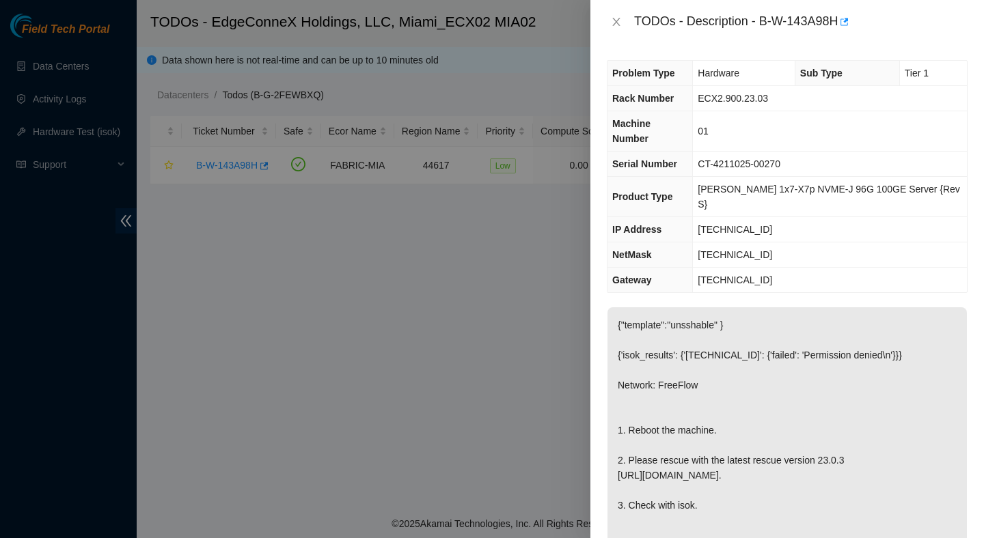
scroll to position [607, 0]
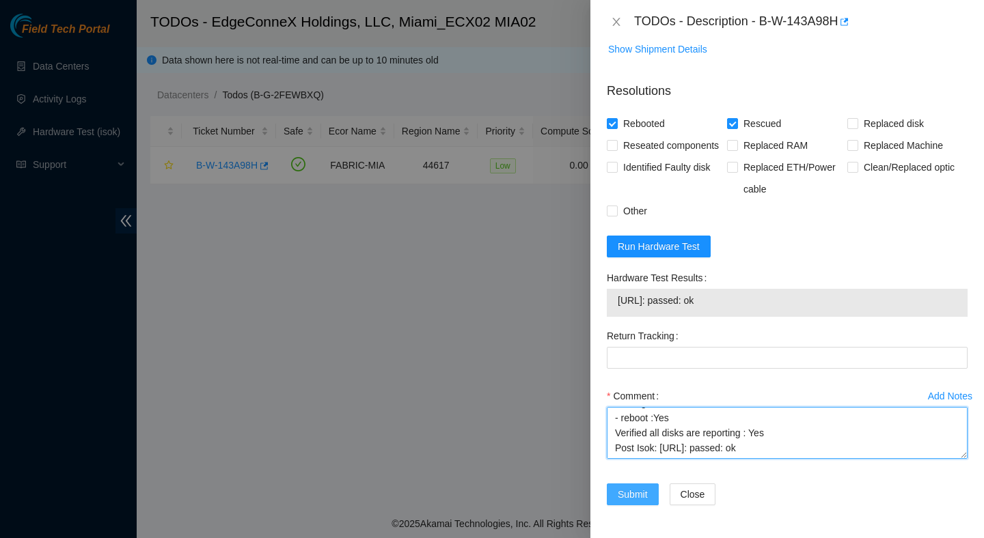
type textarea "Verified ticket is safe to work on : Yes NOCC Authorized: Yes Located server co…"
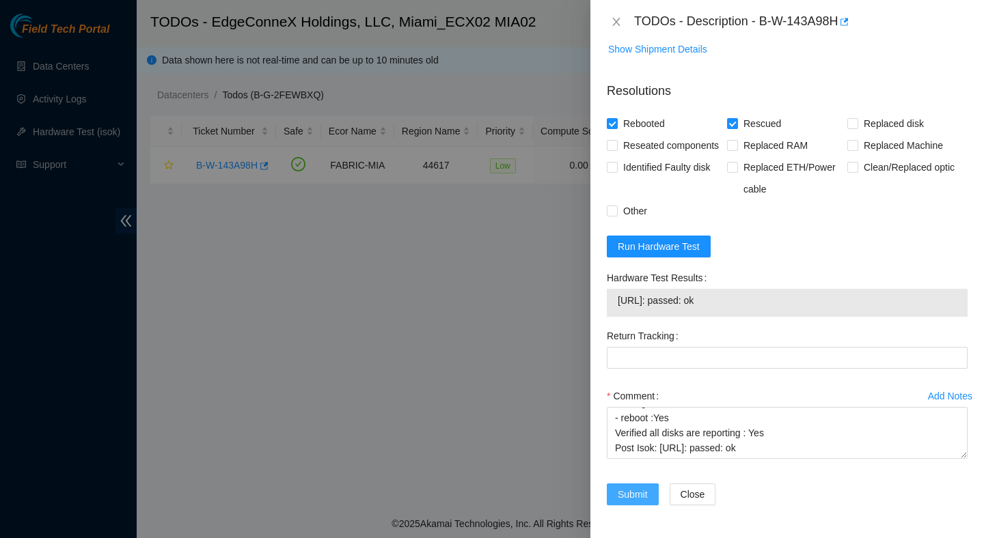
click at [625, 490] on span "Submit" at bounding box center [632, 494] width 30 height 15
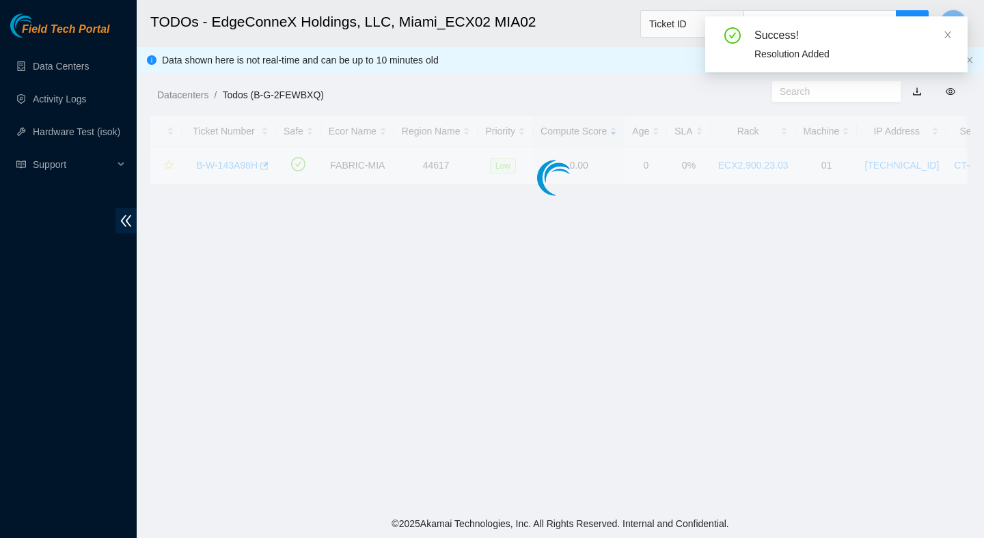
scroll to position [343, 0]
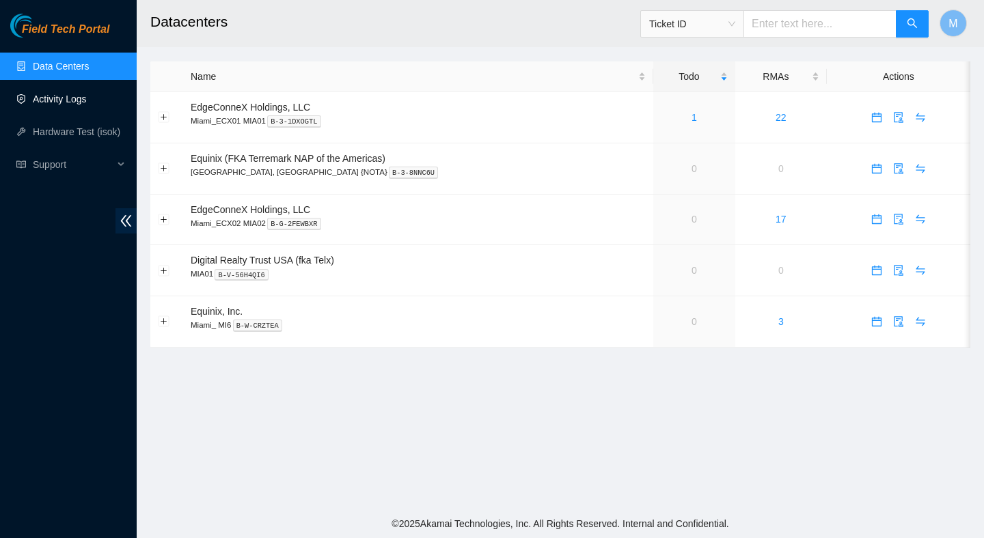
click at [79, 94] on link "Activity Logs" at bounding box center [60, 99] width 54 height 11
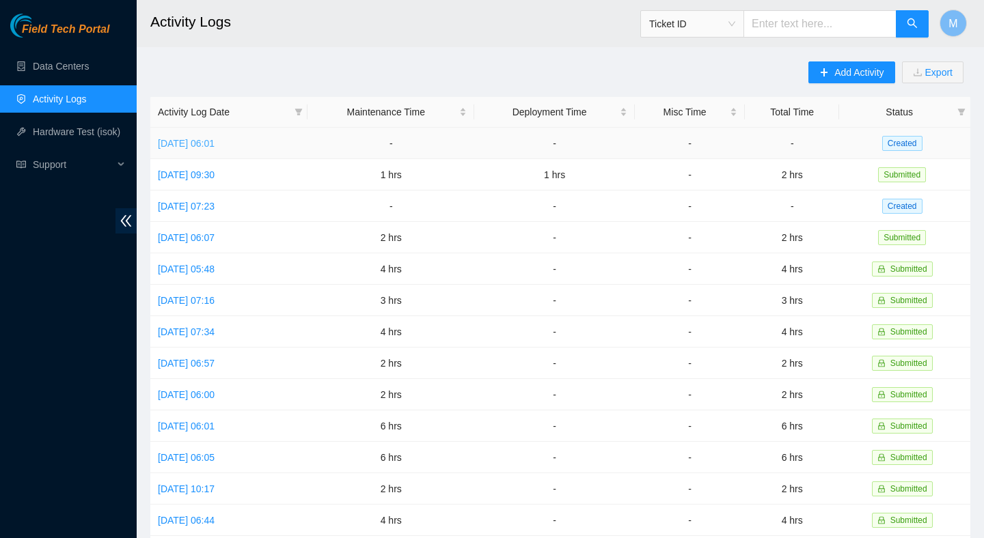
click at [214, 148] on link "Mon, 25 Aug 2025 06:01" at bounding box center [186, 143] width 57 height 11
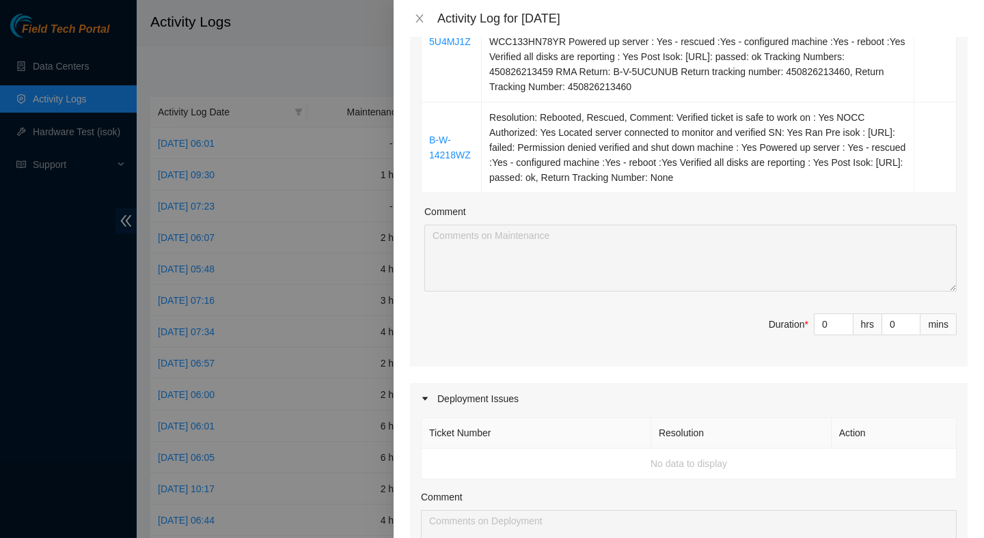
scroll to position [665, 0]
type input "1"
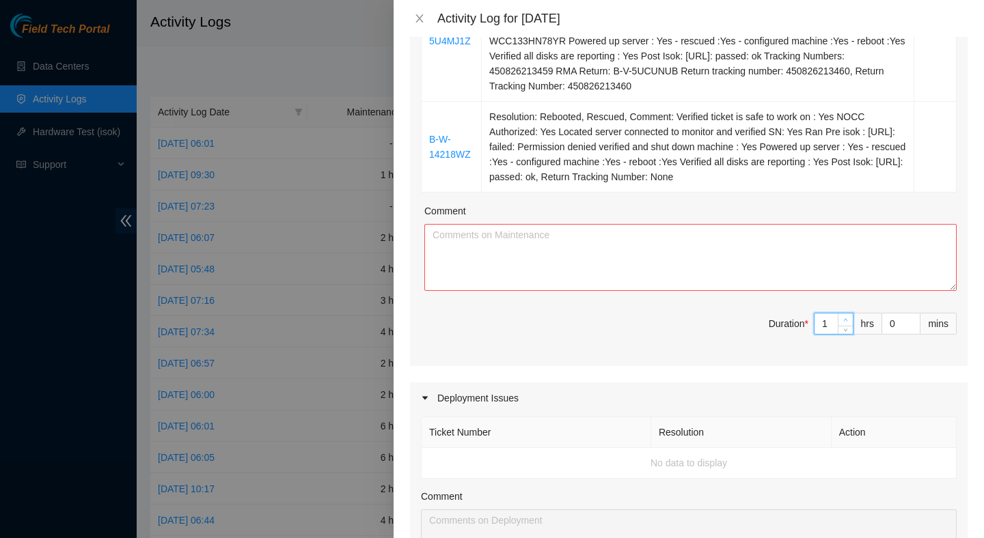
click at [842, 324] on span "up" at bounding box center [845, 320] width 8 height 8
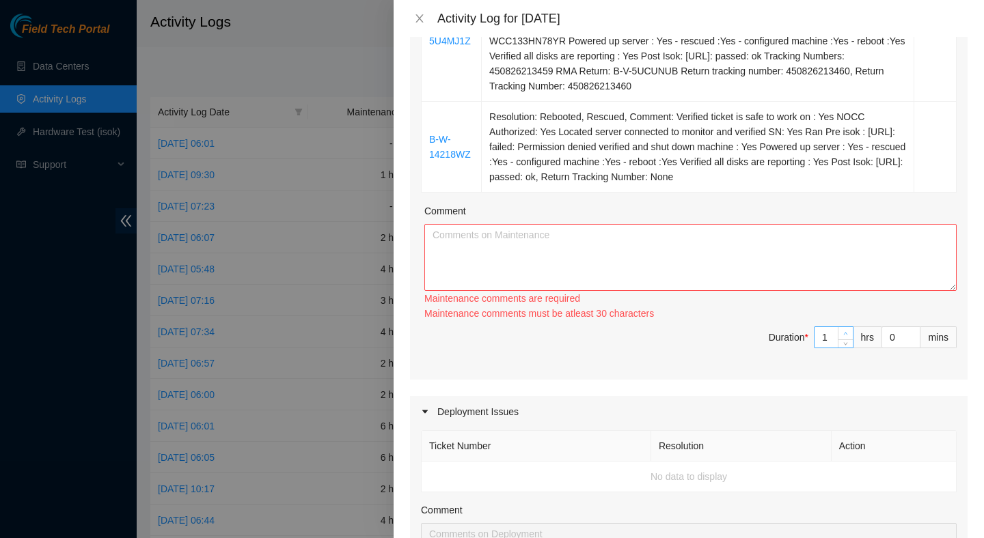
click at [841, 321] on div "Maintenance comments must be atleast 30 characters" at bounding box center [690, 313] width 532 height 15
type input "2"
click at [841, 338] on span "up" at bounding box center [845, 334] width 8 height 8
click at [743, 179] on td "Resolution: Rebooted, Rescued, Comment: Verified ticket is safe to work on : Ye…" at bounding box center [698, 147] width 432 height 91
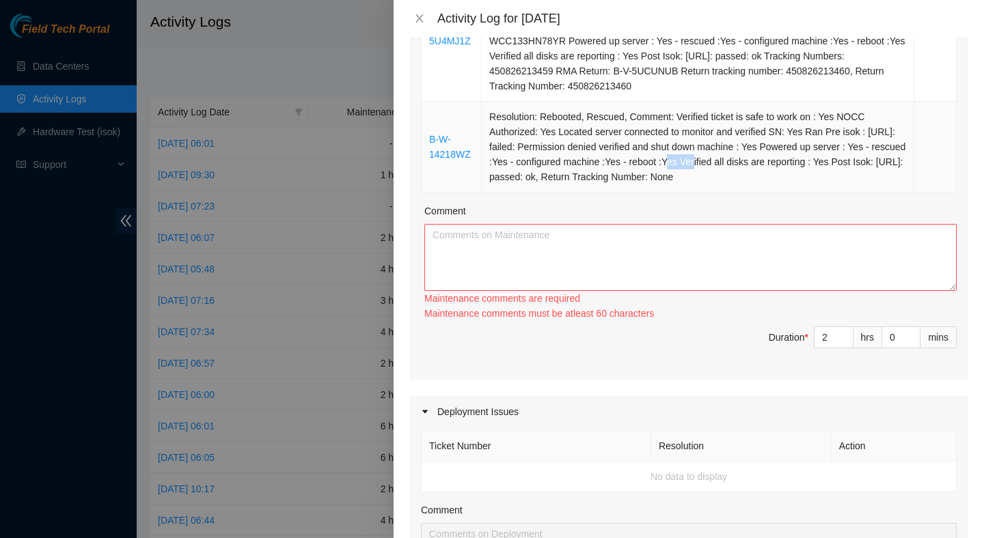
click at [743, 179] on td "Resolution: Rebooted, Rescued, Comment: Verified ticket is safe to work on : Ye…" at bounding box center [698, 147] width 432 height 91
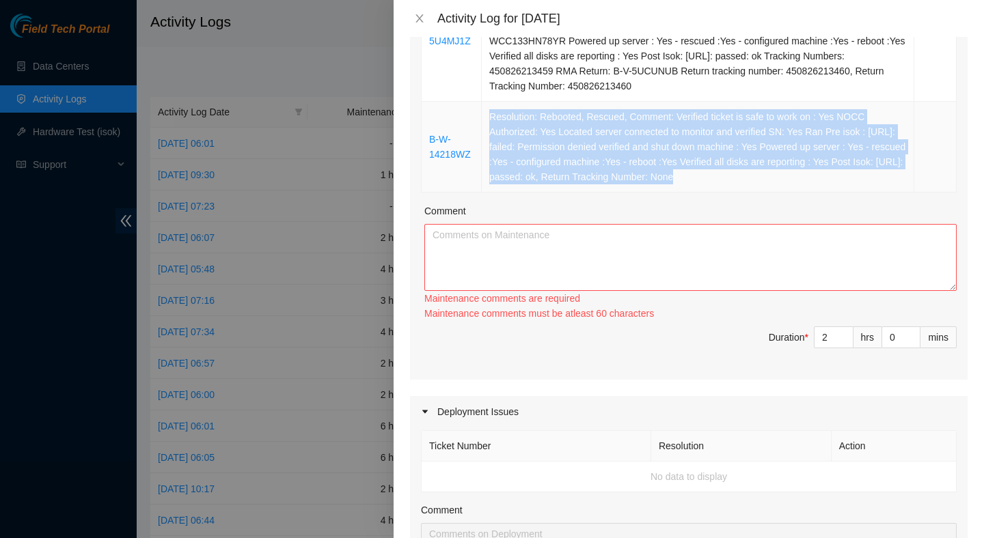
click at [743, 179] on td "Resolution: Rebooted, Rescued, Comment: Verified ticket is safe to work on : Ye…" at bounding box center [698, 147] width 432 height 91
copy td "Resolution: Rebooted, Rescued, Comment: Verified ticket is safe to work on : Ye…"
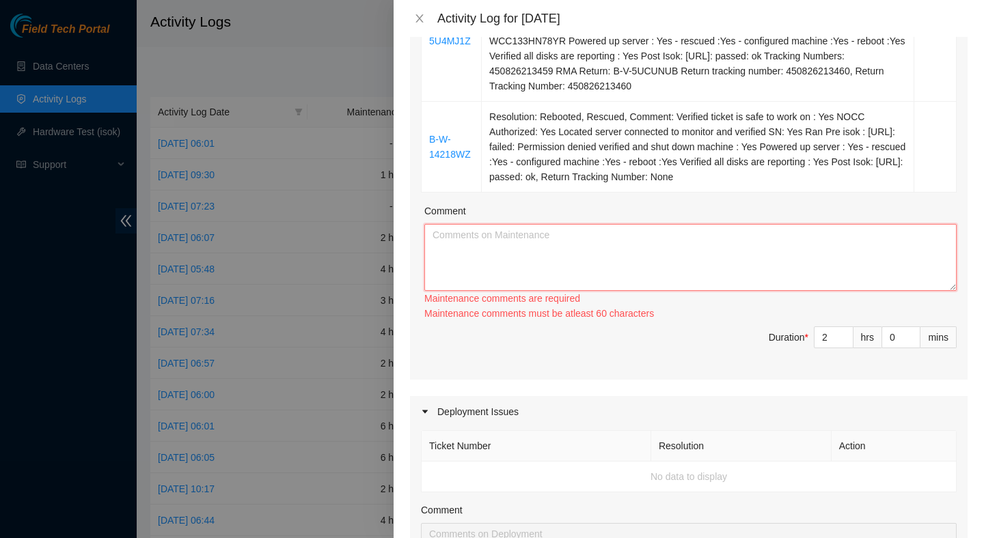
click at [643, 282] on textarea "Comment" at bounding box center [690, 257] width 532 height 67
paste textarea "Resolution: Rebooted, Rescued, Comment: Verified ticket is safe to work on : Ye…"
type textarea "Resolution: Rebooted, Rescued, Comment: Verified ticket is safe to work on : Ye…"
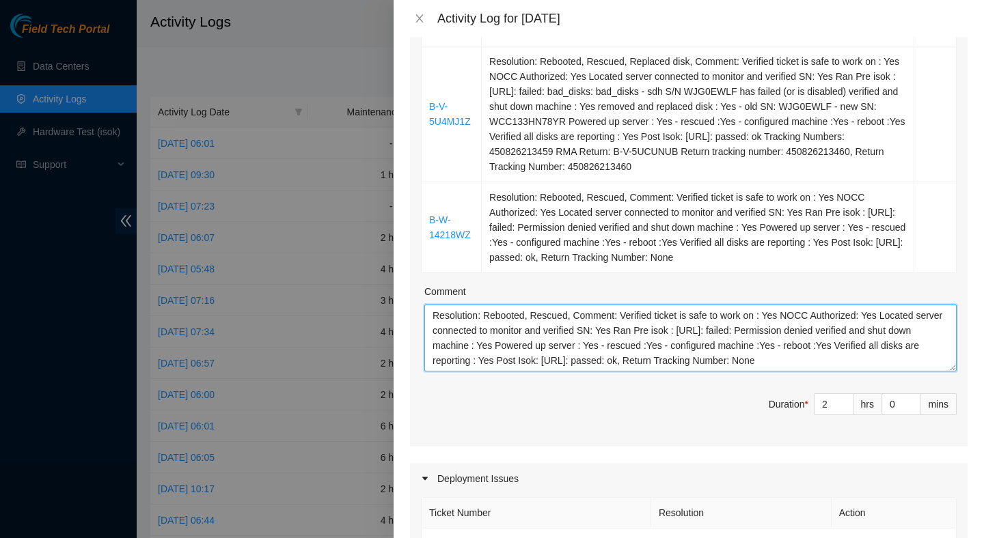
scroll to position [586, 0]
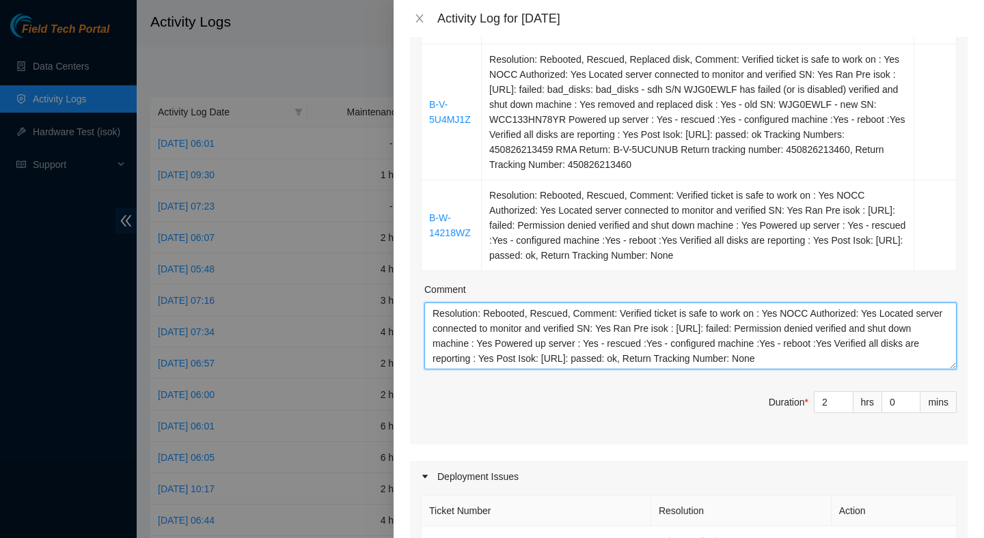
click at [574, 353] on textarea "Resolution: Rebooted, Rescued, Comment: Verified ticket is safe to work on : Ye…" at bounding box center [690, 336] width 532 height 67
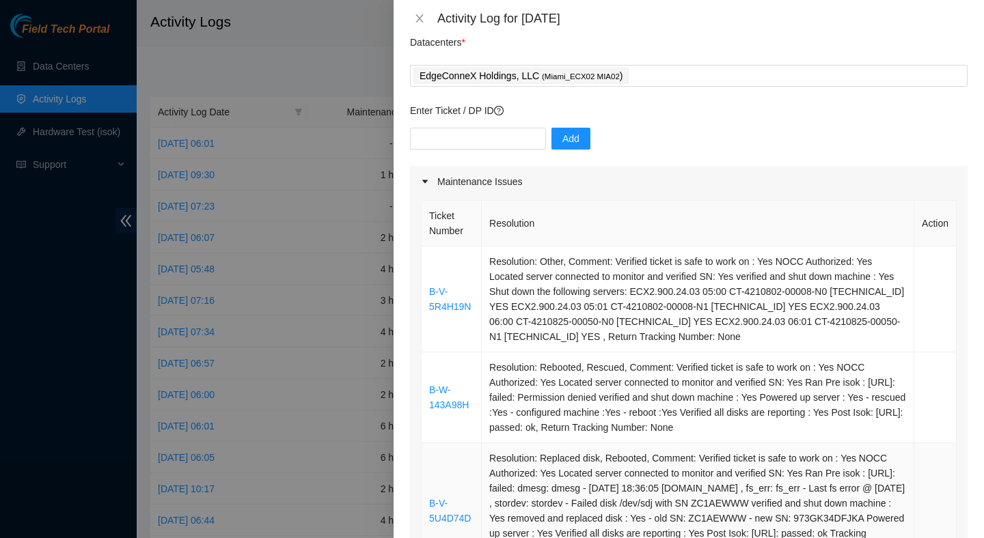
scroll to position [41, 0]
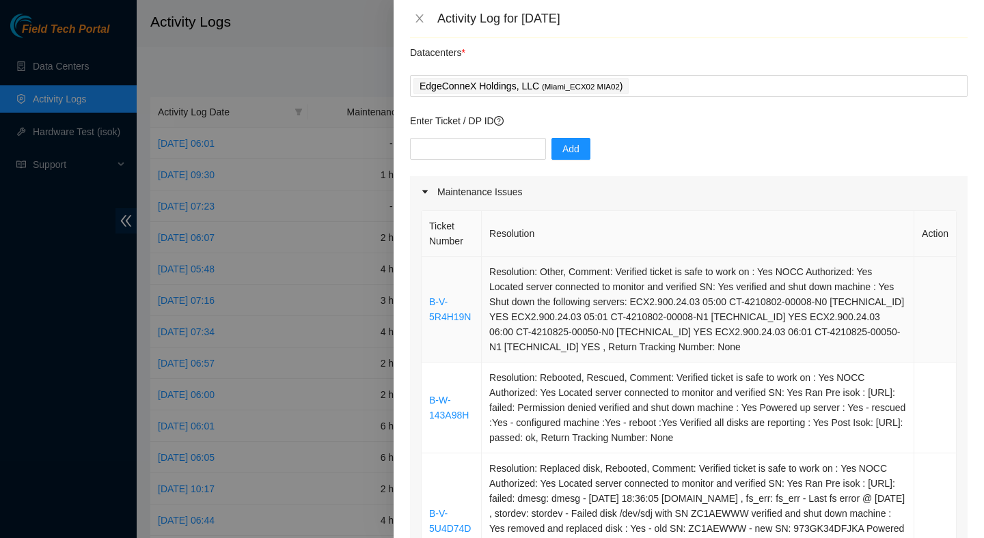
click at [616, 278] on td "Resolution: Other, Comment: Verified ticket is safe to work on : Yes NOCC Autho…" at bounding box center [698, 310] width 432 height 106
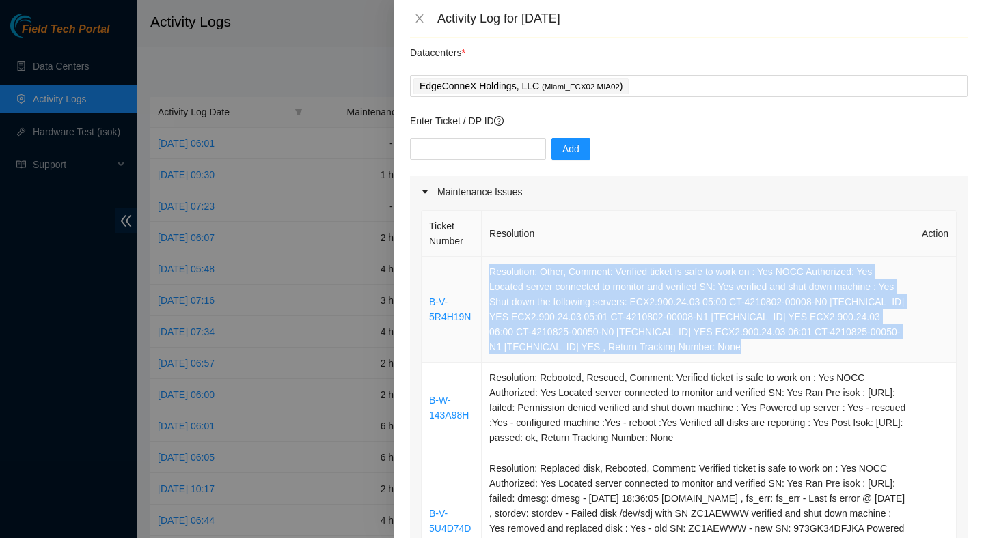
click at [616, 278] on td "Resolution: Other, Comment: Verified ticket is safe to work on : Yes NOCC Autho…" at bounding box center [698, 310] width 432 height 106
copy td "Resolution: Other, Comment: Verified ticket is safe to work on : Yes NOCC Autho…"
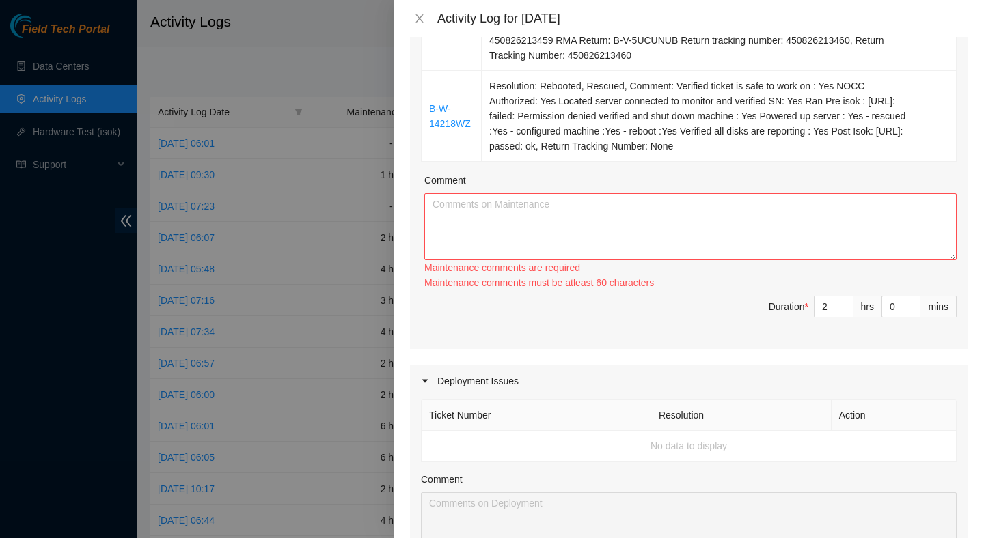
scroll to position [712, 0]
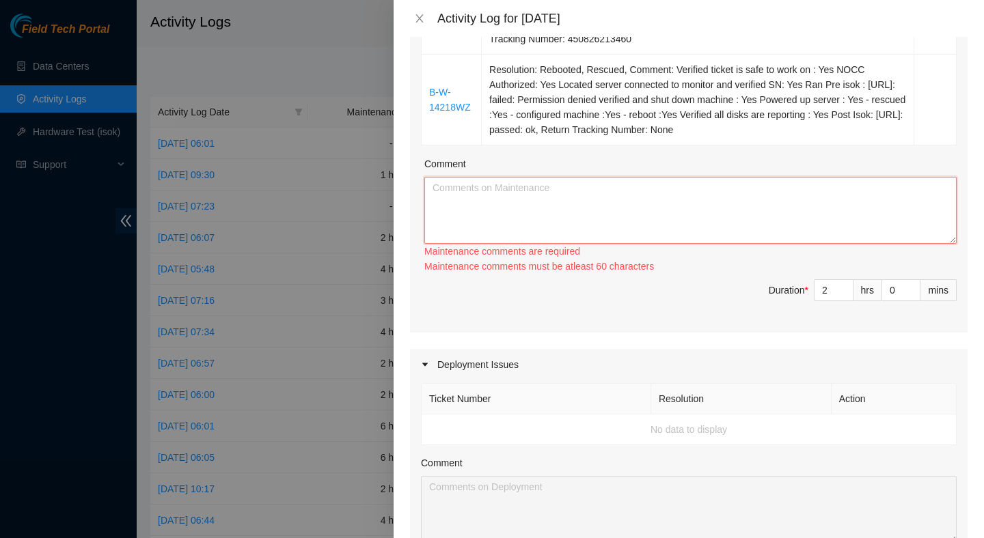
click at [613, 232] on textarea "Comment" at bounding box center [690, 210] width 532 height 67
paste textarea "Resolution: Other, Comment: Verified ticket is safe to work on : Yes NOCC Autho…"
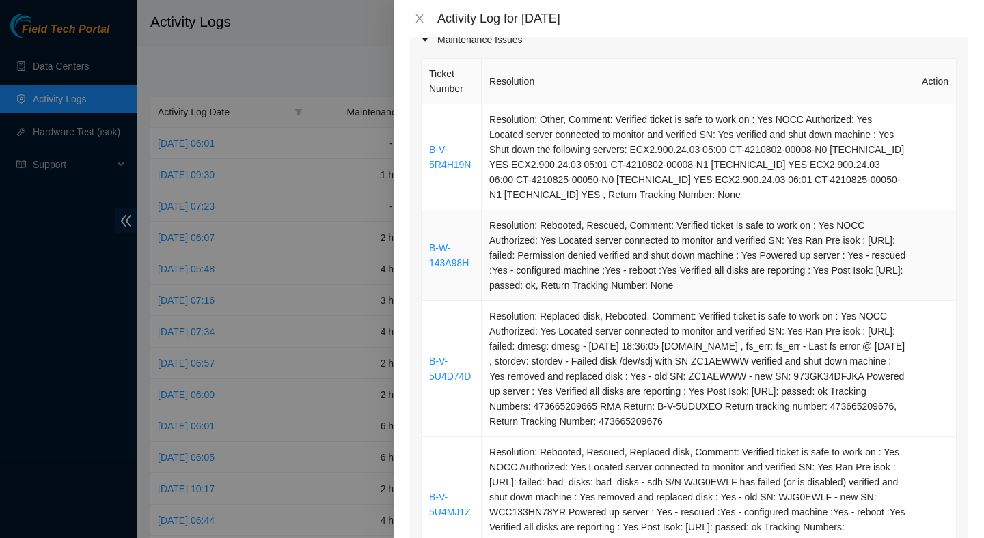
scroll to position [160, 0]
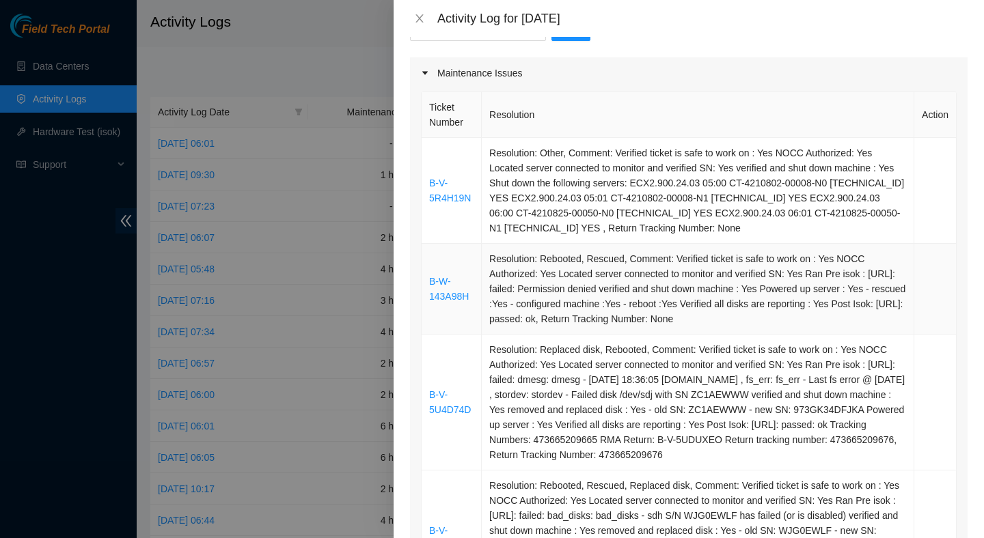
click at [584, 255] on td "Resolution: Rebooted, Rescued, Comment: Verified ticket is safe to work on : Ye…" at bounding box center [698, 289] width 432 height 91
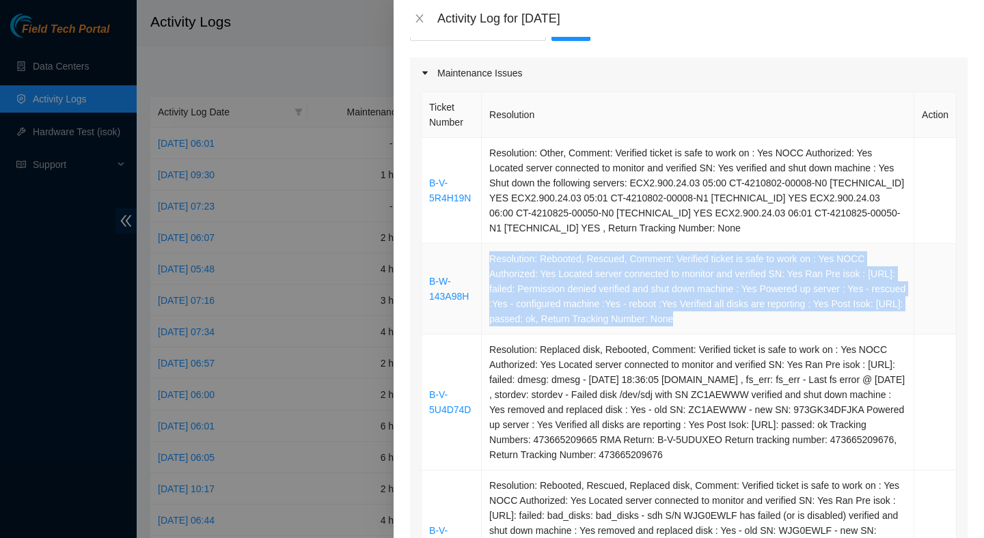
click at [584, 255] on td "Resolution: Rebooted, Rescued, Comment: Verified ticket is safe to work on : Ye…" at bounding box center [698, 289] width 432 height 91
copy td "Resolution: Rebooted, Rescued, Comment: Verified ticket is safe to work on : Ye…"
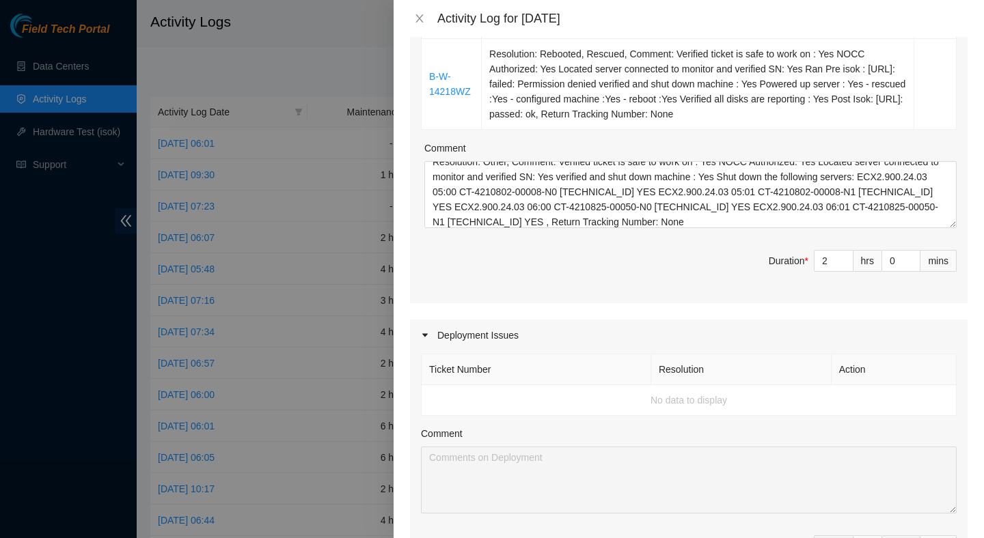
scroll to position [771, 0]
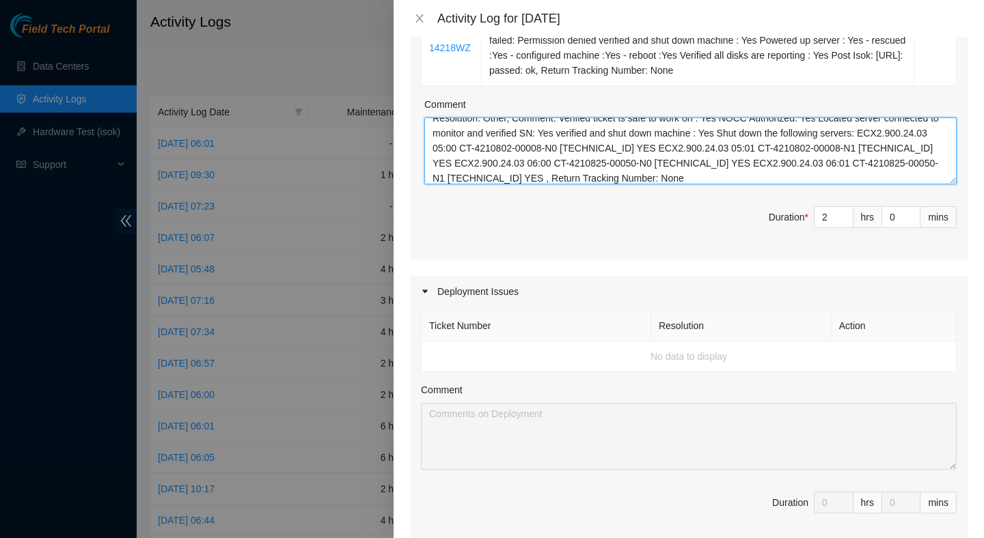
click at [778, 184] on textarea "Resolution: Other, Comment: Verified ticket is safe to work on : Yes NOCC Autho…" at bounding box center [690, 150] width 532 height 67
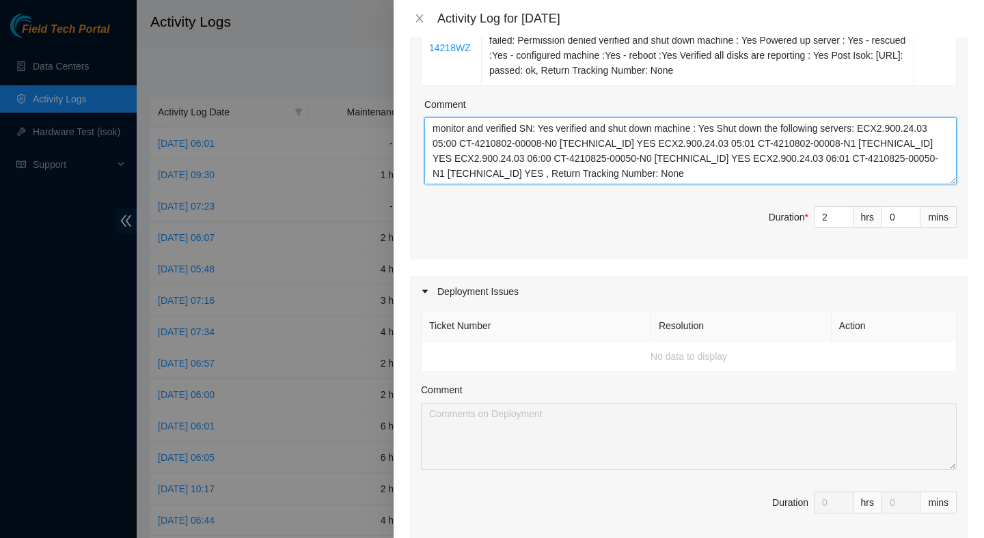
paste textarea "Resolution: Rebooted, Rescued, Comment: Verified ticket is safe to work on : Ye…"
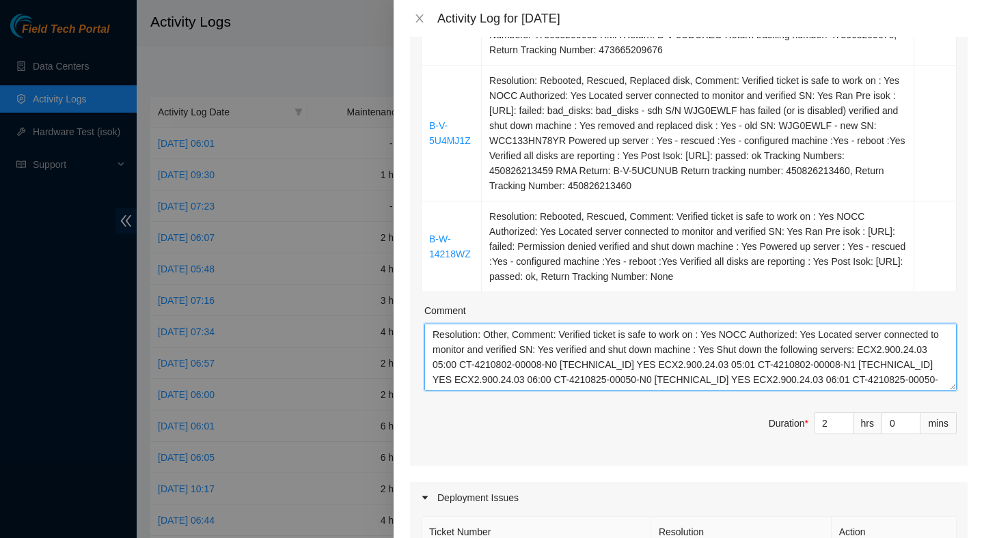
scroll to position [466, 0]
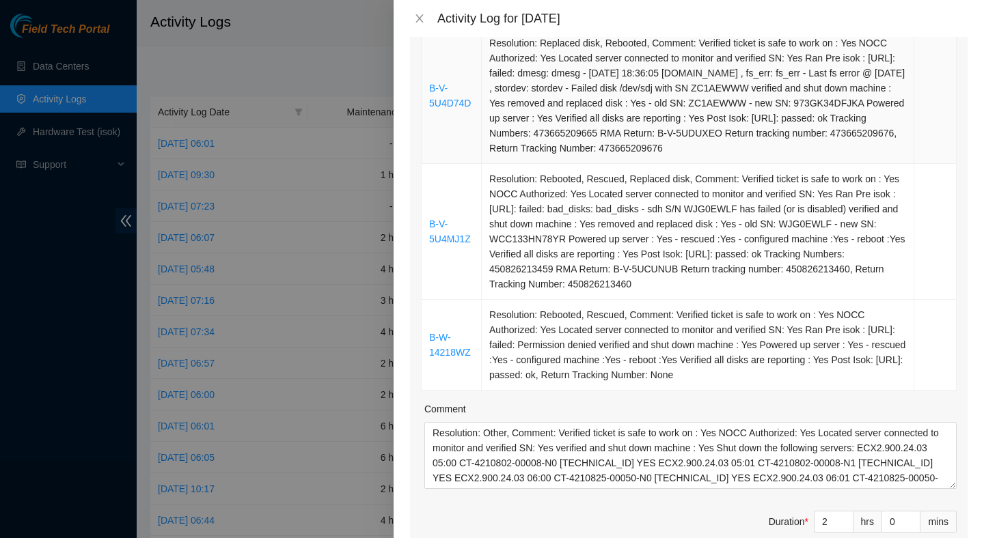
click at [723, 117] on td "Resolution: Replaced disk, Rebooted, Comment: Verified ticket is safe to work o…" at bounding box center [698, 96] width 432 height 136
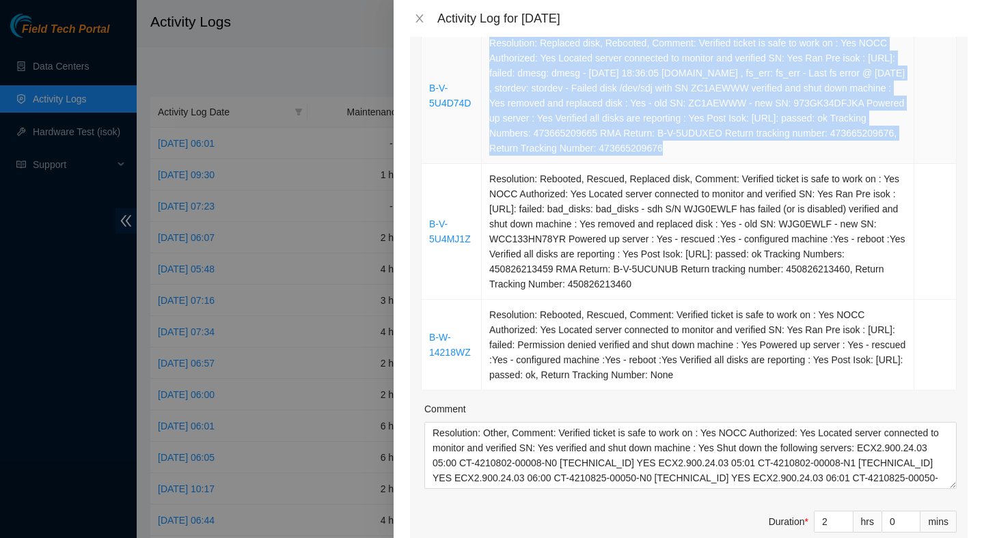
click at [723, 117] on td "Resolution: Replaced disk, Rebooted, Comment: Verified ticket is safe to work o…" at bounding box center [698, 96] width 432 height 136
copy td "Resolution: Replaced disk, Rebooted, Comment: Verified ticket is safe to work o…"
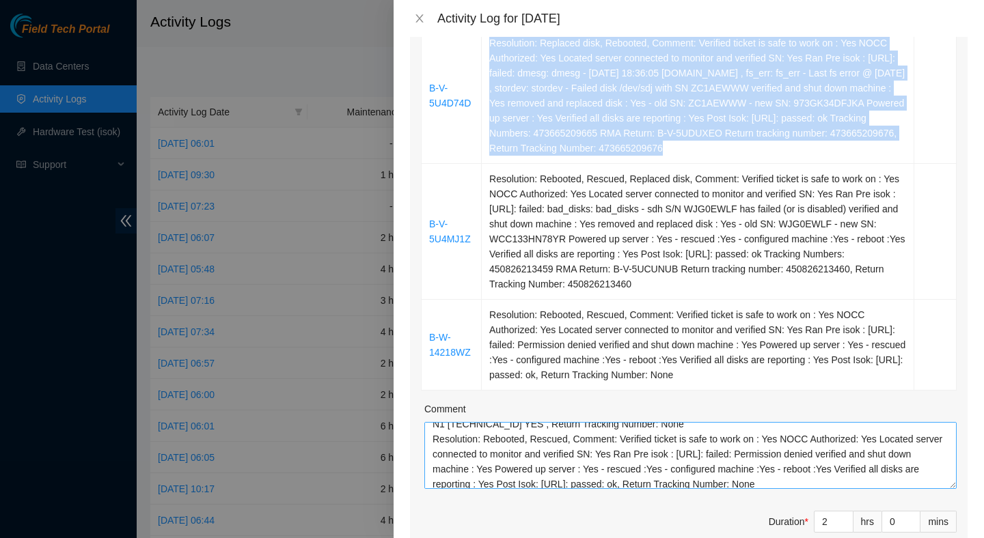
scroll to position [75, 0]
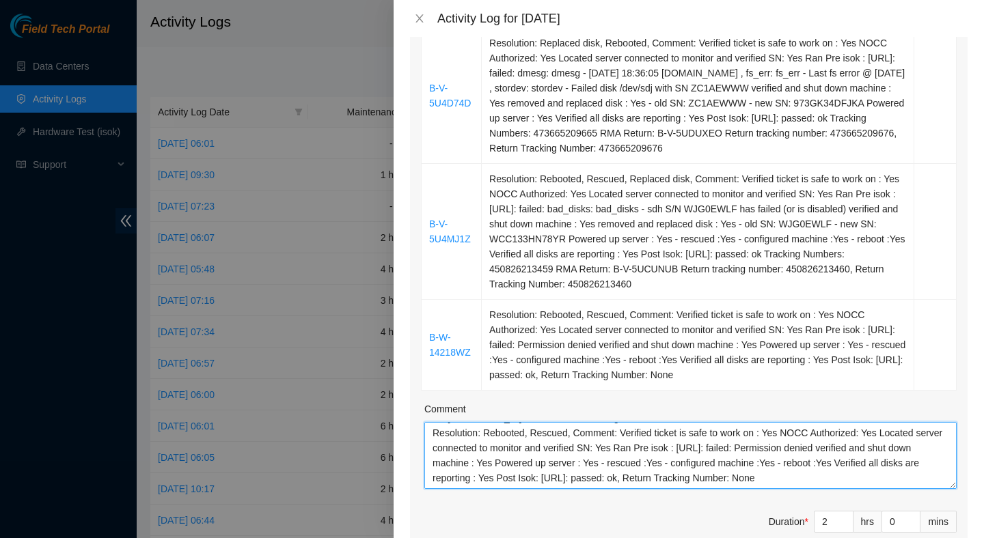
click at [854, 489] on textarea "Resolution: Other, Comment: Verified ticket is safe to work on : Yes NOCC Autho…" at bounding box center [690, 455] width 532 height 67
paste textarea "Resolution: Replaced disk, Rebooted, Comment: Verified ticket is safe to work o…"
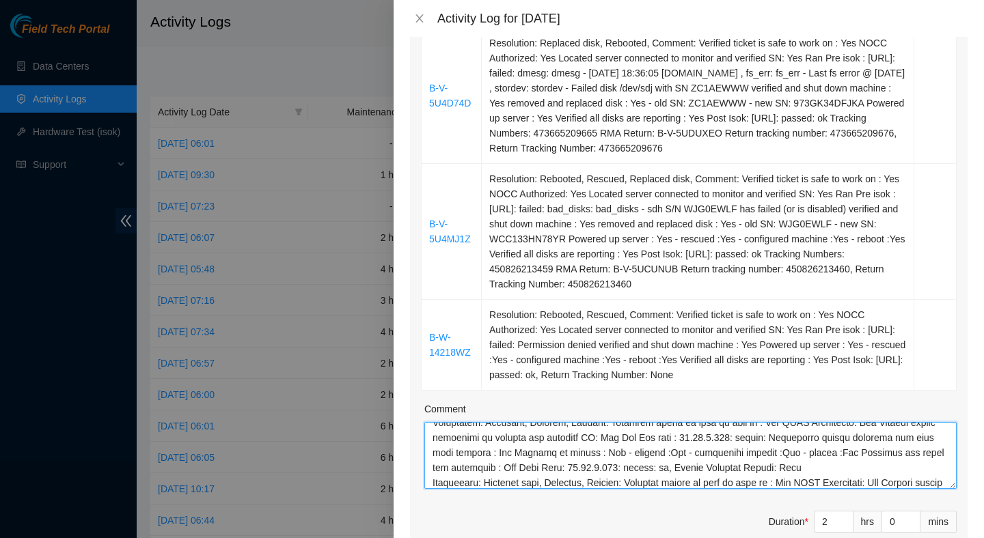
scroll to position [176, 0]
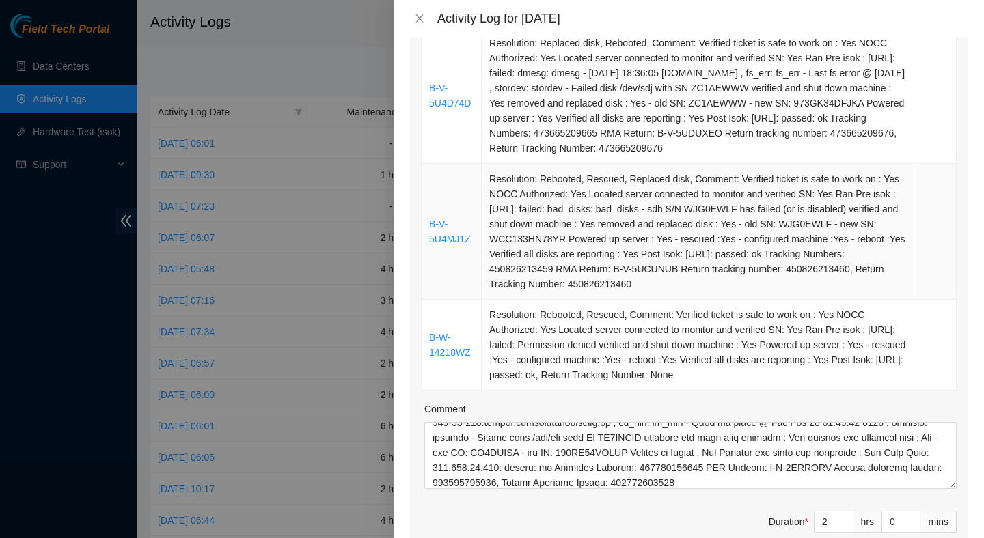
click at [744, 230] on td "Resolution: Rebooted, Rescued, Replaced disk, Comment: Verified ticket is safe …" at bounding box center [698, 232] width 432 height 136
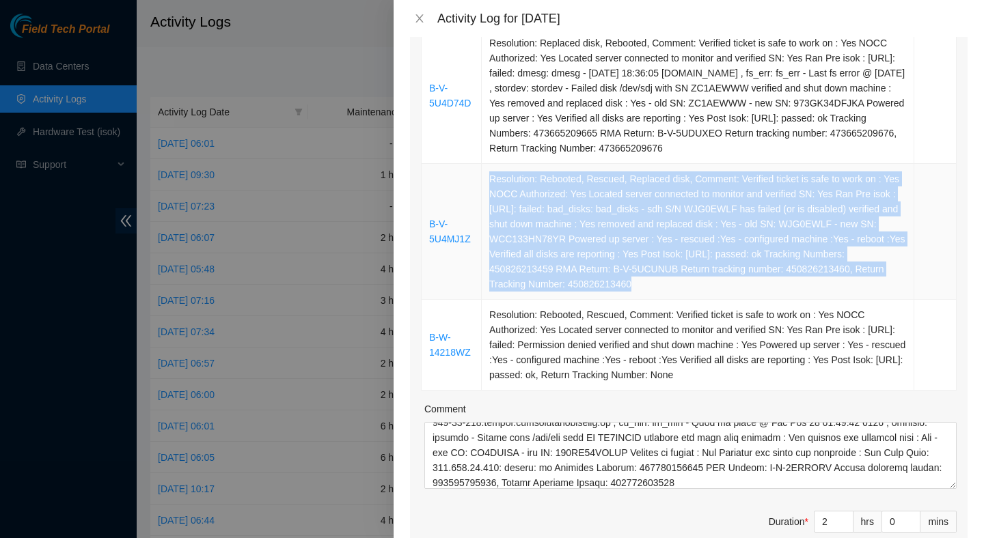
click at [744, 230] on td "Resolution: Rebooted, Rescued, Replaced disk, Comment: Verified ticket is safe …" at bounding box center [698, 232] width 432 height 136
copy td "Resolution: Rebooted, Rescued, Replaced disk, Comment: Verified ticket is safe …"
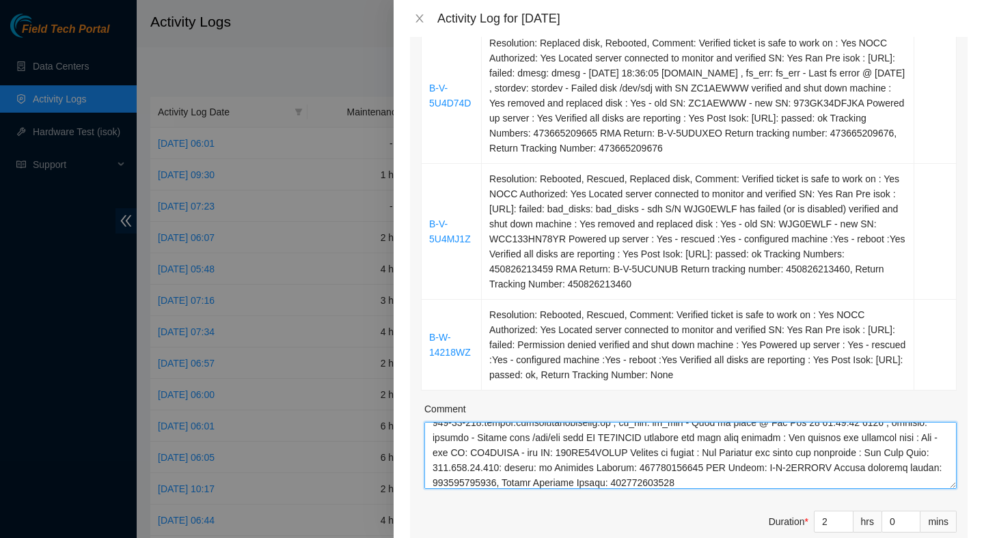
click at [881, 489] on textarea "Comment" at bounding box center [690, 455] width 532 height 67
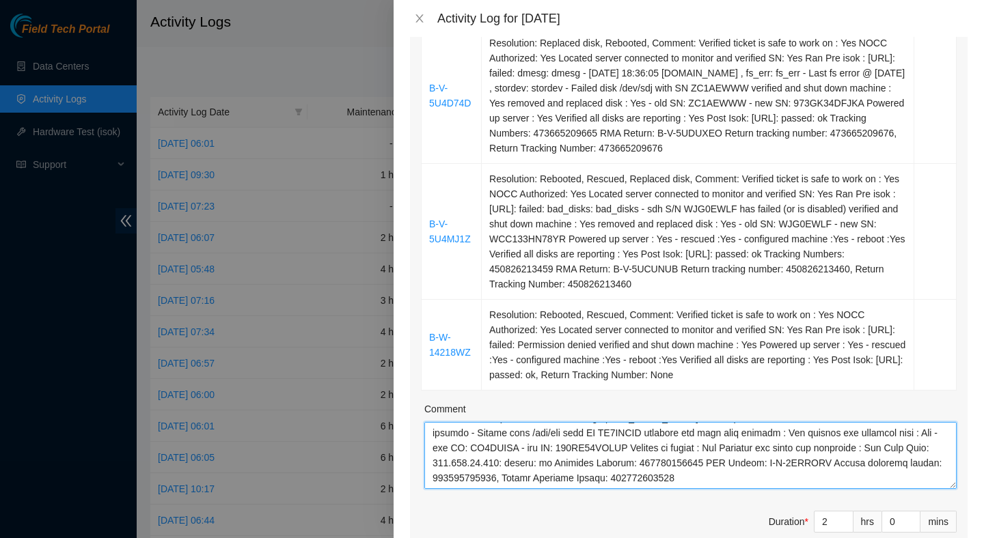
paste textarea "Resolution: Rebooted, Rescued, Replaced disk, Comment: Verified ticket is safe …"
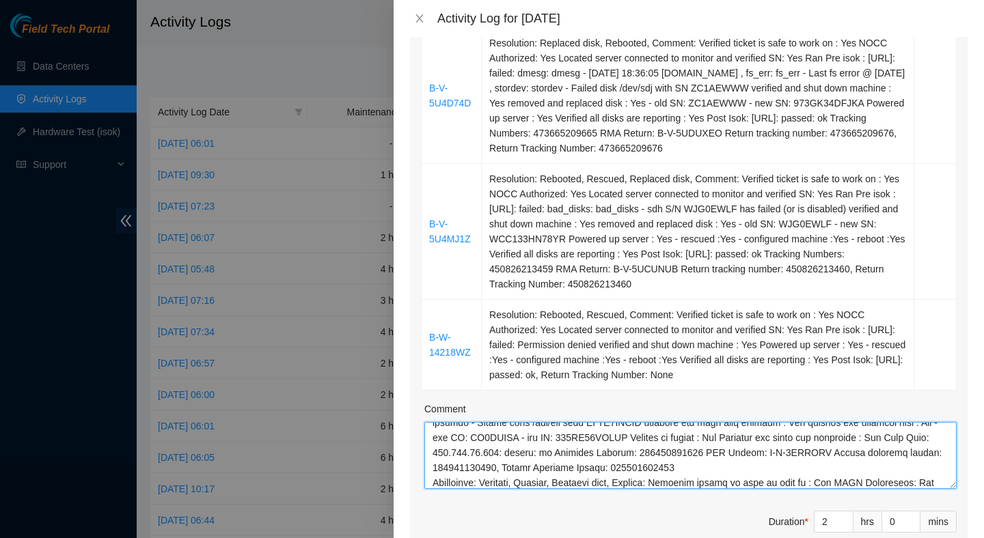
scroll to position [281, 0]
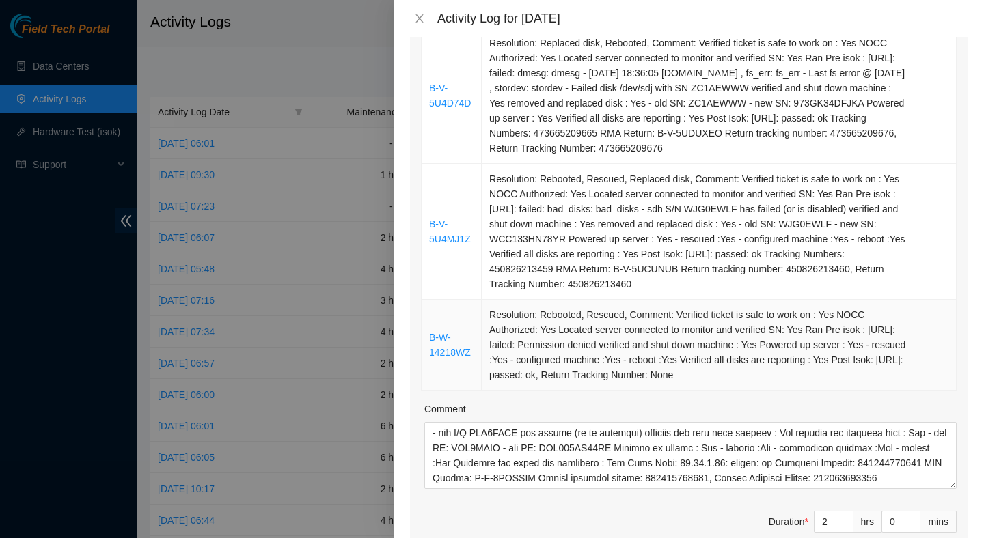
click at [766, 357] on td "Resolution: Rebooted, Rescued, Comment: Verified ticket is safe to work on : Ye…" at bounding box center [698, 345] width 432 height 91
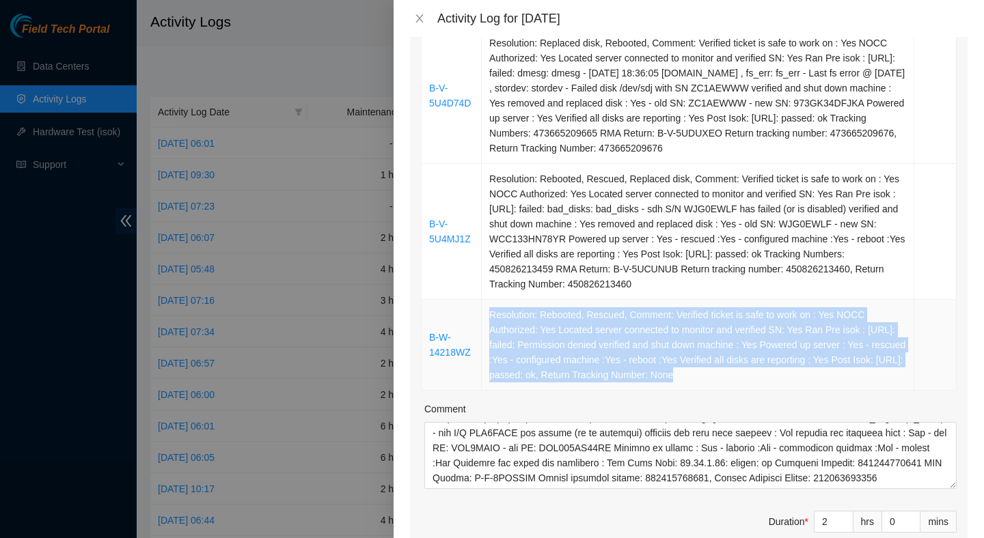
click at [766, 357] on td "Resolution: Rebooted, Rescued, Comment: Verified ticket is safe to work on : Ye…" at bounding box center [698, 345] width 432 height 91
copy td "Resolution: Rebooted, Rescued, Comment: Verified ticket is safe to work on : Ye…"
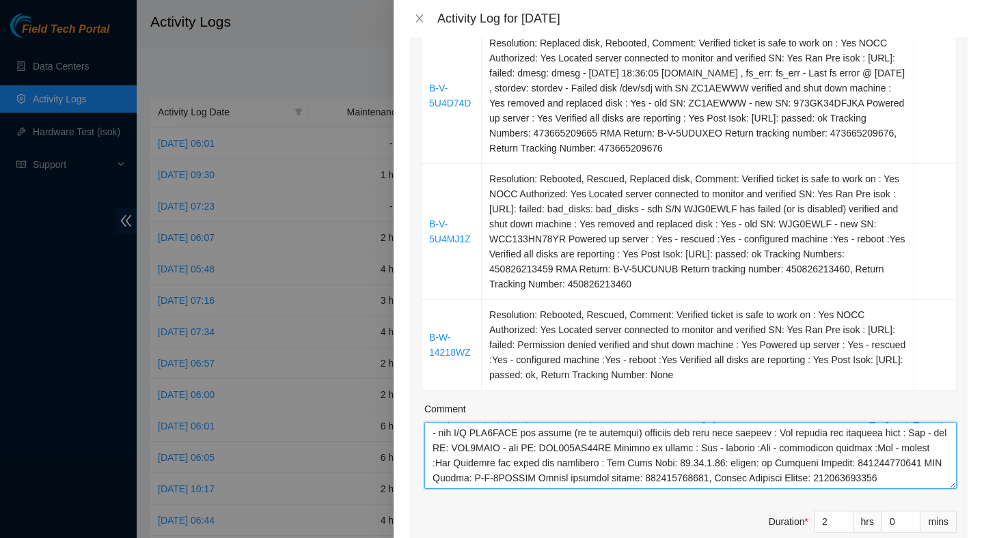
click at [636, 489] on textarea "Comment" at bounding box center [690, 455] width 532 height 67
paste textarea "Resolution: Rebooted, Rescued, Comment: Verified ticket is safe to work on : Ye…"
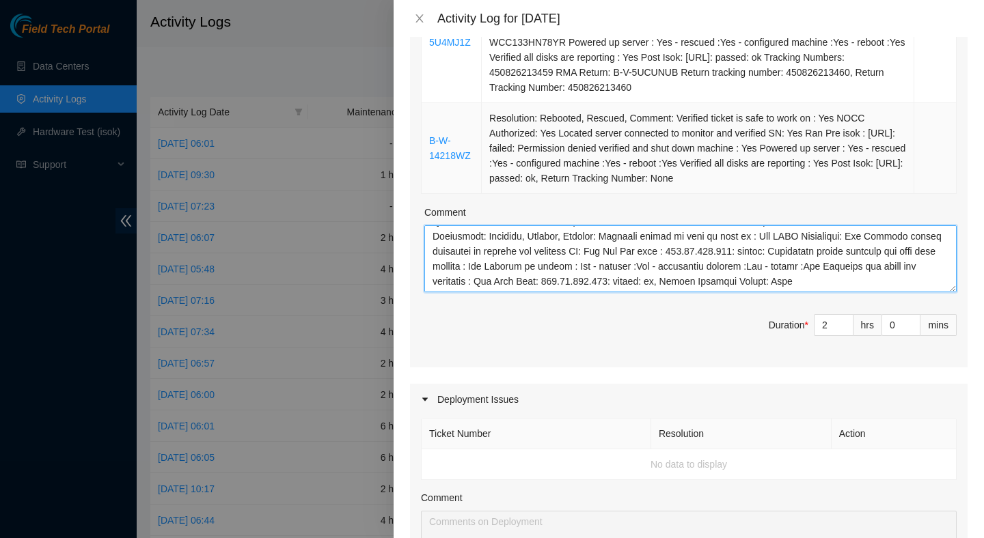
scroll to position [664, 0]
type textarea "Resolution: Other, Comment: Verified ticket is safe to work on : Yes NOCC Autho…"
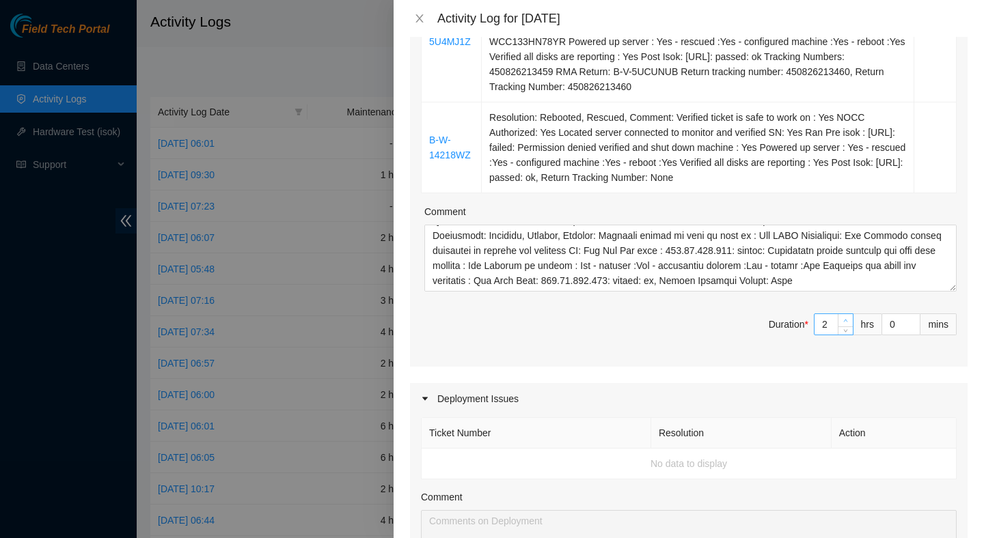
type input "3"
click at [847, 325] on span "up" at bounding box center [845, 321] width 8 height 8
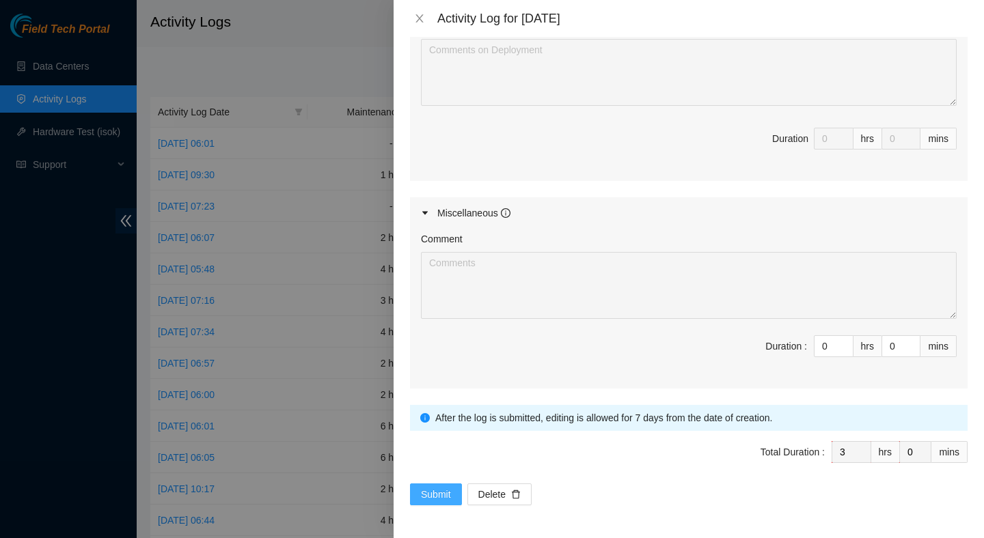
click at [439, 488] on span "Submit" at bounding box center [436, 494] width 30 height 15
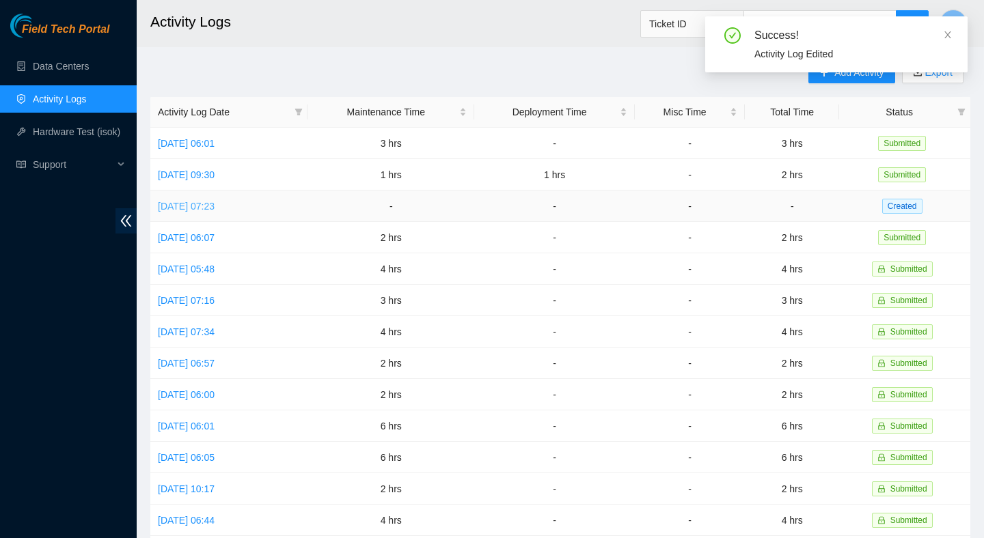
click at [214, 204] on link "Wed, 20 Aug 2025 07:23" at bounding box center [186, 206] width 57 height 11
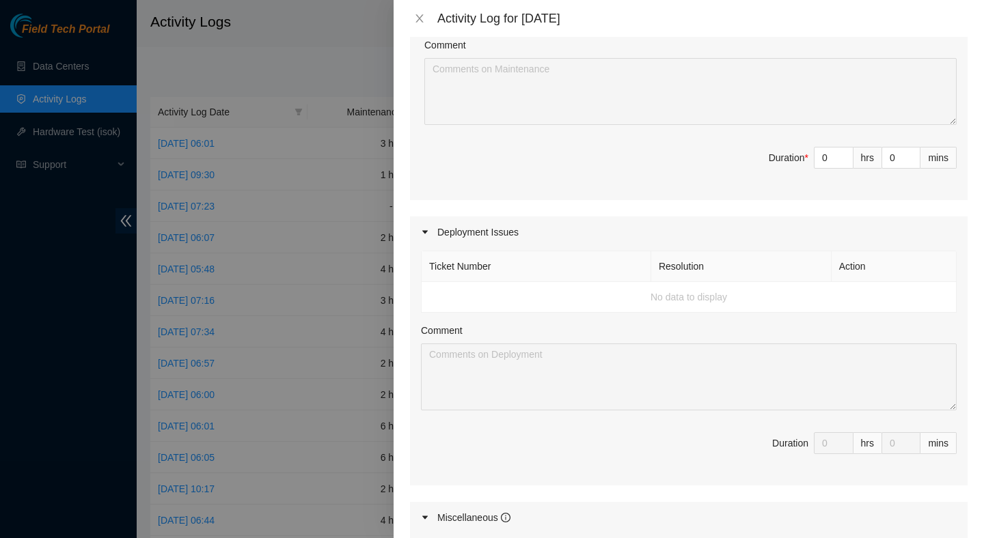
scroll to position [682, 0]
type input "1"
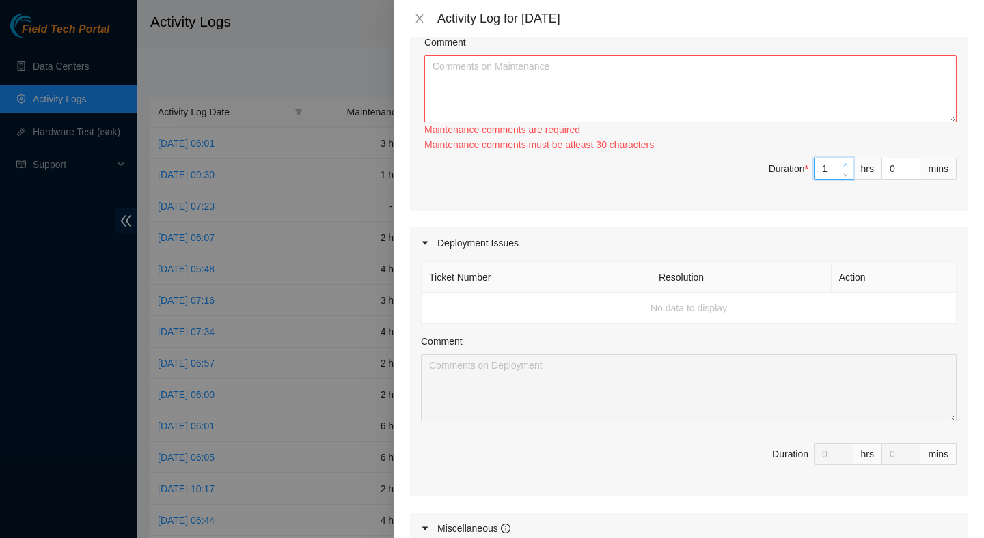
click at [843, 169] on span "up" at bounding box center [845, 165] width 8 height 8
type input "2"
click at [843, 169] on span "up" at bounding box center [845, 165] width 8 height 8
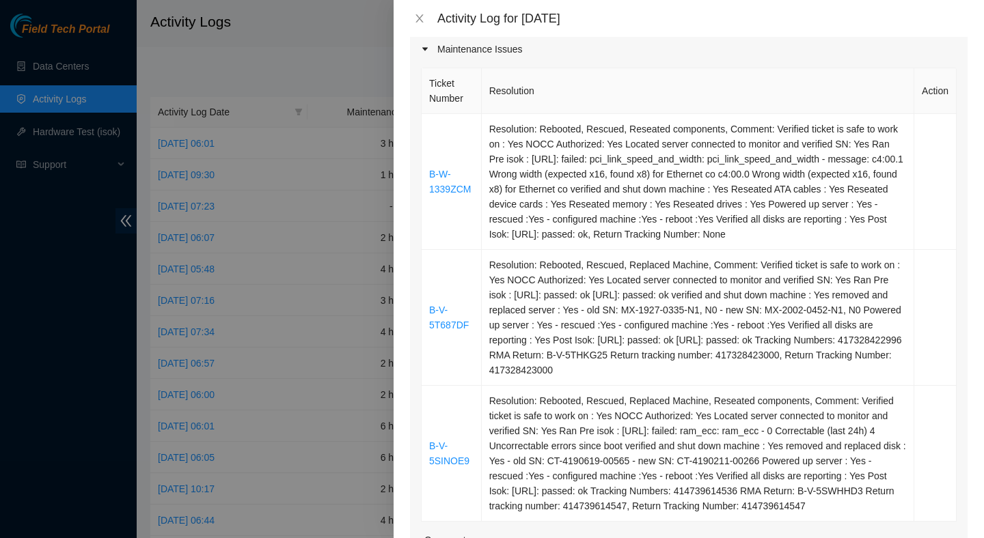
scroll to position [108, 0]
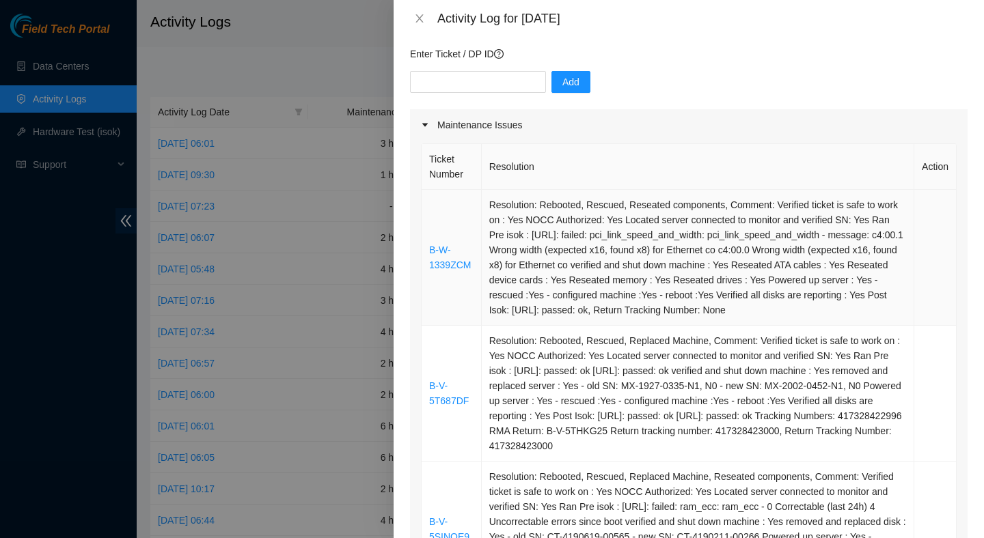
click at [710, 227] on td "Resolution: Rebooted, Rescued, Reseated components, Comment: Verified ticket is…" at bounding box center [698, 258] width 432 height 136
click at [710, 228] on td "Resolution: Rebooted, Rescued, Reseated components, Comment: Verified ticket is…" at bounding box center [698, 258] width 432 height 136
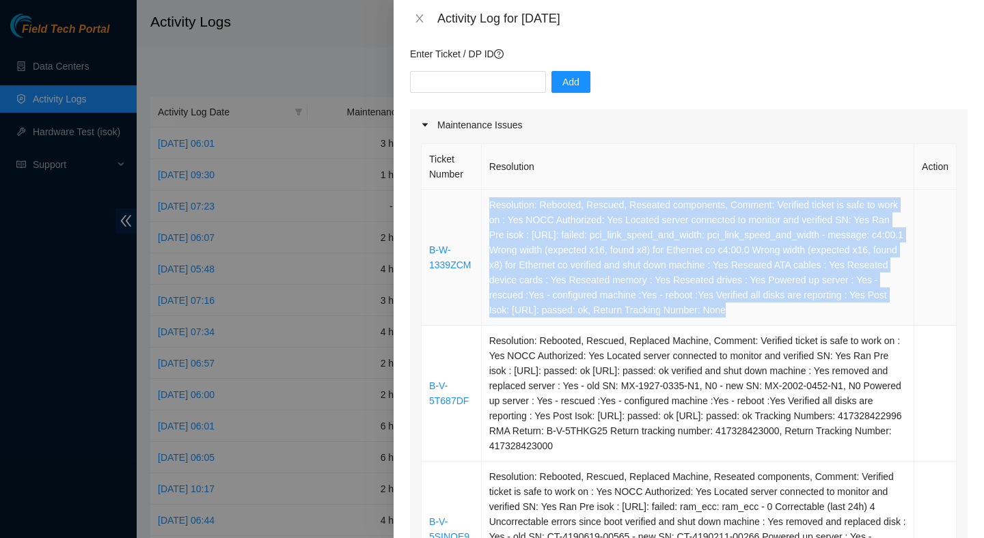
click at [710, 228] on td "Resolution: Rebooted, Rescued, Reseated components, Comment: Verified ticket is…" at bounding box center [698, 258] width 432 height 136
copy td "Resolution: Rebooted, Rescued, Reseated components, Comment: Verified ticket is…"
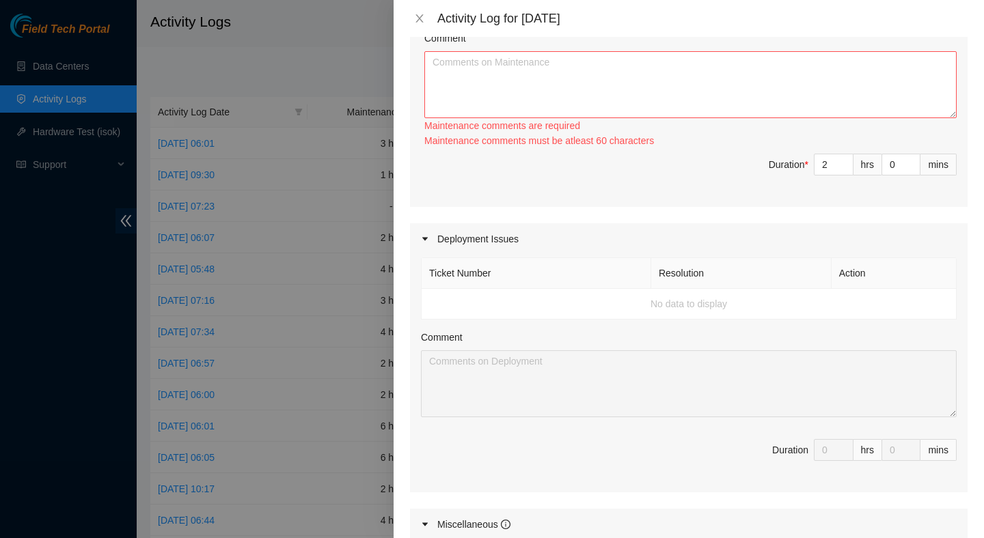
scroll to position [675, 0]
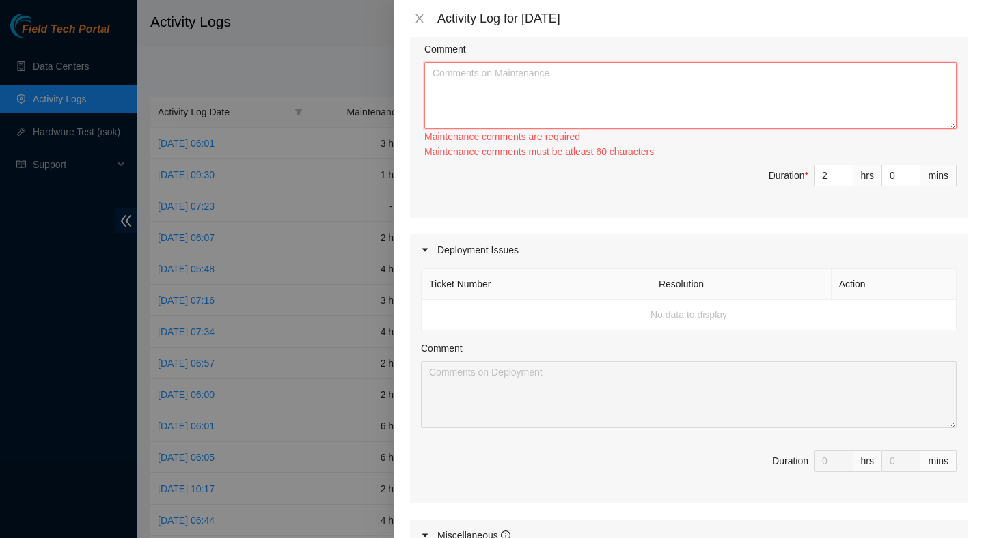
click at [699, 114] on textarea "Comment" at bounding box center [690, 95] width 532 height 67
paste textarea "Resolution: Rebooted, Rescued, Reseated components, Comment: Verified ticket is…"
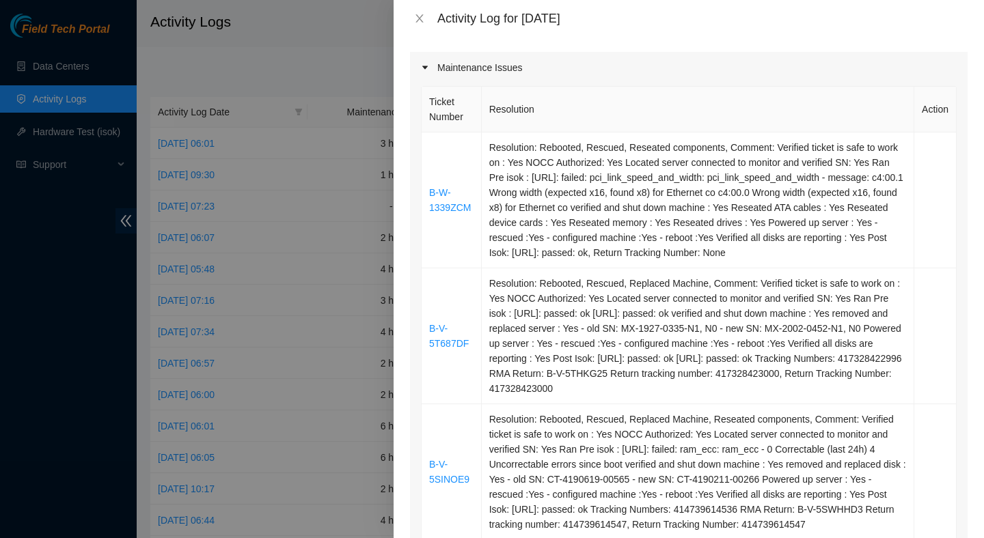
scroll to position [165, 0]
click at [566, 346] on td "Resolution: Rebooted, Rescued, Replaced Machine, Comment: Verified ticket is sa…" at bounding box center [698, 337] width 432 height 136
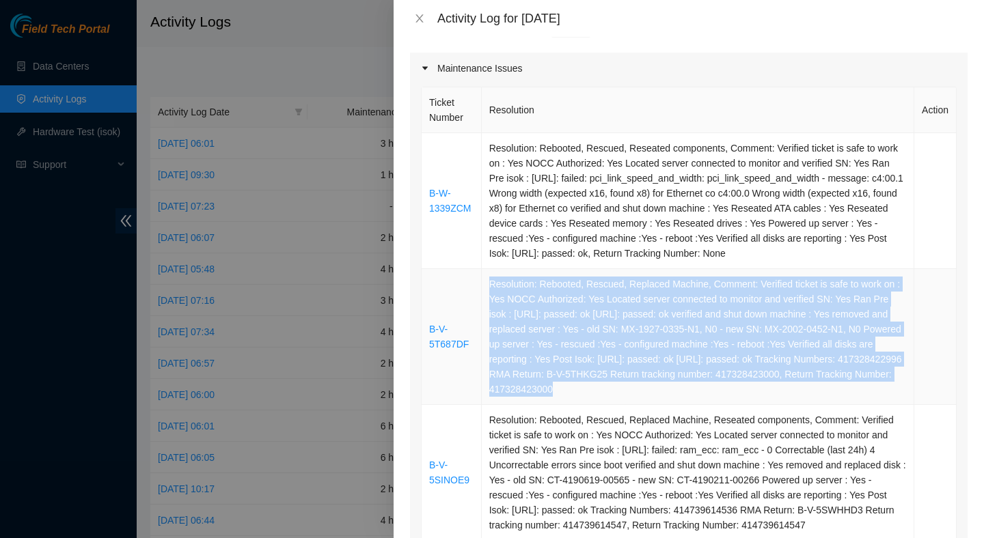
click at [566, 346] on td "Resolution: Rebooted, Rescued, Replaced Machine, Comment: Verified ticket is sa…" at bounding box center [698, 337] width 432 height 136
copy td "Resolution: Rebooted, Rescued, Replaced Machine, Comment: Verified ticket is sa…"
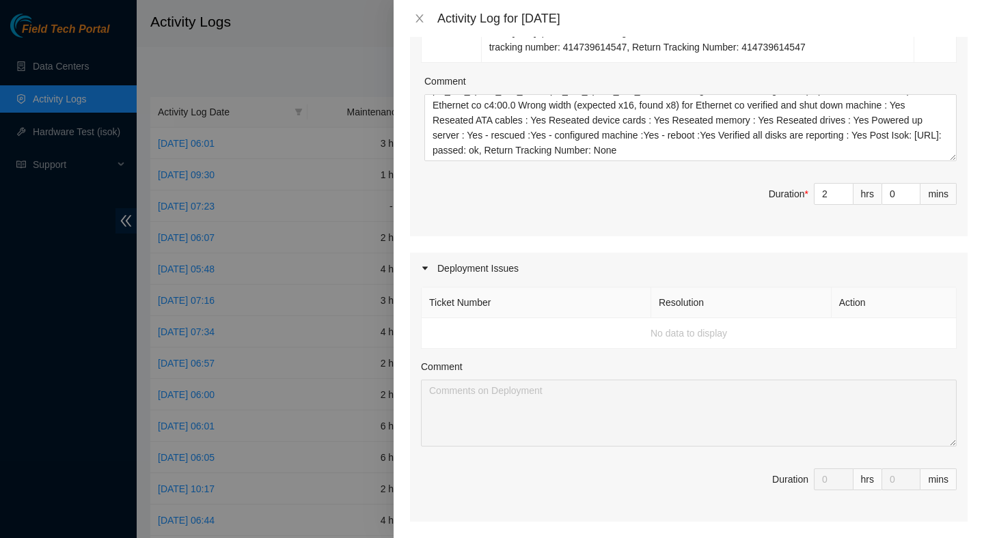
scroll to position [724, 0]
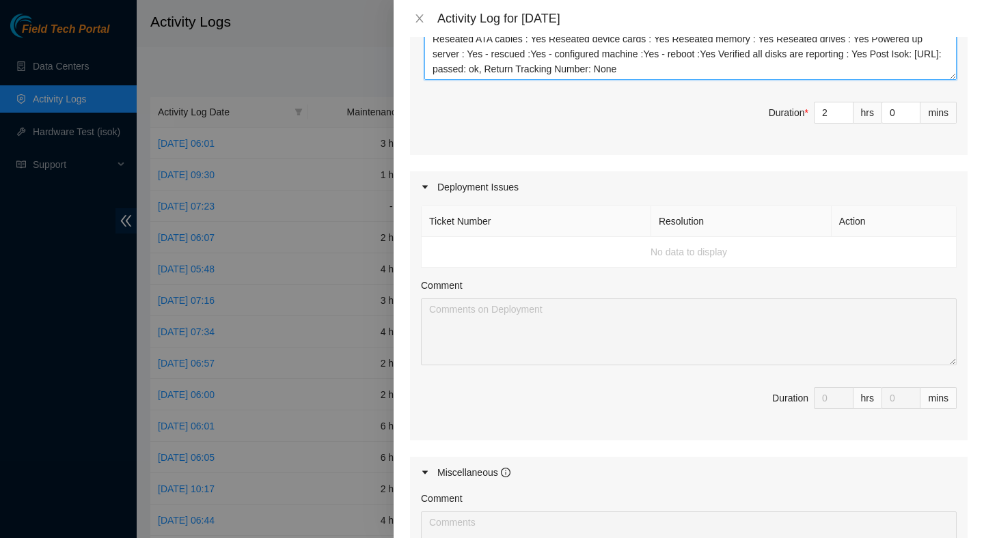
click at [769, 80] on textarea "Resolution: Rebooted, Rescued, Reseated components, Comment: Verified ticket is…" at bounding box center [690, 46] width 532 height 67
paste textarea "Resolution: Rebooted, Rescued, Replaced Machine, Comment: Verified ticket is sa…"
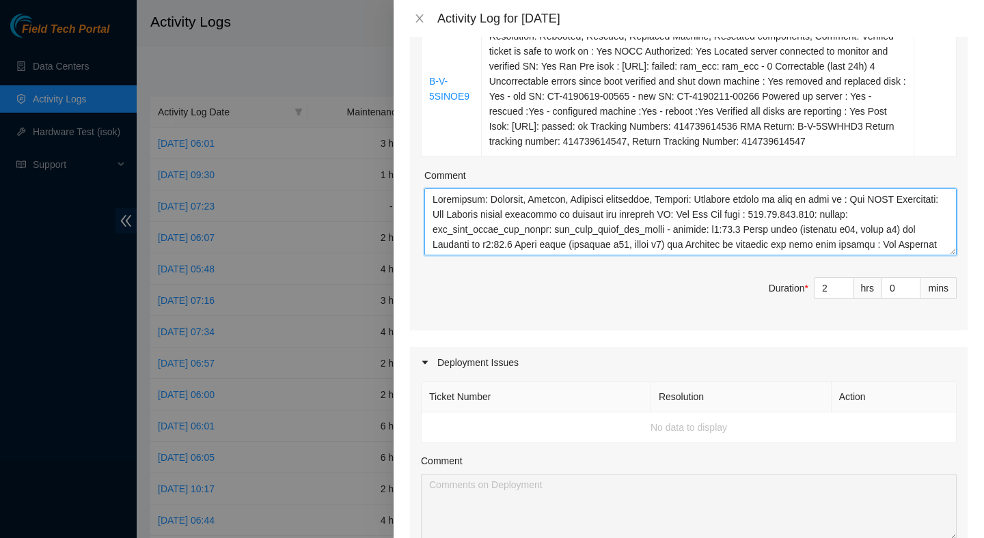
scroll to position [525, 0]
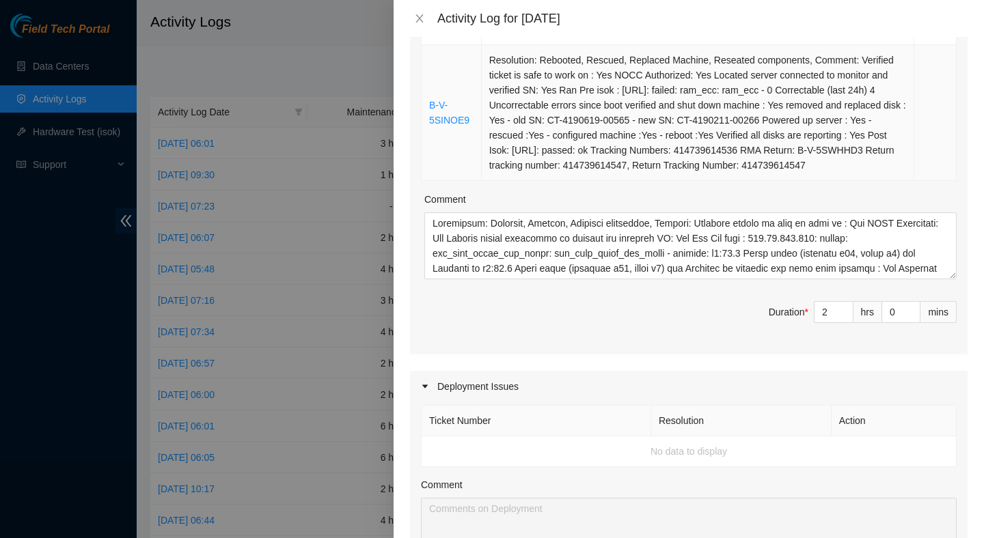
click at [747, 146] on td "Resolution: Rebooted, Rescued, Replaced Machine, Reseated components, Comment: …" at bounding box center [698, 113] width 432 height 136
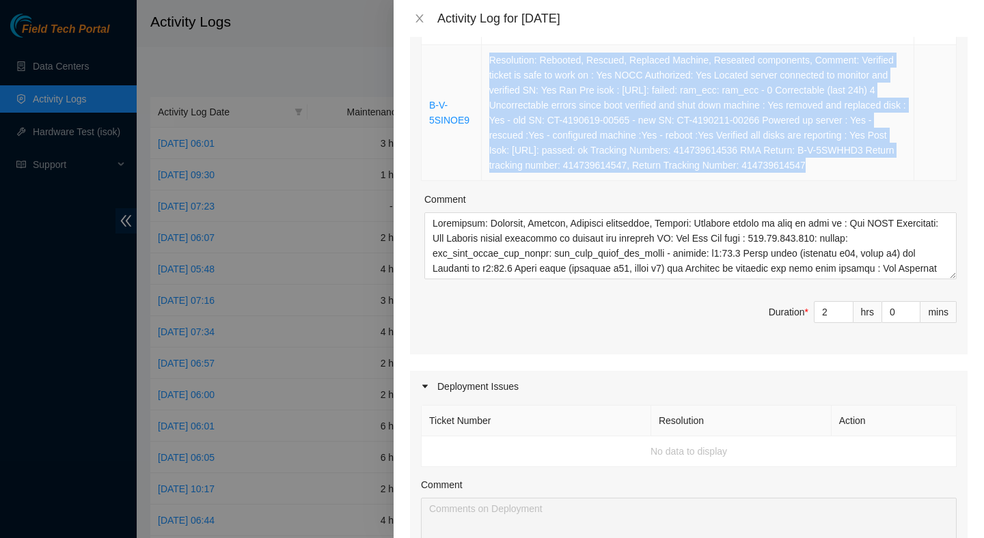
click at [747, 146] on td "Resolution: Rebooted, Rescued, Replaced Machine, Reseated components, Comment: …" at bounding box center [698, 113] width 432 height 136
copy td "Resolution: Rebooted, Rescued, Replaced Machine, Reseated components, Comment: …"
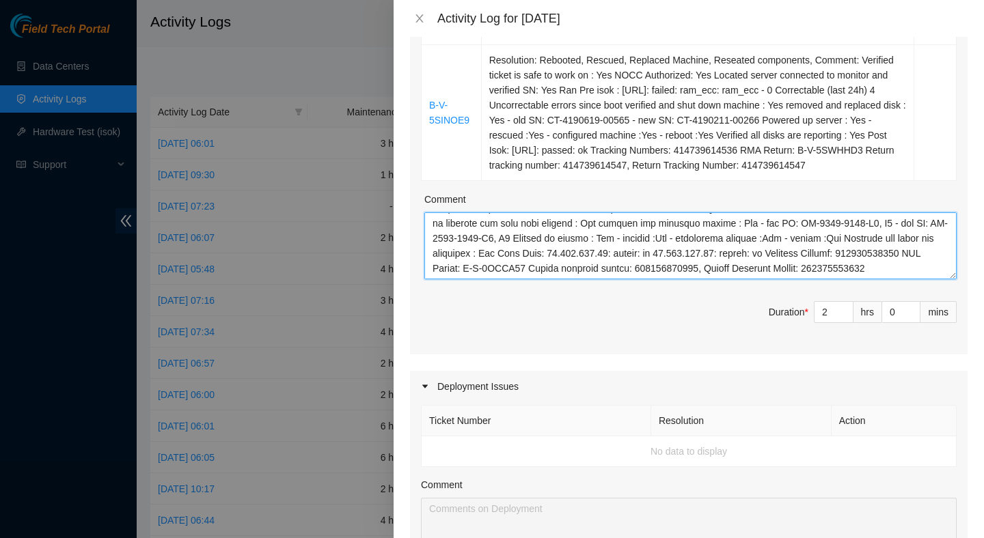
click at [721, 279] on textarea "Comment" at bounding box center [690, 245] width 532 height 67
paste textarea "Resolution: Rebooted, Rescued, Replaced Machine, Reseated components, Comment: …"
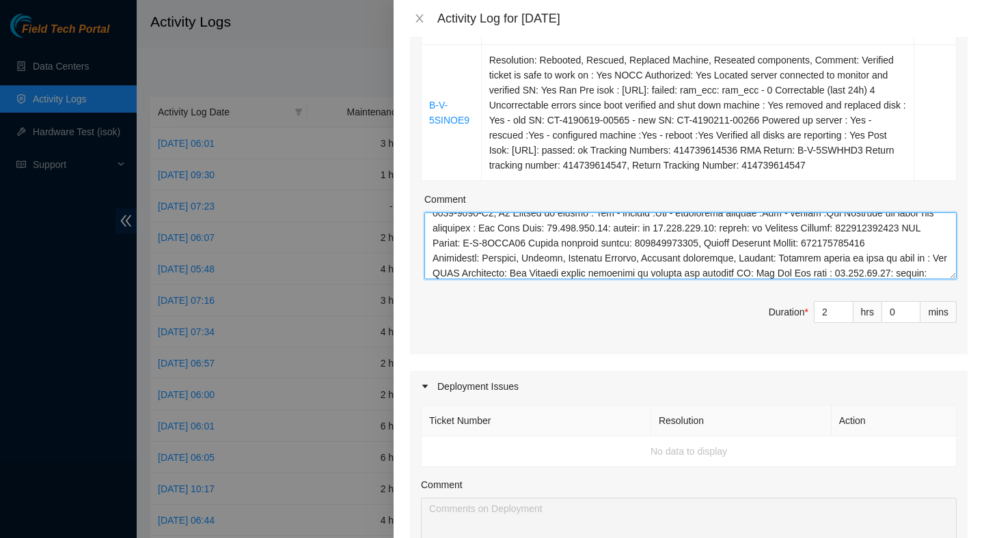
scroll to position [0, 0]
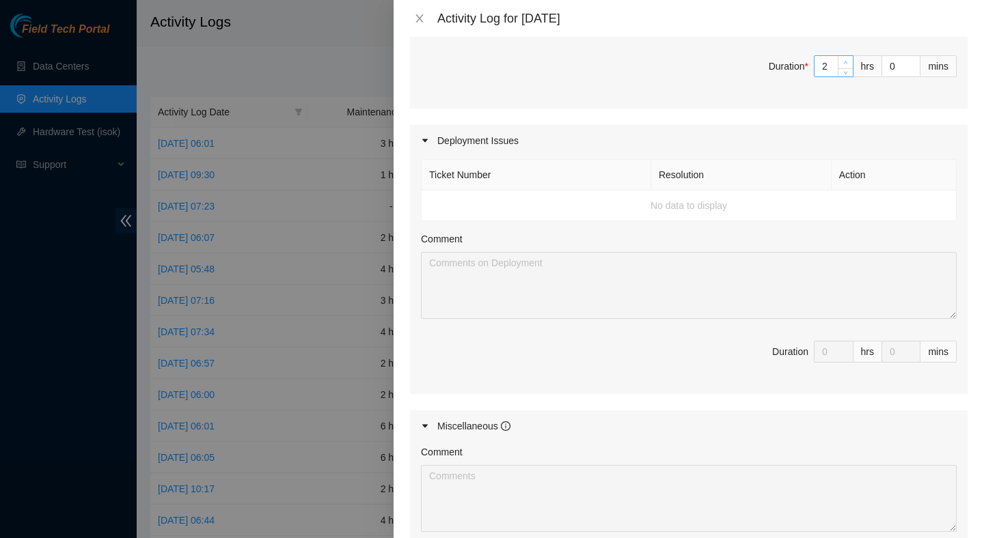
type textarea "Resolution: Rebooted, Rescued, Reseated components, Comment: Verified ticket is…"
type input "3"
click at [846, 67] on span "up" at bounding box center [845, 63] width 8 height 8
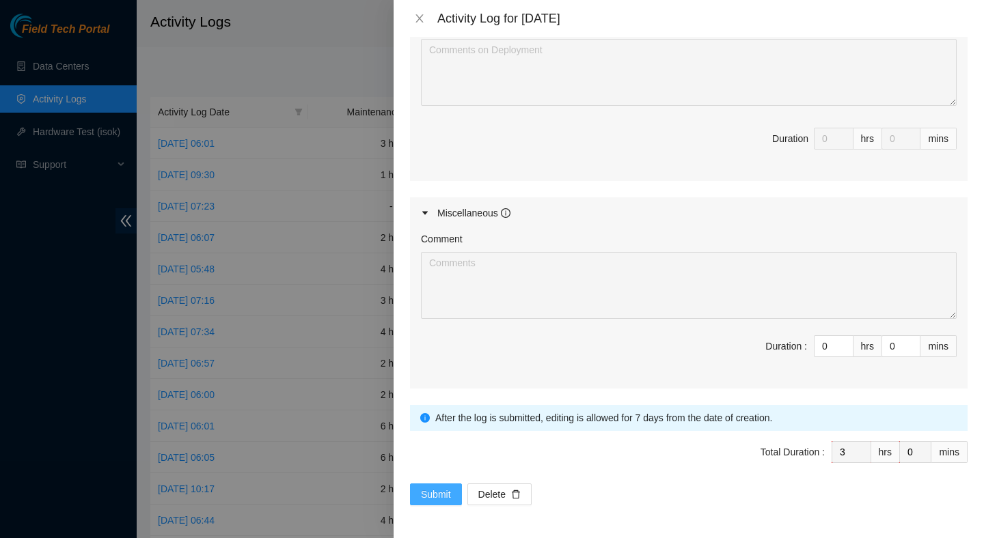
click at [426, 490] on span "Submit" at bounding box center [436, 494] width 30 height 15
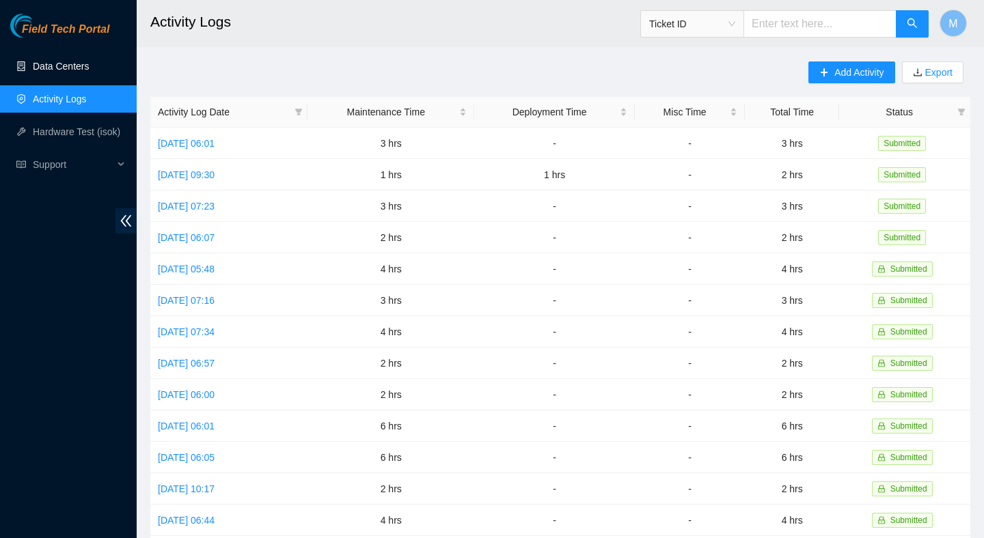
click at [70, 68] on link "Data Centers" at bounding box center [61, 66] width 56 height 11
